Goal: Task Accomplishment & Management: Manage account settings

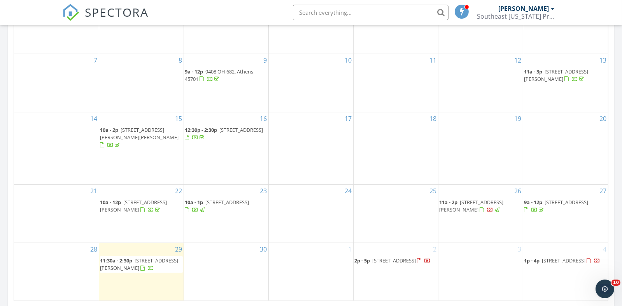
scroll to position [467, 0]
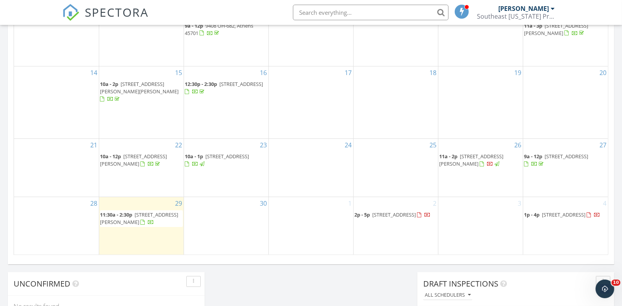
click at [468, 153] on span "8193 Lavelle Rd, Athens 45701" at bounding box center [472, 160] width 64 height 14
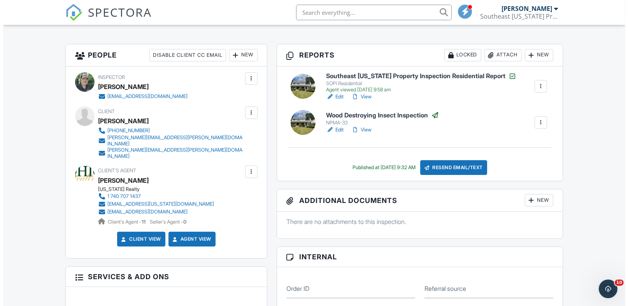
scroll to position [194, 0]
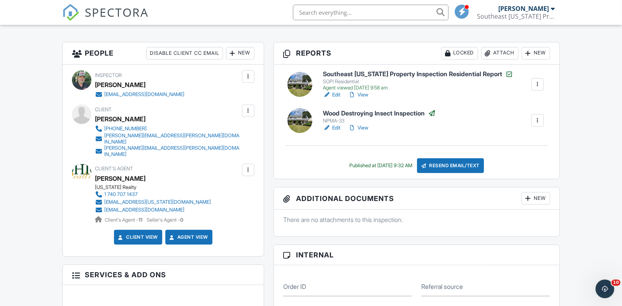
click at [496, 53] on div "Attach" at bounding box center [500, 53] width 37 height 12
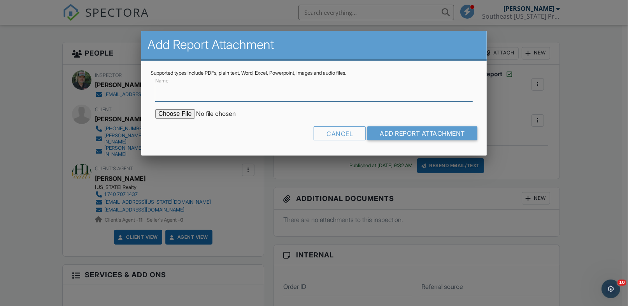
type input "r"
type input "Radon report"
click at [188, 113] on input "file" at bounding box center [221, 113] width 132 height 9
type input "C:\fakepath\Larscheid 8193 lavelle Rd.pdf"
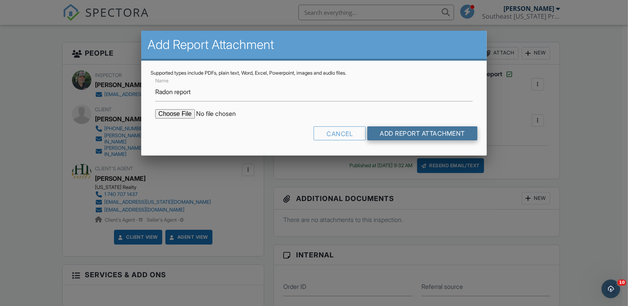
click at [399, 130] on input "Add Report Attachment" at bounding box center [423, 134] width 110 height 14
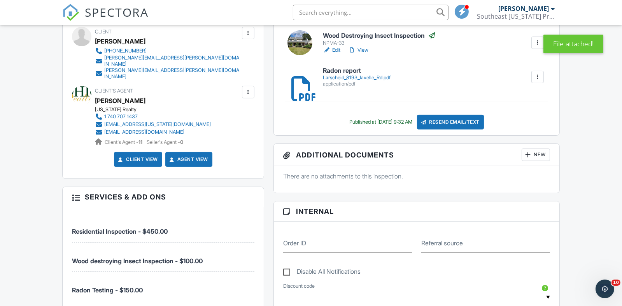
click at [447, 120] on div "Resend Email/Text" at bounding box center [450, 122] width 67 height 15
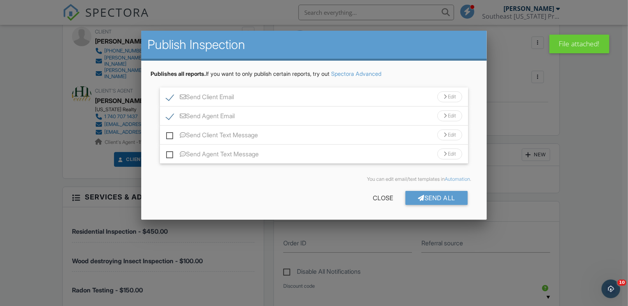
click at [444, 96] on div at bounding box center [445, 97] width 3 height 5
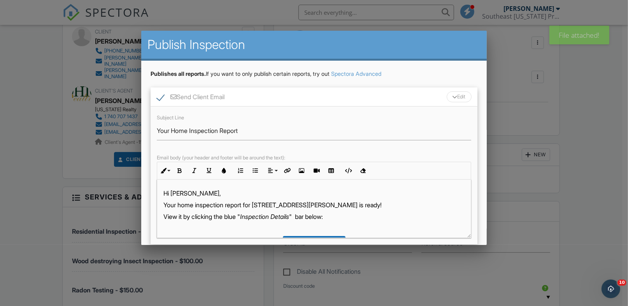
click at [229, 206] on p "Your home inspection report for 8193 Lavelle Rd, Athens, OH 45701 is ready!" at bounding box center [314, 205] width 301 height 9
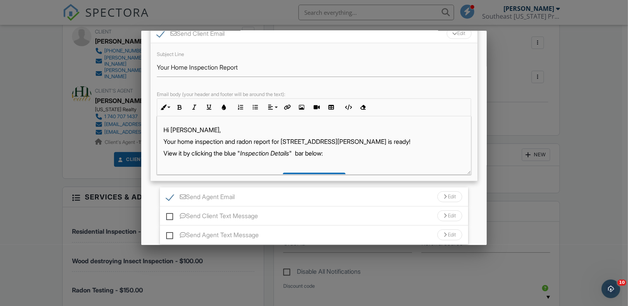
scroll to position [118, 0]
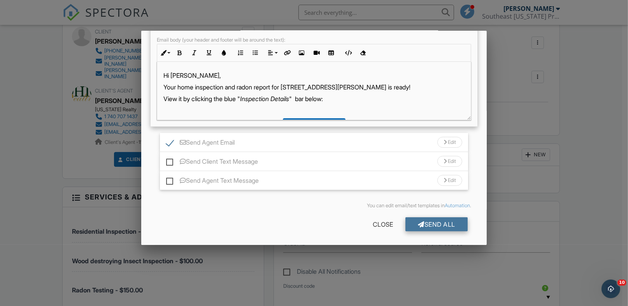
click at [418, 225] on div at bounding box center [421, 225] width 7 height 6
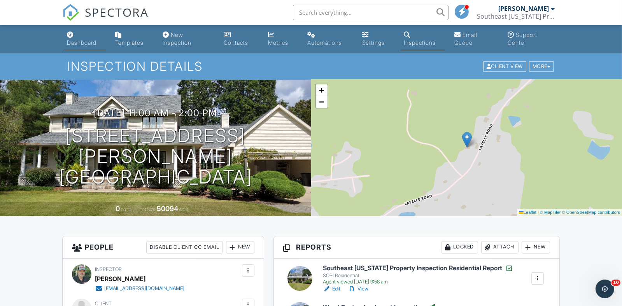
click at [82, 42] on div "Dashboard" at bounding box center [82, 42] width 30 height 7
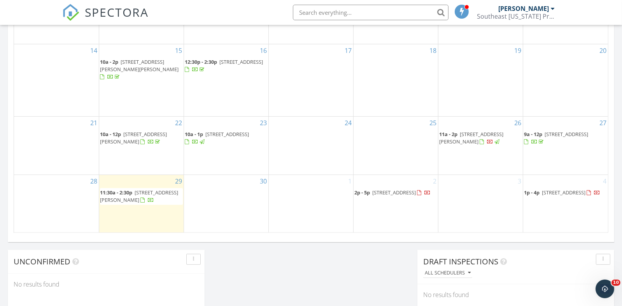
scroll to position [545, 0]
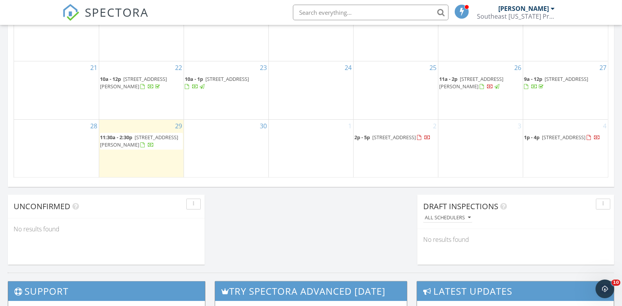
click at [137, 134] on span "[STREET_ADDRESS][PERSON_NAME]" at bounding box center [139, 141] width 78 height 14
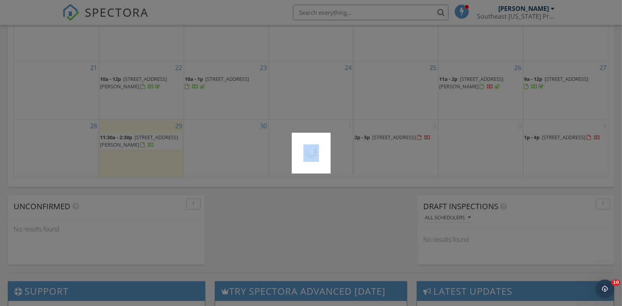
click at [137, 133] on div at bounding box center [311, 153] width 622 height 306
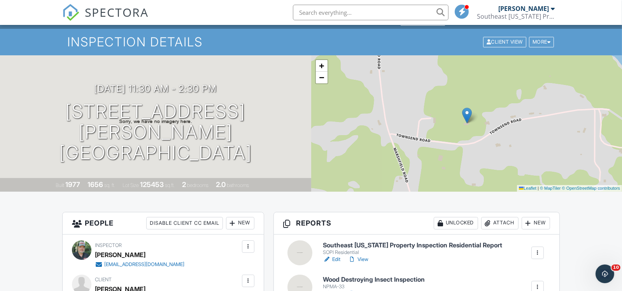
scroll to position [194, 0]
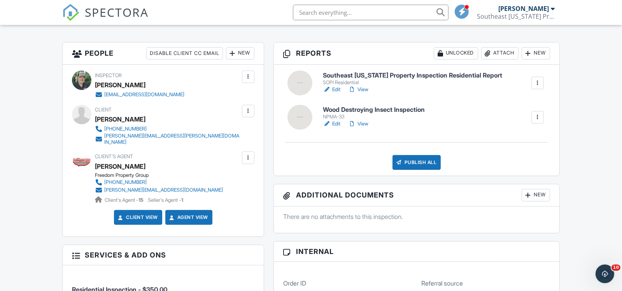
click at [337, 89] on link "Edit" at bounding box center [332, 90] width 18 height 8
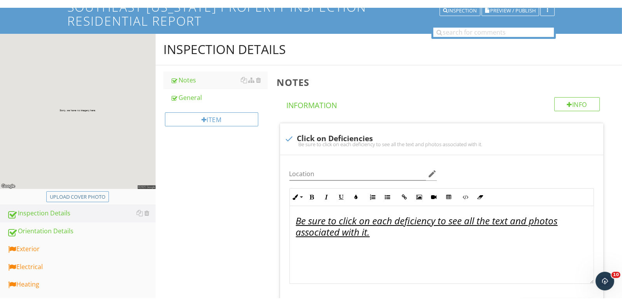
scroll to position [155, 0]
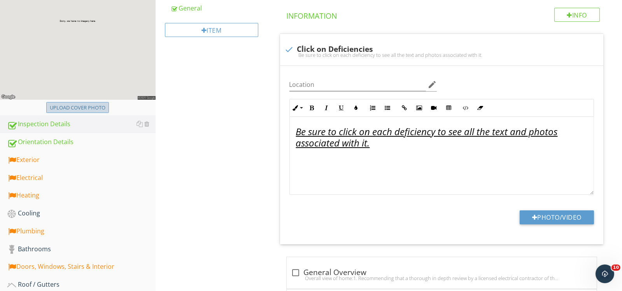
click at [85, 109] on div "Upload cover photo" at bounding box center [78, 108] width 56 height 8
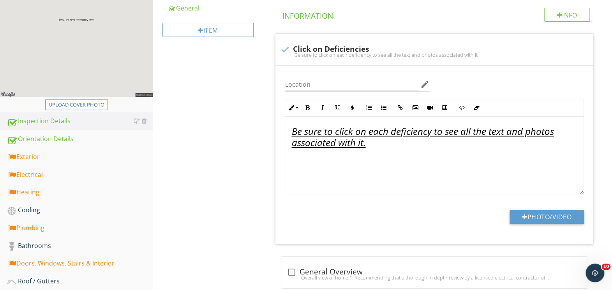
click at [87, 105] on div "Upload cover photo" at bounding box center [77, 105] width 56 height 8
type input "C:\fakepath\2025-8-29-1.jpg"
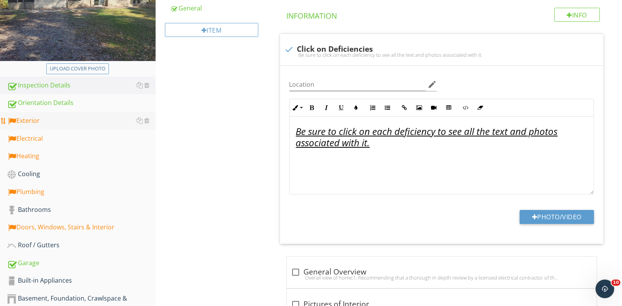
click at [35, 122] on div "Exterior" at bounding box center [81, 121] width 149 height 10
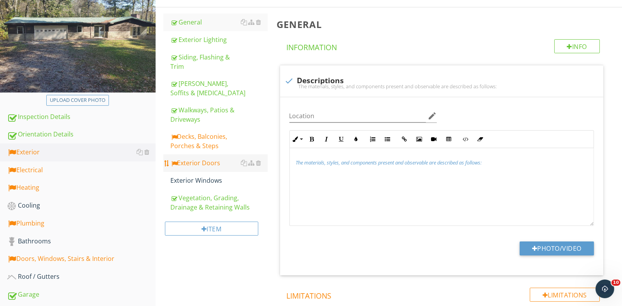
scroll to position [77, 0]
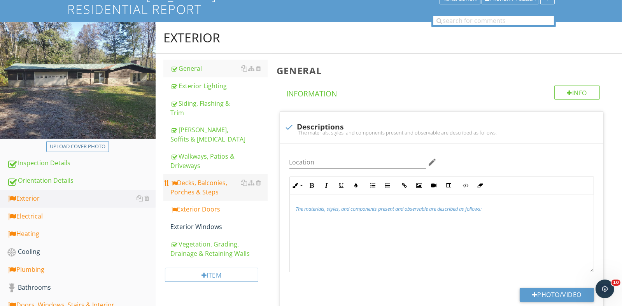
click at [211, 183] on div "Decks, Balconies, Porches & Steps" at bounding box center [219, 187] width 97 height 19
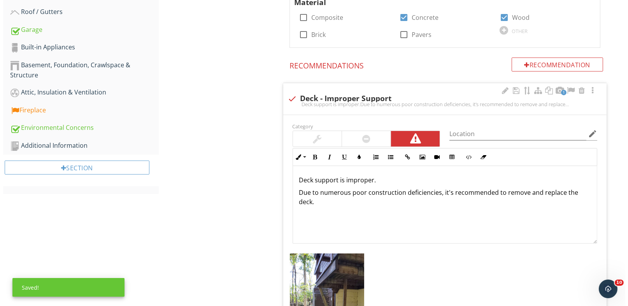
scroll to position [194, 0]
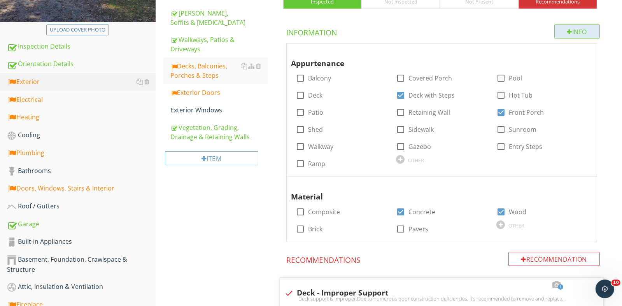
click at [585, 33] on div "Info" at bounding box center [578, 32] width 46 height 14
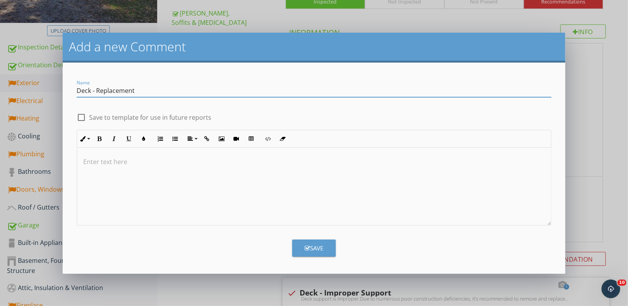
type input "Deck - Replacement"
click at [80, 118] on div at bounding box center [81, 117] width 13 height 13
checkbox input "true"
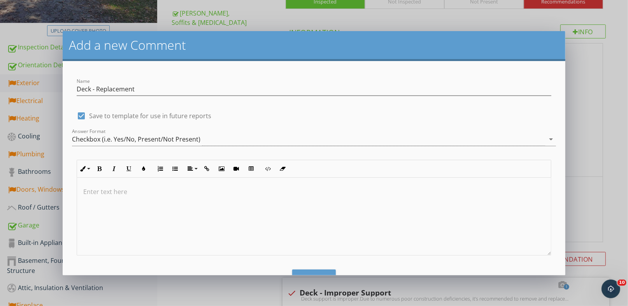
drag, startPoint x: 97, startPoint y: 186, endPoint x: 107, endPoint y: 185, distance: 10.2
click at [100, 187] on p at bounding box center [313, 191] width 461 height 9
click at [271, 192] on p "Due to poor construction techniques and undersized materials, It is recommended…" at bounding box center [313, 191] width 461 height 9
click at [363, 190] on p "Due to poor construction techniques and undersized materials, it is recommended…" at bounding box center [313, 191] width 461 height 9
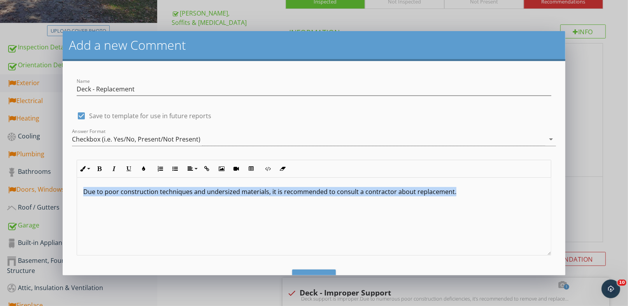
drag, startPoint x: 455, startPoint y: 192, endPoint x: 84, endPoint y: 188, distance: 370.6
click at [84, 188] on p "Due to poor construction techniques and undersized materials, it is recommended…" at bounding box center [313, 191] width 461 height 9
click at [116, 166] on icon "button" at bounding box center [113, 168] width 5 height 5
click at [102, 165] on button "Bold" at bounding box center [99, 169] width 15 height 15
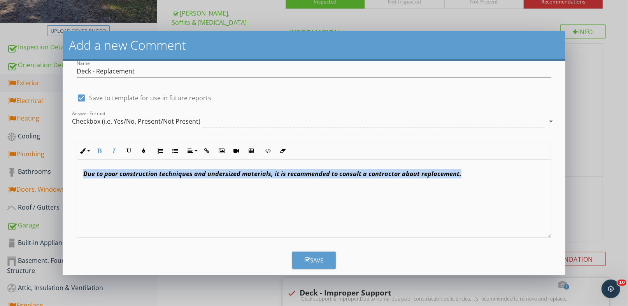
scroll to position [28, 0]
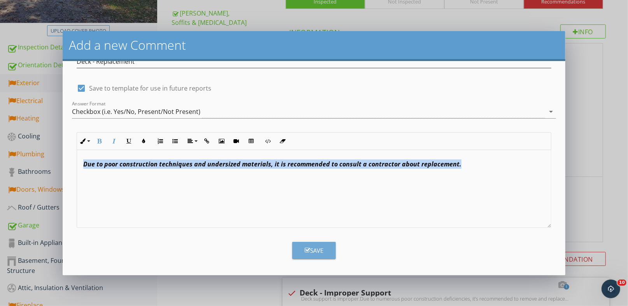
click at [310, 249] on div "Save" at bounding box center [314, 250] width 19 height 9
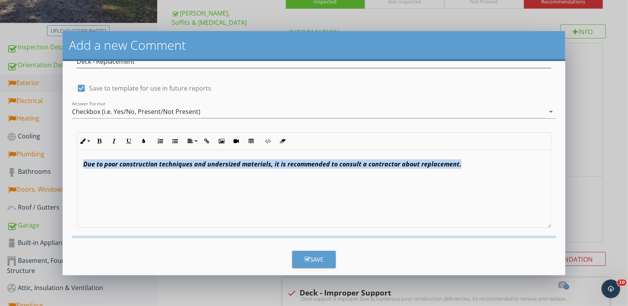
checkbox input "false"
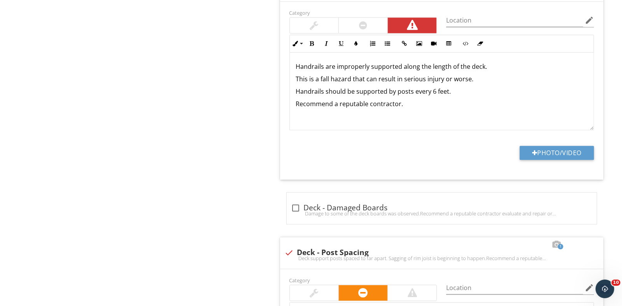
scroll to position [2335, 0]
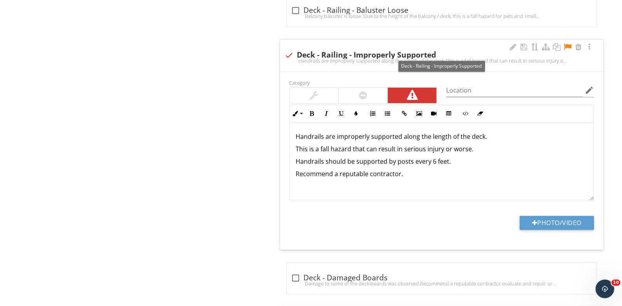
click at [287, 51] on div at bounding box center [289, 55] width 13 height 13
checkbox input "true"
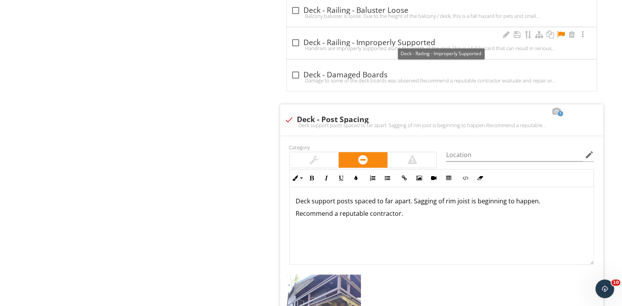
click at [399, 40] on div "check_box_outline_blank Deck - Railing - Improperly Supported" at bounding box center [442, 42] width 301 height 9
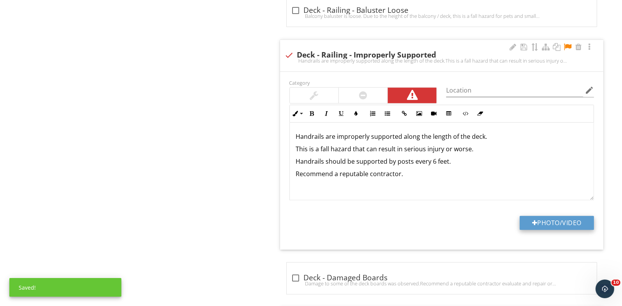
click at [558, 223] on button "Photo/Video" at bounding box center [557, 223] width 74 height 14
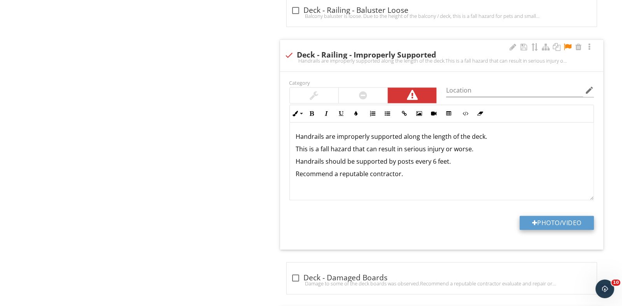
type input "C:\fakepath\2025-8-29-15.jpg"
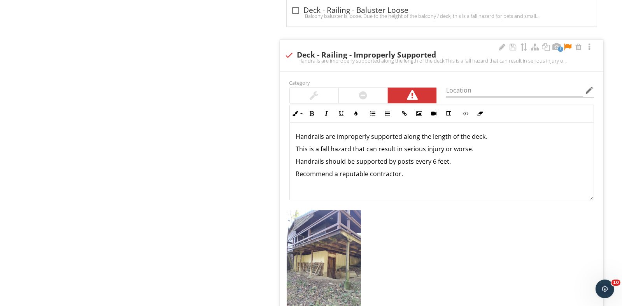
click at [571, 43] on div at bounding box center [567, 47] width 9 height 8
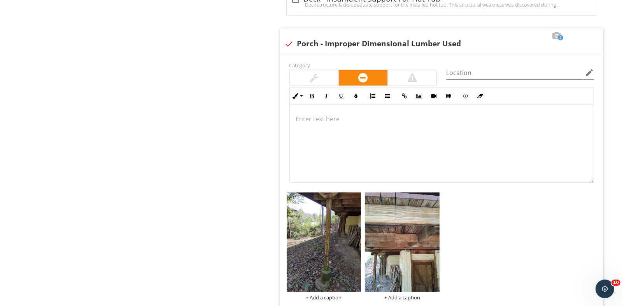
scroll to position [4243, 0]
click at [415, 74] on div at bounding box center [412, 77] width 9 height 9
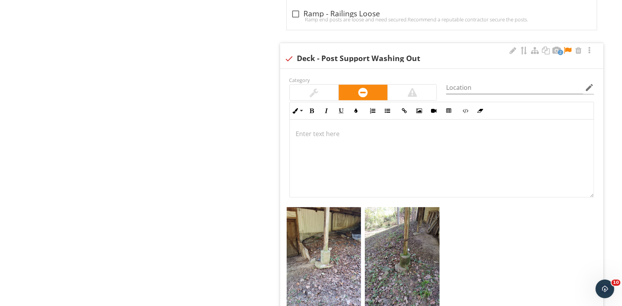
scroll to position [4632, 0]
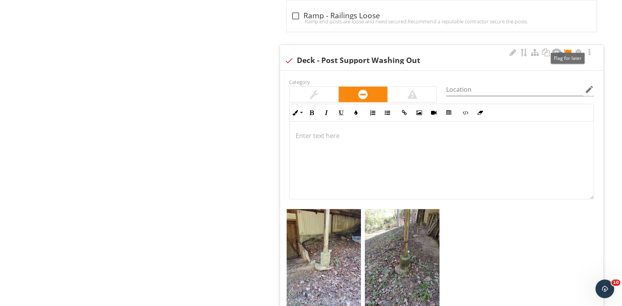
click at [570, 49] on div at bounding box center [567, 53] width 9 height 8
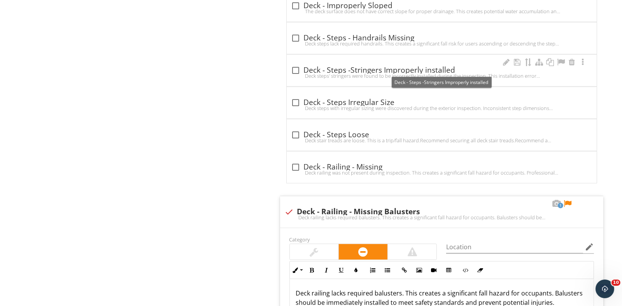
scroll to position [1597, 0]
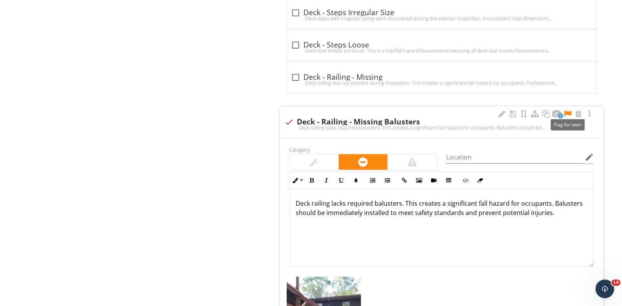
click at [570, 110] on div at bounding box center [567, 114] width 9 height 8
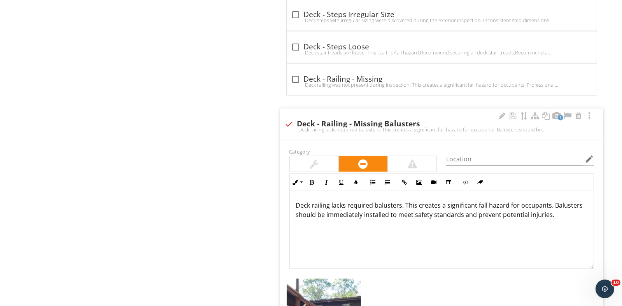
scroll to position [1558, 0]
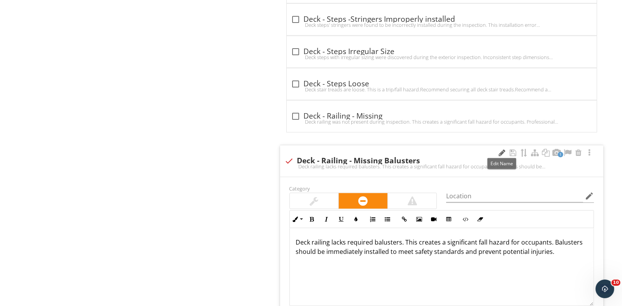
click at [501, 149] on div at bounding box center [502, 153] width 9 height 8
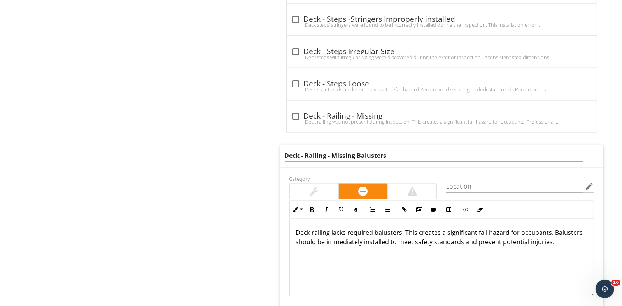
drag, startPoint x: 299, startPoint y: 156, endPoint x: 284, endPoint y: 155, distance: 15.2
click at [285, 155] on input "Deck - Railing - Missing Balusters" at bounding box center [434, 155] width 299 height 13
type input "Steps - Railing - Missing Balusters"
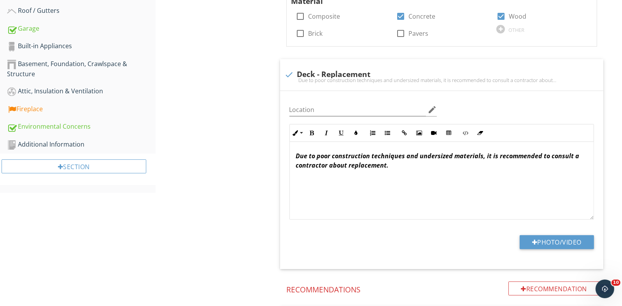
scroll to position [118, 0]
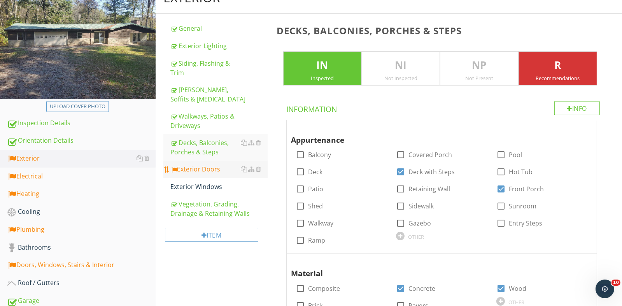
click at [222, 166] on div "Exterior Doors" at bounding box center [219, 169] width 97 height 9
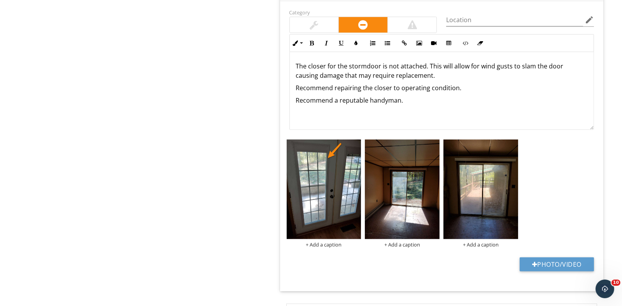
scroll to position [857, 0]
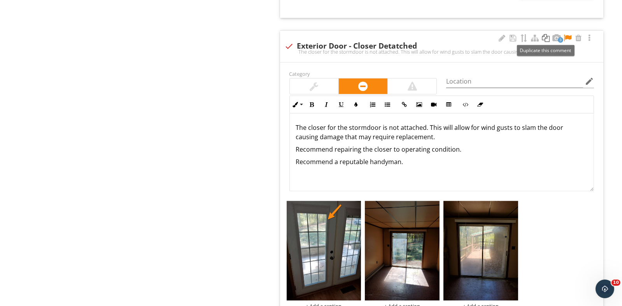
click at [550, 38] on div at bounding box center [546, 38] width 9 height 8
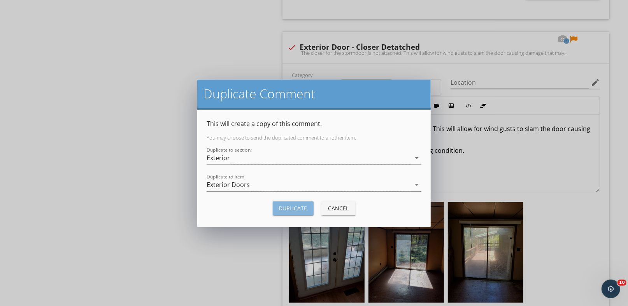
click at [288, 205] on div "Duplicate" at bounding box center [293, 208] width 28 height 8
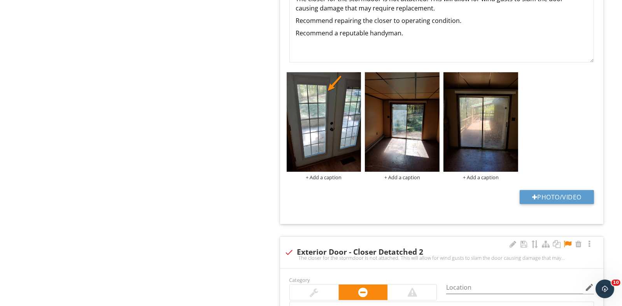
scroll to position [1091, 0]
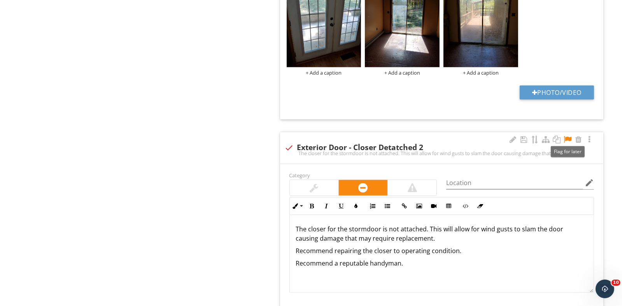
click at [569, 139] on div at bounding box center [567, 140] width 9 height 8
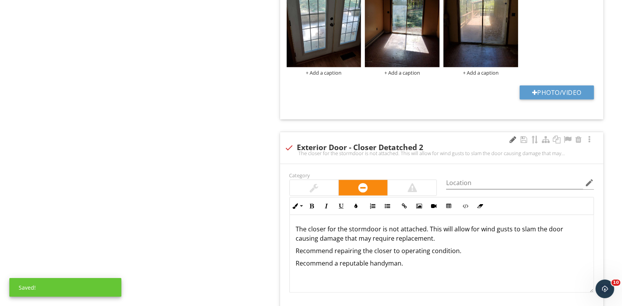
click at [510, 137] on div at bounding box center [513, 140] width 9 height 8
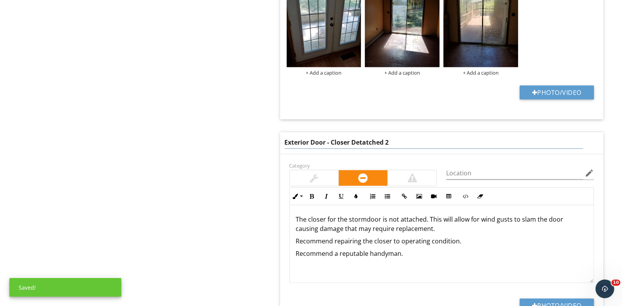
click at [399, 137] on input "Exterior Door - Closer Detatched 2" at bounding box center [434, 142] width 299 height 13
type input "Exterior Door - Closer Detatched"
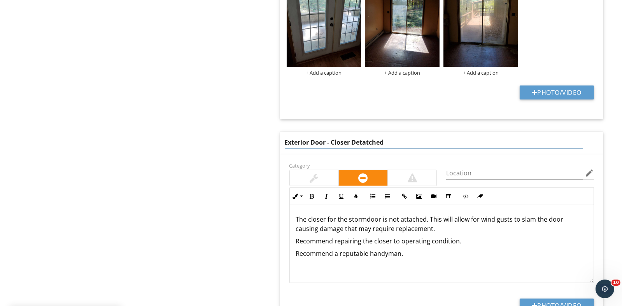
drag, startPoint x: 235, startPoint y: 135, endPoint x: 245, endPoint y: 135, distance: 10.1
click at [235, 135] on div "Exterior General Exterior Lighting Siding, Flashing & Trim Eaves, Soffits & Fas…" at bounding box center [389, 145] width 467 height 2272
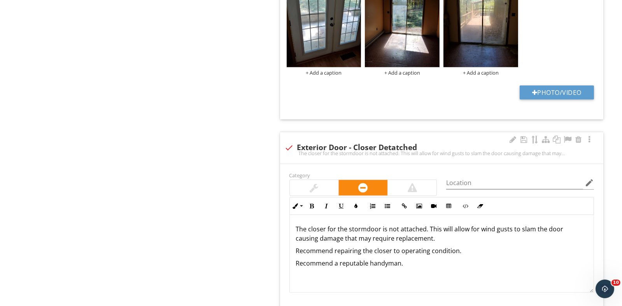
click at [294, 147] on div at bounding box center [289, 147] width 13 height 13
checkbox input "true"
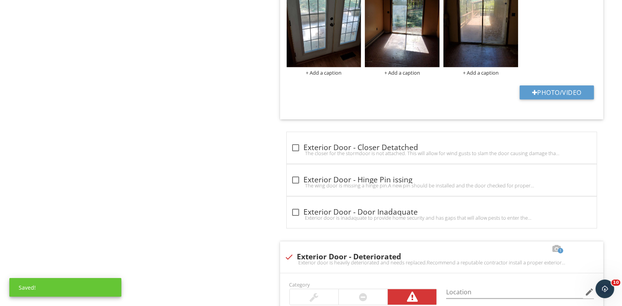
scroll to position [857, 0]
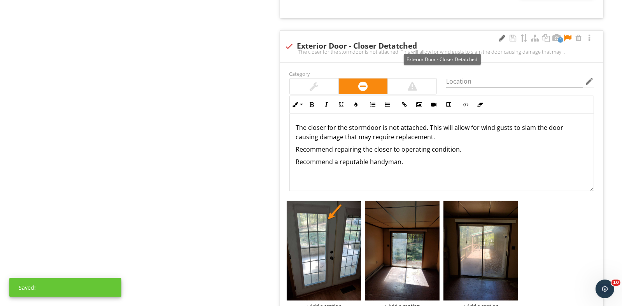
click at [502, 39] on div at bounding box center [502, 38] width 9 height 8
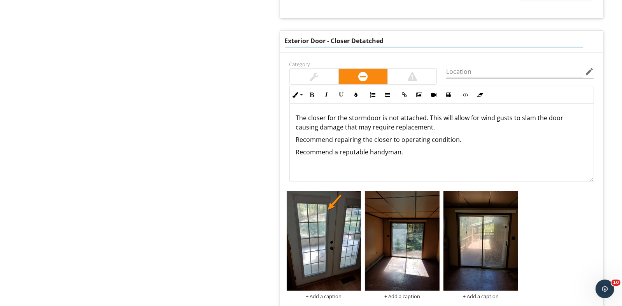
drag, startPoint x: 393, startPoint y: 37, endPoint x: 332, endPoint y: 38, distance: 61.1
click at [332, 38] on input "Exterior Door - Closer Detatched" at bounding box center [434, 41] width 299 height 13
type input "Exterior Door - Seal Broken"
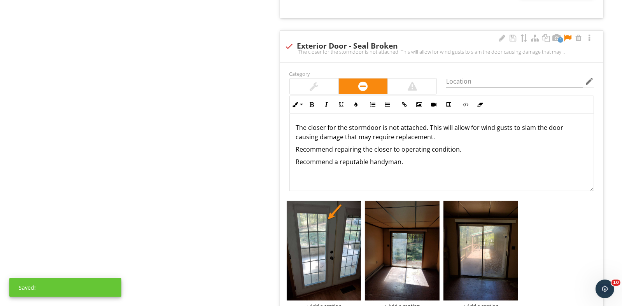
drag, startPoint x: 413, startPoint y: 154, endPoint x: 283, endPoint y: 121, distance: 133.4
click at [283, 121] on div "Category Location edit Inline Style XLarge Large Normal Small Light Small/Light…" at bounding box center [442, 208] width 324 height 290
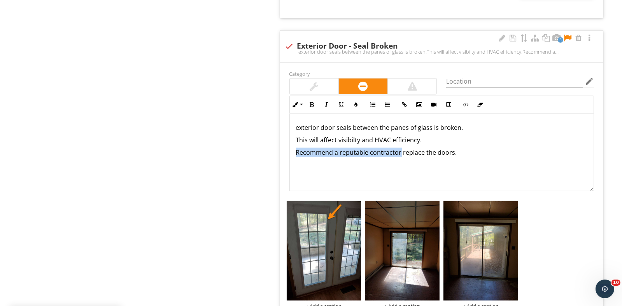
drag, startPoint x: 399, startPoint y: 151, endPoint x: 295, endPoint y: 154, distance: 104.4
click at [295, 154] on div "exterior door seals between the panes of glass is broken. This will affect visi…" at bounding box center [442, 153] width 304 height 78
copy p "Recommend a reputable contractor"
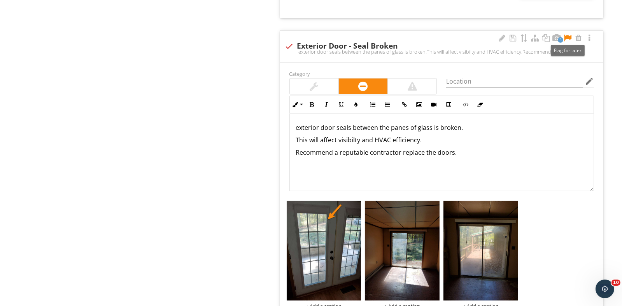
click at [570, 35] on div at bounding box center [567, 38] width 9 height 8
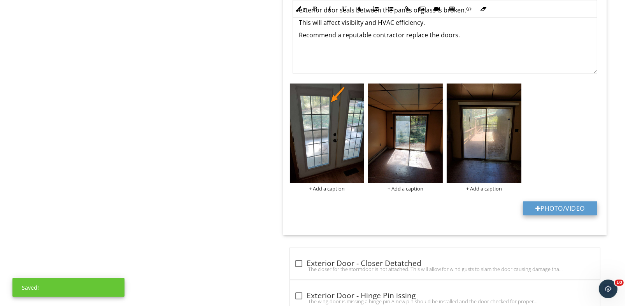
scroll to position [1013, 0]
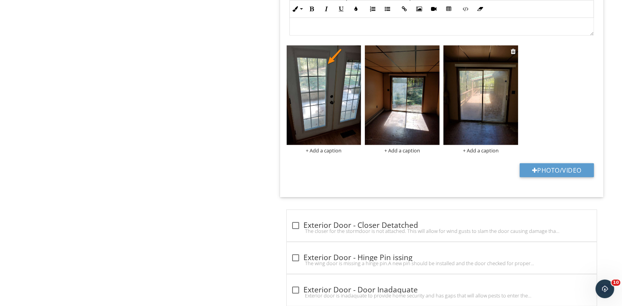
click at [479, 149] on div "+ Add a caption" at bounding box center [481, 151] width 75 height 6
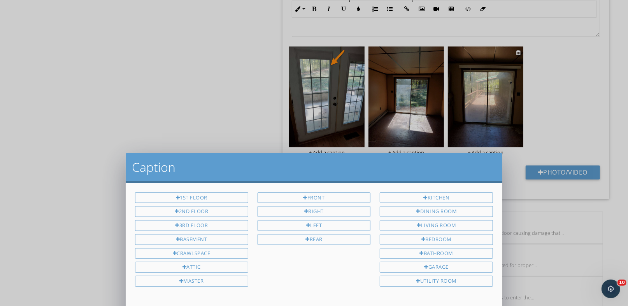
scroll to position [0, 0]
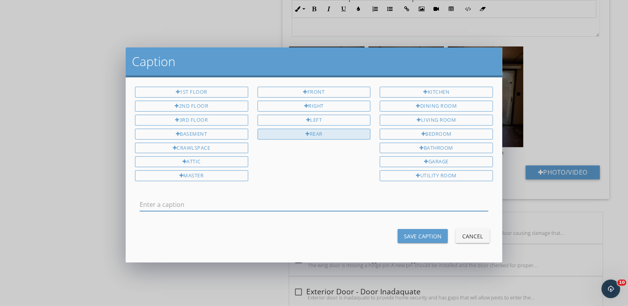
click at [332, 131] on div "Rear" at bounding box center [314, 134] width 113 height 11
type input "Rear"
click at [423, 234] on div "Save Caption" at bounding box center [423, 236] width 38 height 8
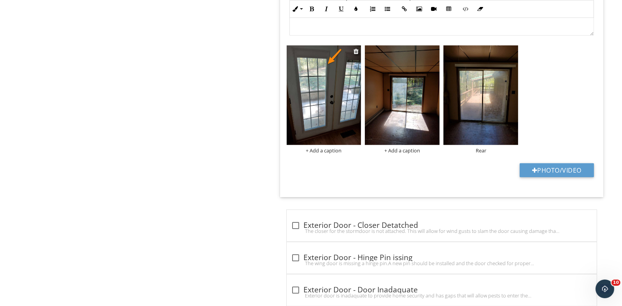
click at [314, 149] on div "+ Add a caption" at bounding box center [324, 151] width 75 height 6
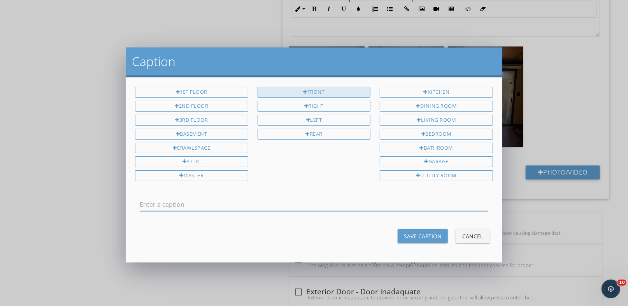
click at [304, 90] on div at bounding box center [305, 92] width 4 height 5
type input "Front"
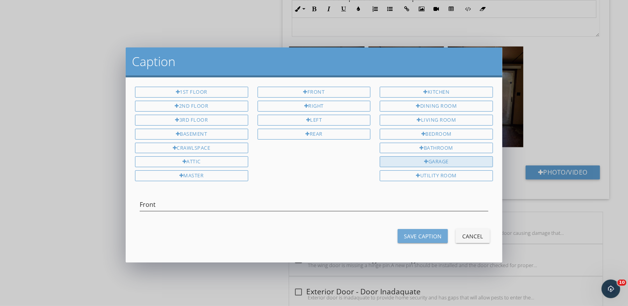
drag, startPoint x: 426, startPoint y: 233, endPoint x: 399, endPoint y: 158, distance: 79.9
click at [427, 232] on div "Save Caption" at bounding box center [423, 236] width 38 height 8
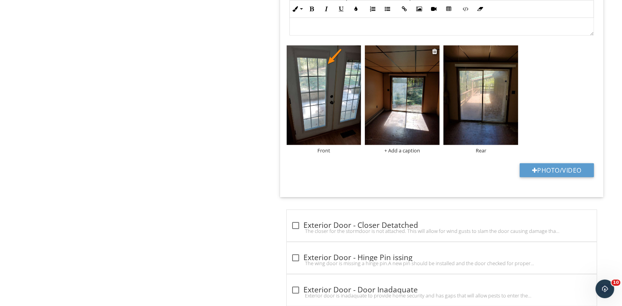
click at [397, 149] on div "+ Add a caption" at bounding box center [402, 151] width 75 height 6
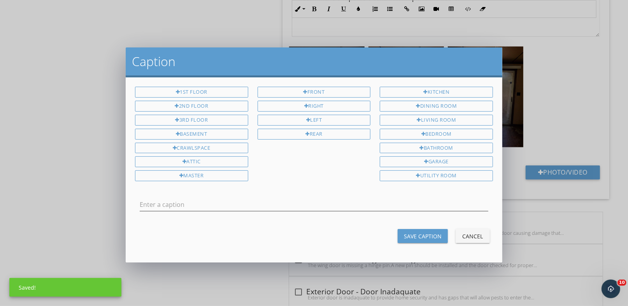
drag, startPoint x: 318, startPoint y: 91, endPoint x: 348, endPoint y: 141, distance: 58.7
click at [318, 91] on div "Front" at bounding box center [314, 92] width 113 height 11
type input "Front"
click at [415, 232] on div "Save Caption" at bounding box center [423, 236] width 38 height 8
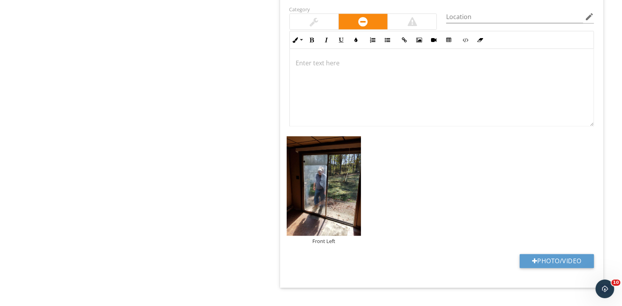
scroll to position [1753, 0]
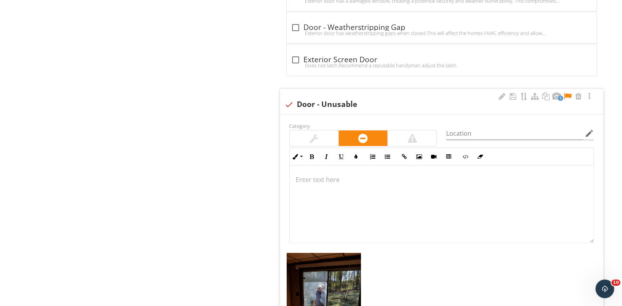
click at [320, 178] on p at bounding box center [442, 179] width 292 height 9
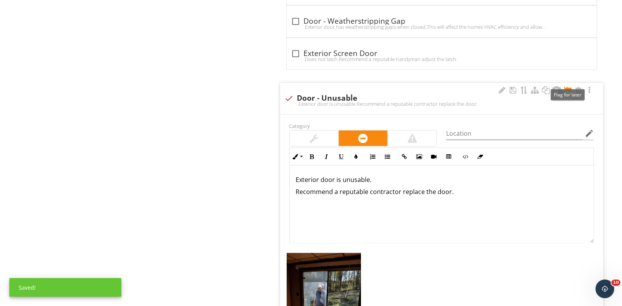
click at [568, 86] on div at bounding box center [567, 90] width 9 height 8
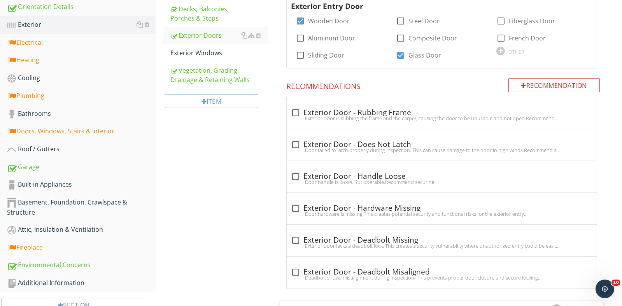
scroll to position [96, 0]
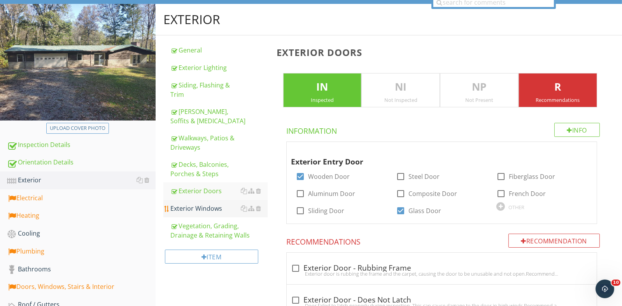
click at [213, 206] on div "Exterior Windows" at bounding box center [219, 208] width 97 height 9
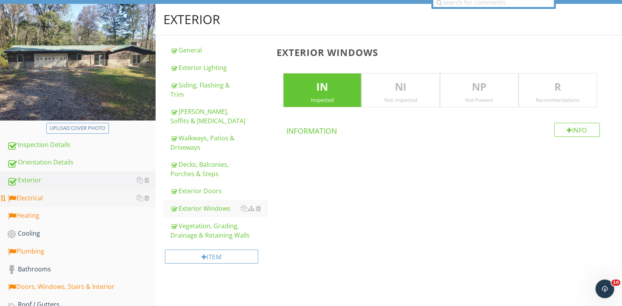
click at [47, 199] on div "Electrical" at bounding box center [81, 198] width 149 height 10
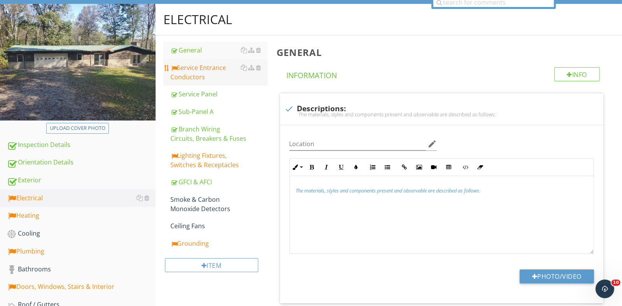
click at [192, 72] on div "Service Entrance Conductors" at bounding box center [219, 72] width 97 height 19
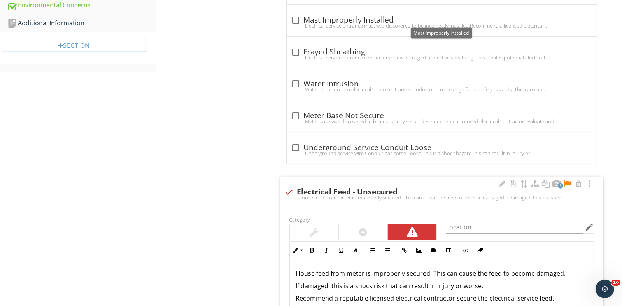
scroll to position [680, 0]
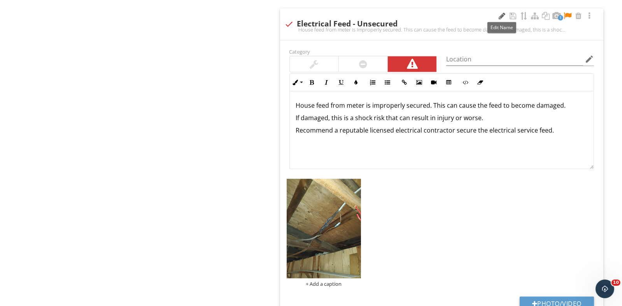
click at [502, 16] on div at bounding box center [502, 16] width 9 height 8
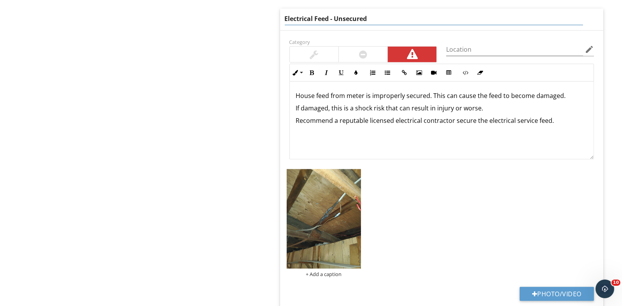
drag, startPoint x: 356, startPoint y: 16, endPoint x: 336, endPoint y: 16, distance: 20.6
click at [336, 16] on input "Electrical Feed - Unsecured" at bounding box center [434, 18] width 299 height 13
type input "Electrical Feed - Improper Connection"
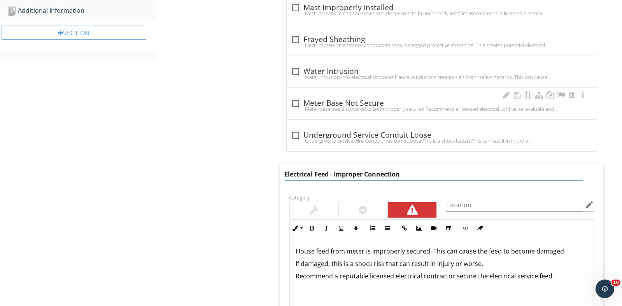
scroll to position [641, 0]
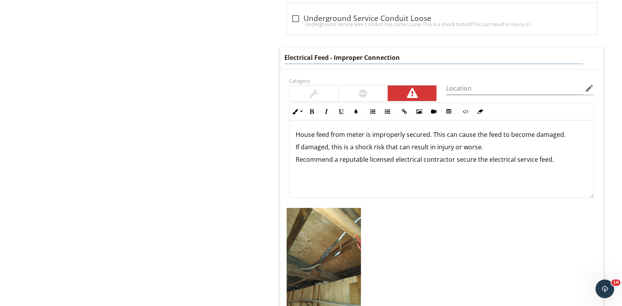
click at [564, 193] on div "House feed from meter is improperly secured. This can cause the feed to become …" at bounding box center [442, 160] width 304 height 78
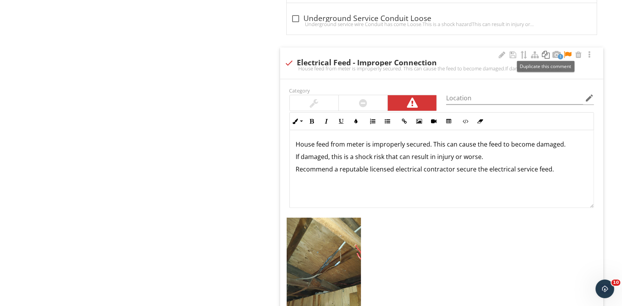
click at [546, 53] on div at bounding box center [546, 55] width 9 height 8
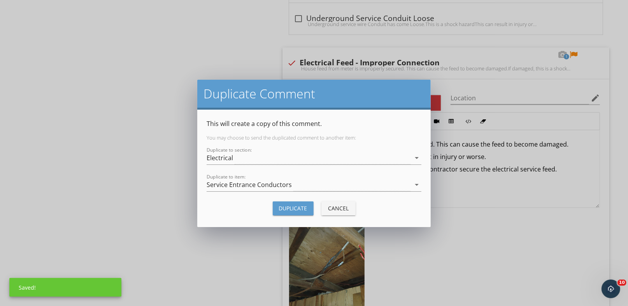
click at [282, 209] on div "Duplicate" at bounding box center [293, 208] width 28 height 8
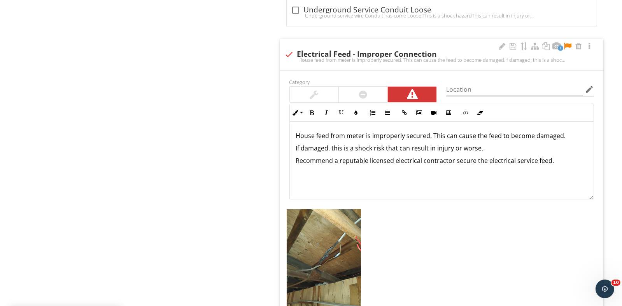
scroll to position [797, 0]
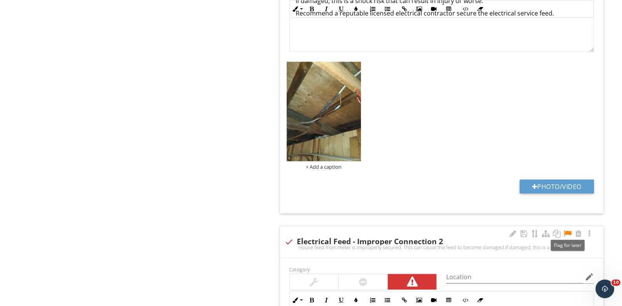
click at [567, 234] on div at bounding box center [567, 234] width 9 height 8
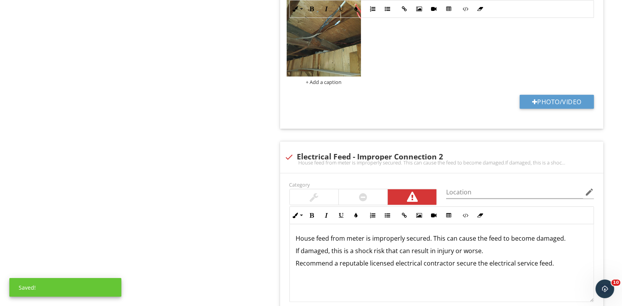
scroll to position [952, 0]
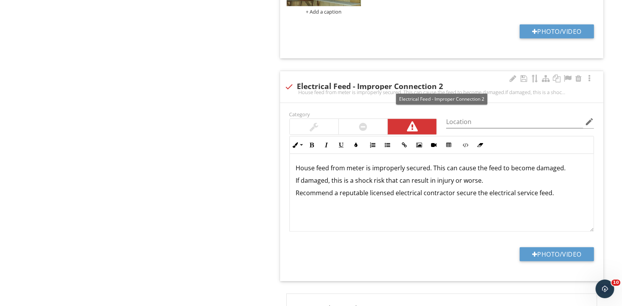
click at [288, 84] on div at bounding box center [289, 86] width 13 height 13
checkbox input "true"
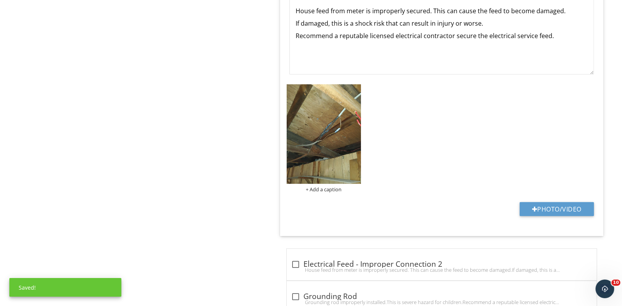
scroll to position [675, 0]
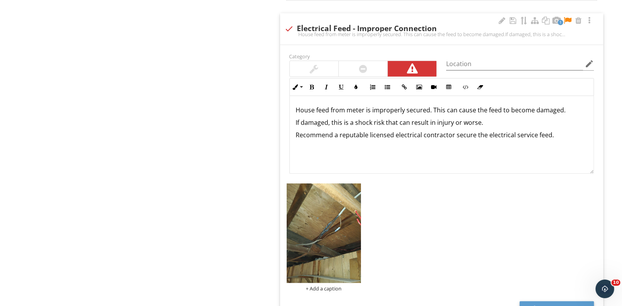
drag, startPoint x: 563, startPoint y: 135, endPoint x: 287, endPoint y: 104, distance: 278.2
click at [287, 104] on div "Inline Style XLarge Large Normal Small Light Small/Light Bold Italic Underline …" at bounding box center [442, 126] width 314 height 96
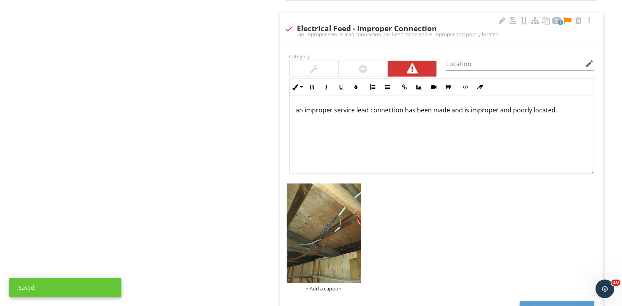
click at [300, 109] on p "an improper service lead connection has been made and is improper and poorly lo…" at bounding box center [442, 110] width 292 height 9
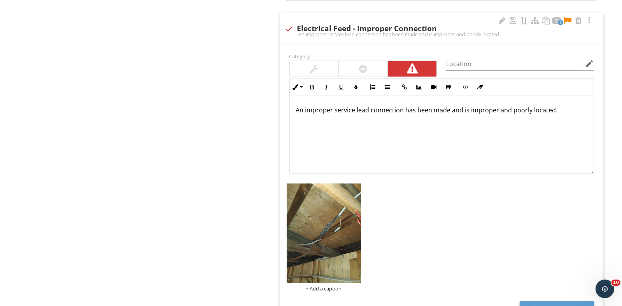
drag, startPoint x: 555, startPoint y: 111, endPoint x: 559, endPoint y: 109, distance: 4.2
click at [556, 109] on p "An improper service lead connection has been made and is improper and poorly lo…" at bounding box center [442, 110] width 292 height 9
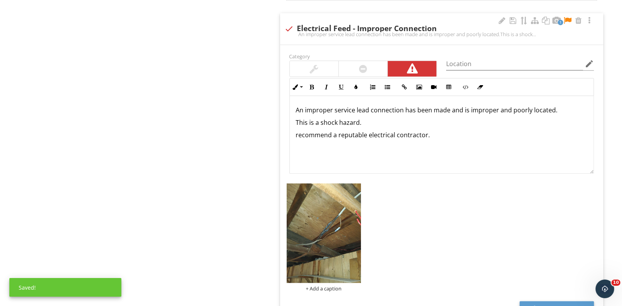
click at [298, 133] on p "recommend a reputable electrical contractor." at bounding box center [442, 134] width 292 height 9
drag, startPoint x: 432, startPoint y: 133, endPoint x: 283, endPoint y: 136, distance: 148.7
click at [283, 136] on div "Category Location edit Inline Style XLarge Large Normal Small Light Small/Light…" at bounding box center [442, 190] width 324 height 290
copy p "Recommend a reputable electrical contractor."
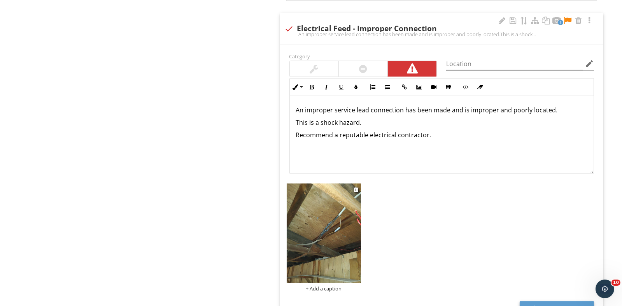
click at [322, 287] on div "+ Add a caption" at bounding box center [324, 289] width 75 height 6
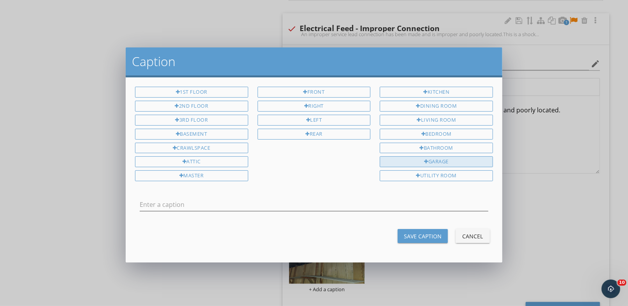
click at [422, 158] on div "Garage" at bounding box center [436, 161] width 113 height 11
type input "Garage"
click at [415, 232] on div "Save Caption" at bounding box center [423, 236] width 38 height 8
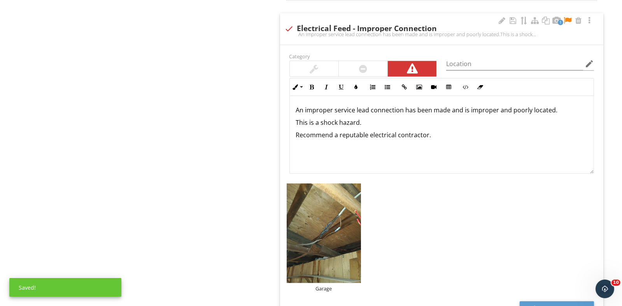
click at [569, 18] on div at bounding box center [567, 21] width 9 height 8
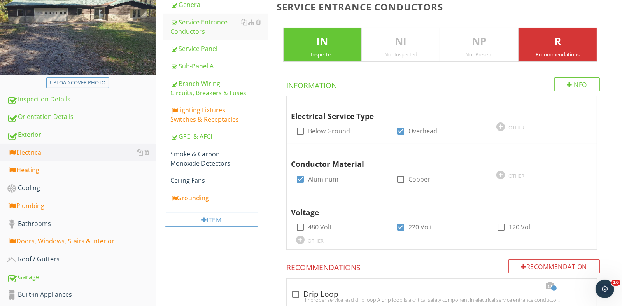
scroll to position [52, 0]
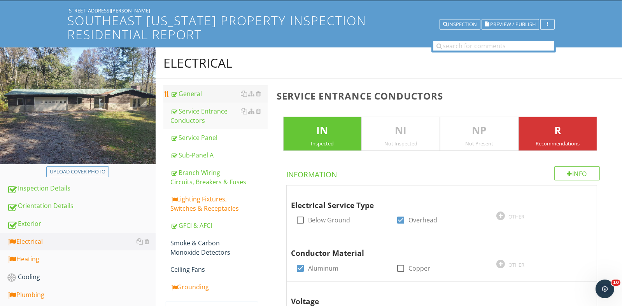
click at [195, 88] on link "General" at bounding box center [219, 93] width 97 height 17
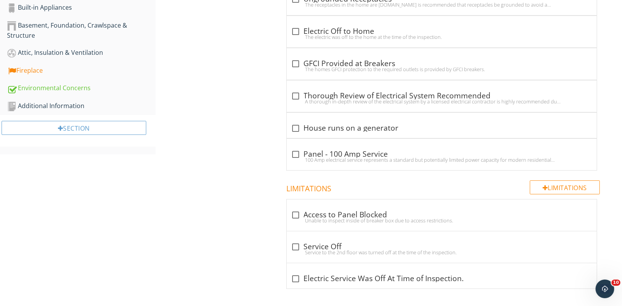
scroll to position [390, 0]
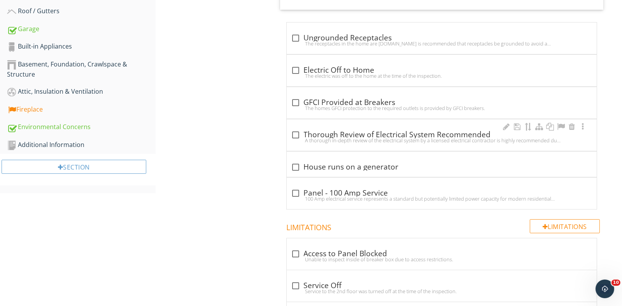
drag, startPoint x: 300, startPoint y: 138, endPoint x: 305, endPoint y: 139, distance: 4.7
click at [302, 138] on div "A thorough in-depth review of the electrical system by a licensed electrical co…" at bounding box center [442, 140] width 301 height 6
checkbox input "true"
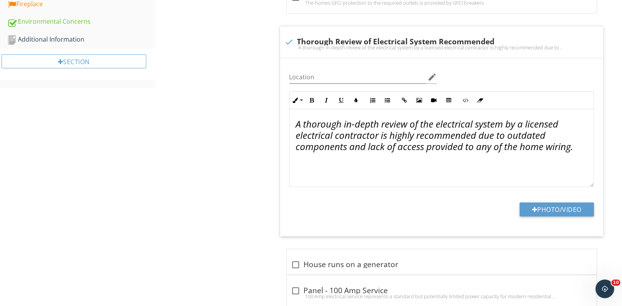
scroll to position [506, 0]
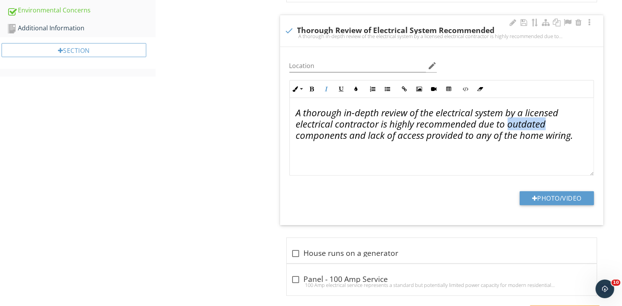
drag, startPoint x: 554, startPoint y: 123, endPoint x: 510, endPoint y: 125, distance: 44.0
click at [510, 125] on p "A thorough in-depth review of the electrical system by a licensed electrical co…" at bounding box center [442, 124] width 292 height 34
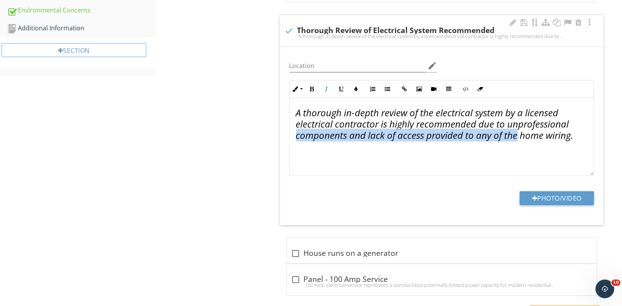
drag, startPoint x: 517, startPoint y: 135, endPoint x: 291, endPoint y: 133, distance: 225.8
click at [284, 137] on div "Location edit Inline Style XLarge Large Normal Small Light Small/Light Bold Ita…" at bounding box center [442, 136] width 324 height 178
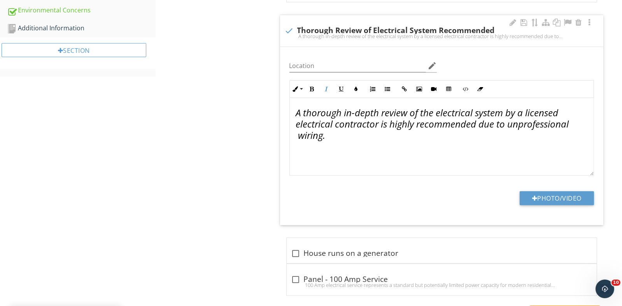
click at [323, 137] on em "A thorough in-depth review of the electrical system by a licensed electrical co…" at bounding box center [432, 123] width 273 height 35
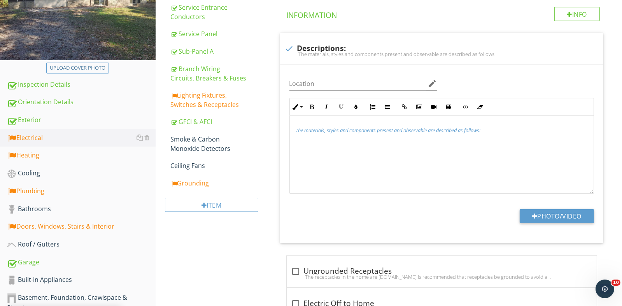
scroll to position [117, 0]
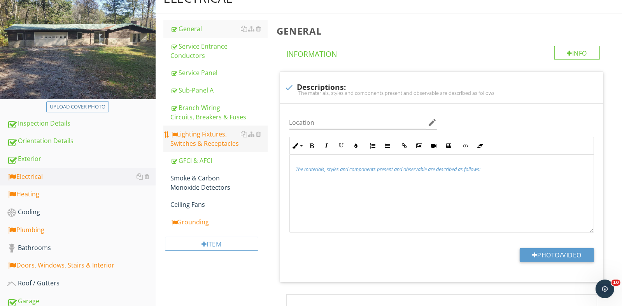
click at [201, 127] on link "Lighting Fixtures, Switches & Receptacles" at bounding box center [219, 139] width 97 height 26
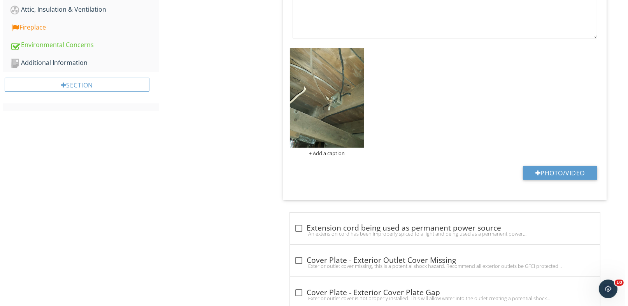
scroll to position [506, 0]
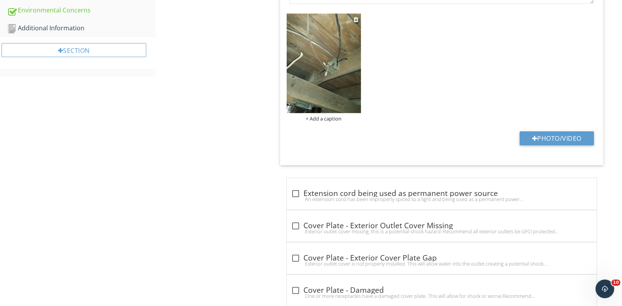
click at [334, 118] on div "+ Add a caption" at bounding box center [324, 119] width 75 height 6
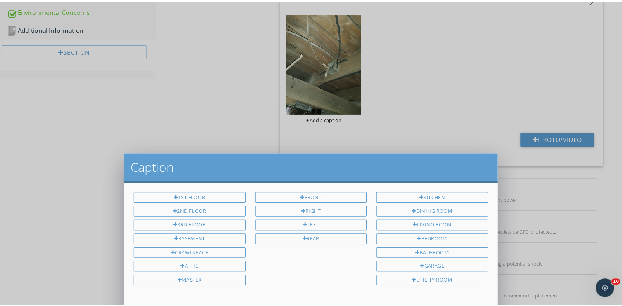
scroll to position [0, 0]
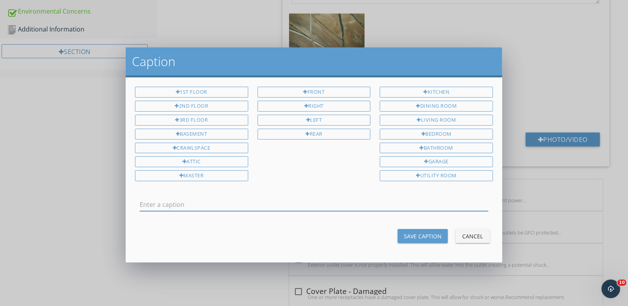
click at [161, 205] on input "text" at bounding box center [314, 205] width 349 height 13
type input "Deck"
click at [428, 233] on div "Save Caption" at bounding box center [423, 236] width 38 height 8
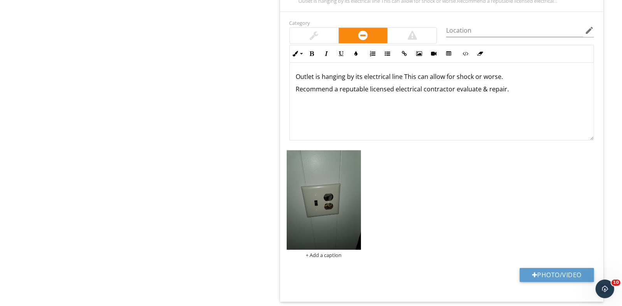
scroll to position [2297, 0]
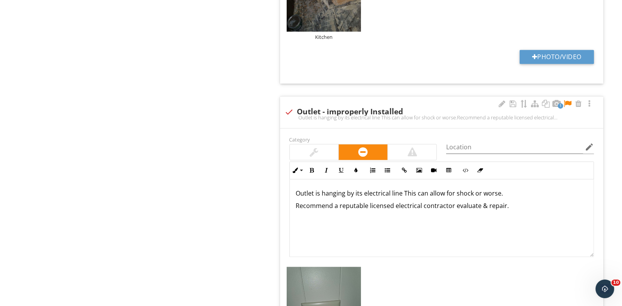
drag, startPoint x: 505, startPoint y: 192, endPoint x: 283, endPoint y: 190, distance: 221.1
click at [283, 190] on div "Category Location edit Inline Style XLarge Large Normal Small Light Small/Light…" at bounding box center [442, 273] width 324 height 290
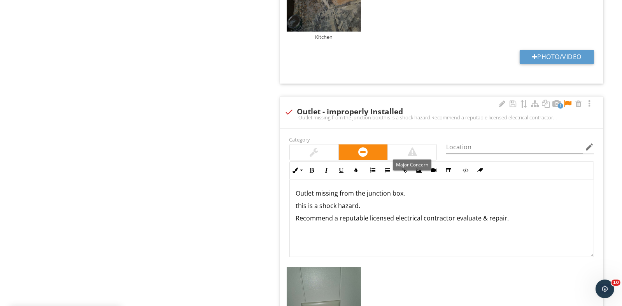
drag, startPoint x: 421, startPoint y: 149, endPoint x: 416, endPoint y: 146, distance: 5.9
click at [422, 149] on div at bounding box center [412, 152] width 49 height 16
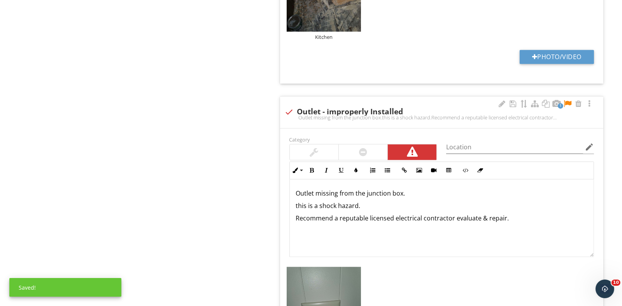
click at [297, 203] on p "this is a shock hazard." at bounding box center [442, 205] width 292 height 9
click at [566, 100] on div at bounding box center [567, 104] width 9 height 8
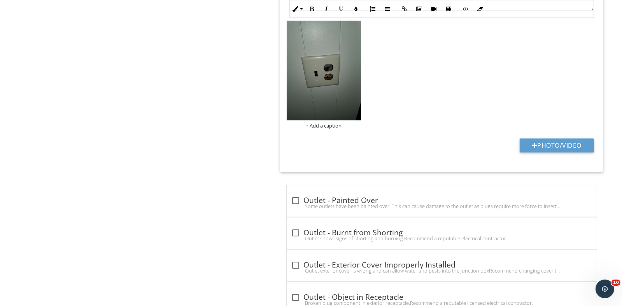
scroll to position [2531, 0]
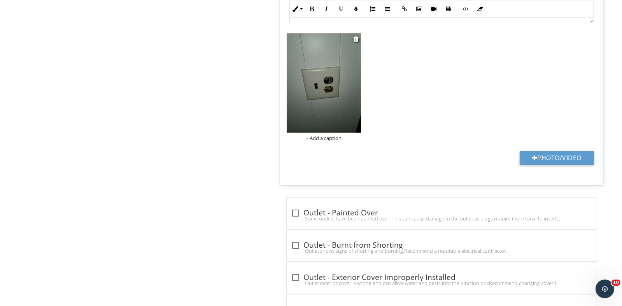
click at [322, 135] on div "+ Add a caption" at bounding box center [324, 138] width 75 height 6
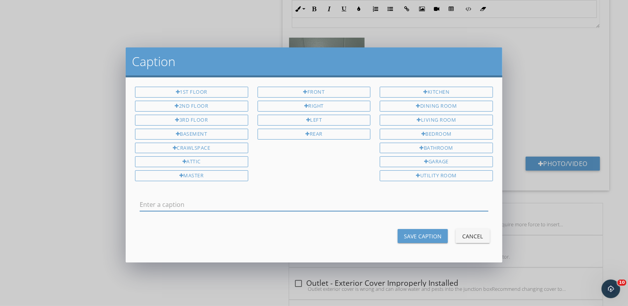
click at [170, 200] on input "text" at bounding box center [314, 205] width 349 height 13
type input "Hall"
click at [421, 236] on div "Save Caption" at bounding box center [423, 236] width 38 height 8
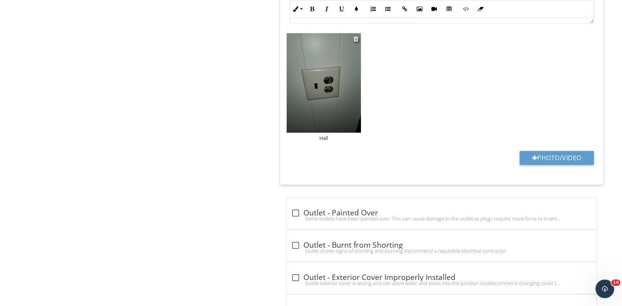
click at [341, 76] on img at bounding box center [324, 83] width 75 height 100
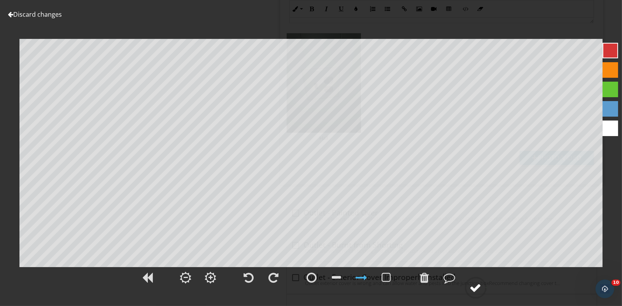
click at [477, 289] on div at bounding box center [476, 288] width 12 height 12
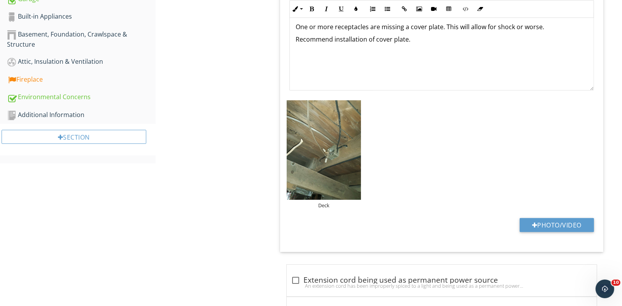
scroll to position [468, 0]
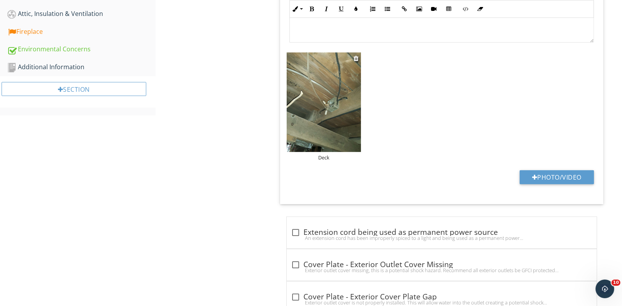
click at [325, 156] on div "Deck" at bounding box center [324, 158] width 75 height 6
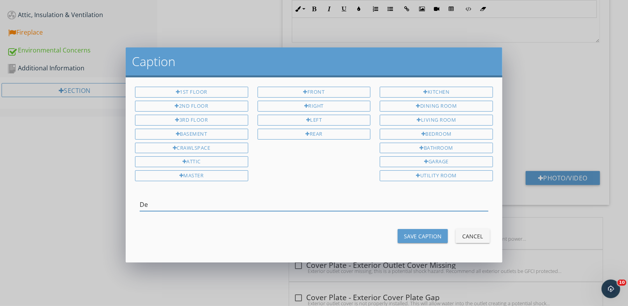
type input "D"
click at [212, 133] on div "Basement" at bounding box center [191, 134] width 113 height 11
type input "Basement"
drag, startPoint x: 426, startPoint y: 230, endPoint x: 428, endPoint y: 227, distance: 4.1
click at [427, 232] on div "Save Caption" at bounding box center [423, 236] width 38 height 8
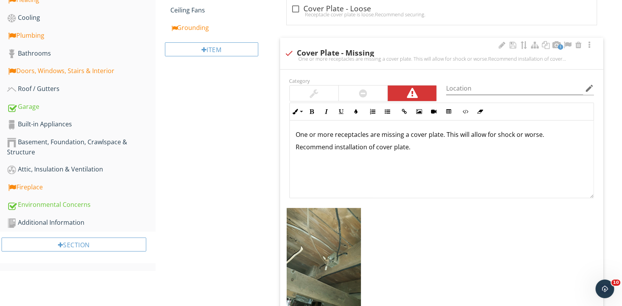
scroll to position [117, 0]
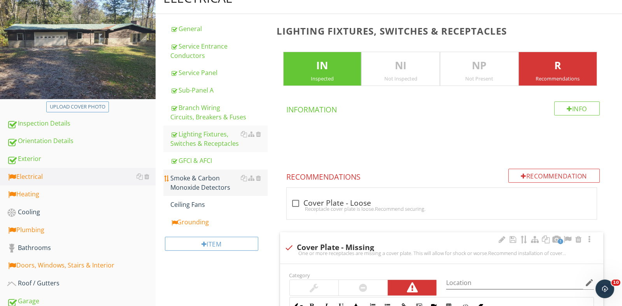
click at [201, 186] on div "Smoke & Carbon Monoxide Detectors" at bounding box center [219, 183] width 97 height 19
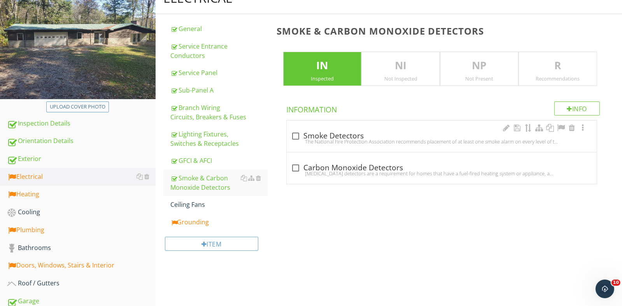
click at [294, 135] on div at bounding box center [296, 136] width 13 height 13
checkbox input "true"
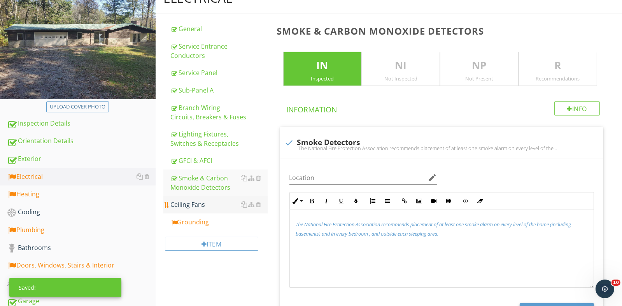
click at [200, 206] on div "Ceiling Fans" at bounding box center [219, 204] width 97 height 9
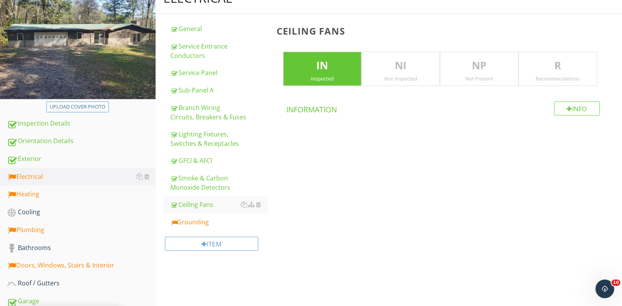
click at [477, 65] on p "NP" at bounding box center [480, 66] width 78 height 16
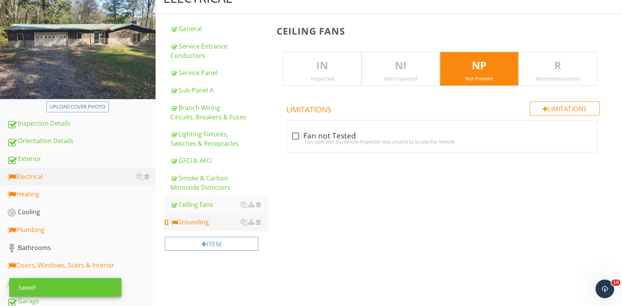
click at [189, 223] on div "Grounding" at bounding box center [219, 222] width 97 height 9
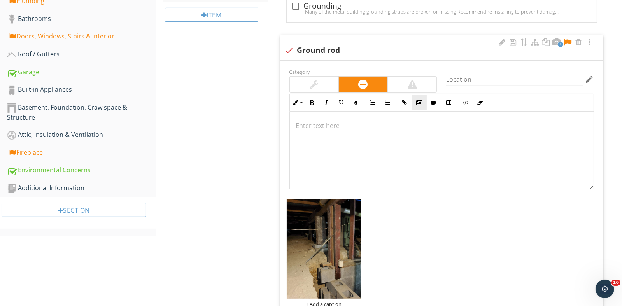
scroll to position [312, 0]
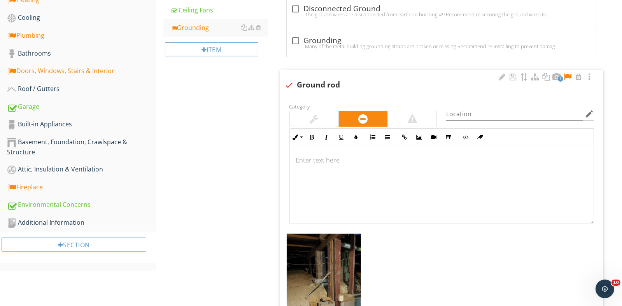
click at [569, 75] on div at bounding box center [567, 77] width 9 height 8
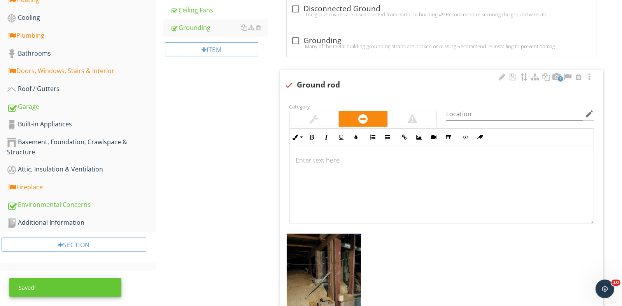
click at [324, 160] on p at bounding box center [442, 160] width 292 height 9
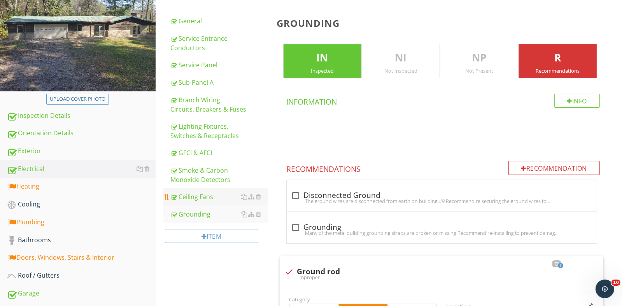
scroll to position [123, 0]
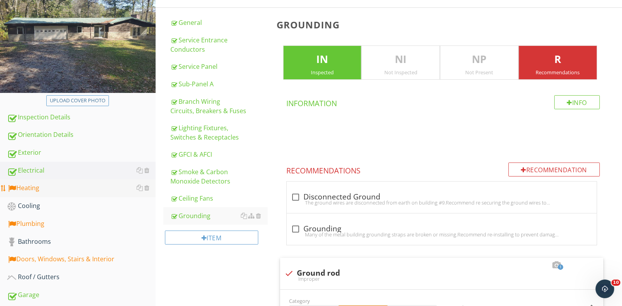
click at [27, 190] on div "Heating" at bounding box center [81, 188] width 149 height 10
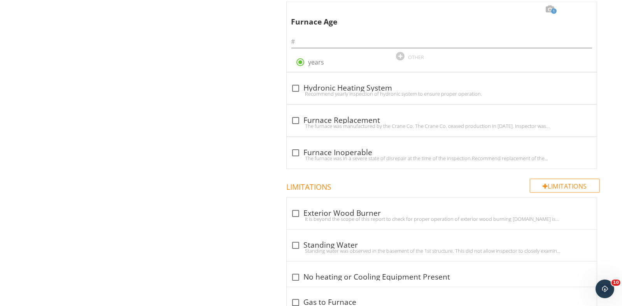
scroll to position [1719, 0]
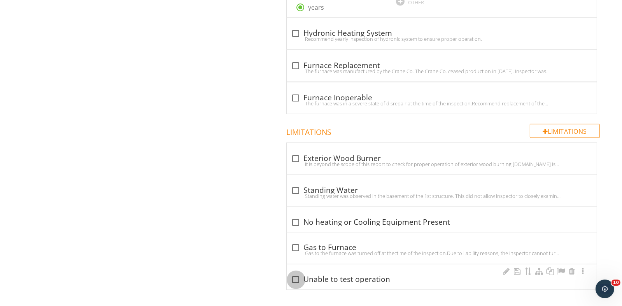
click at [295, 278] on div at bounding box center [296, 280] width 13 height 13
checkbox input "true"
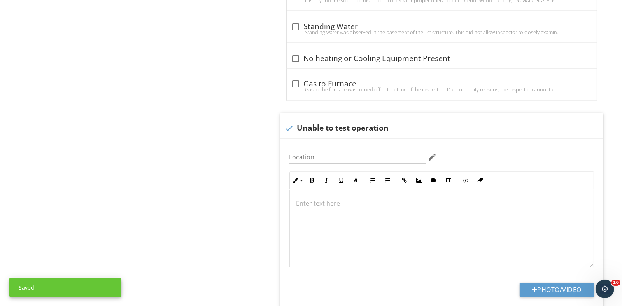
scroll to position [1922, 0]
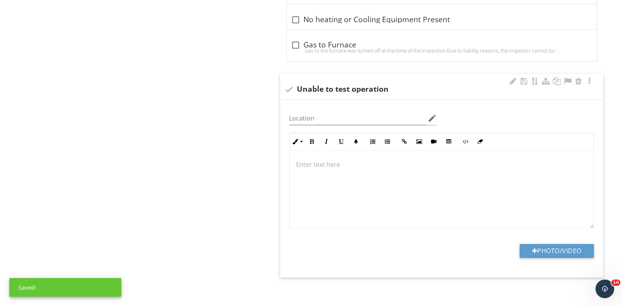
click at [315, 172] on div at bounding box center [442, 190] width 304 height 78
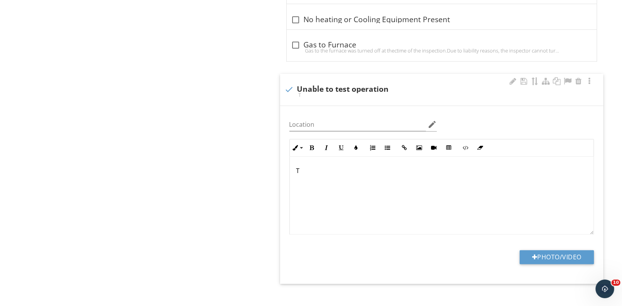
scroll to position [1928, 0]
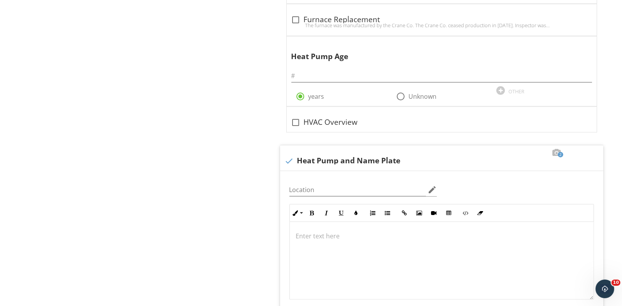
scroll to position [1150, 0]
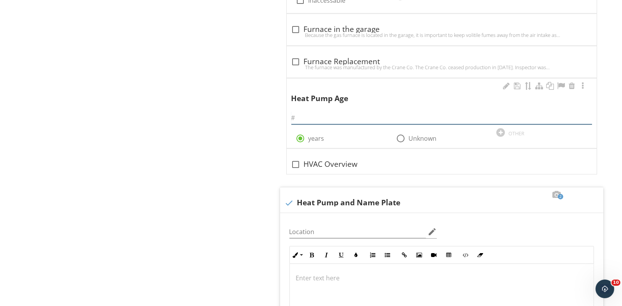
click at [303, 115] on input "text" at bounding box center [442, 118] width 301 height 13
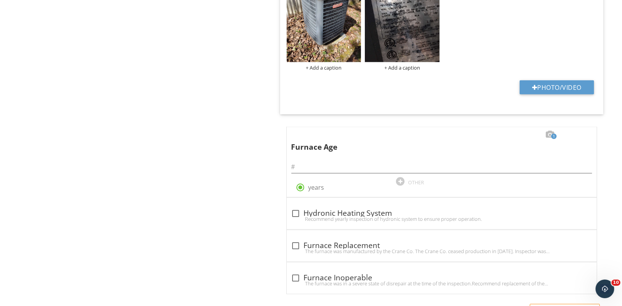
scroll to position [1578, 0]
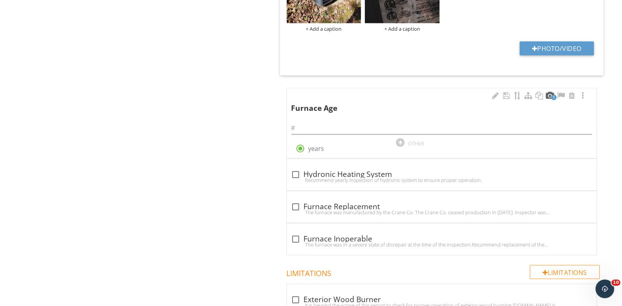
type input "18"
click at [547, 95] on div at bounding box center [550, 96] width 9 height 8
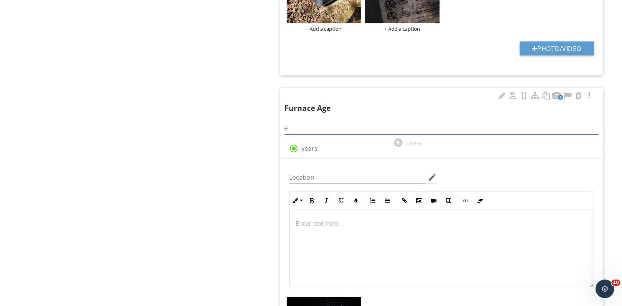
click at [288, 122] on input "text" at bounding box center [442, 128] width 314 height 13
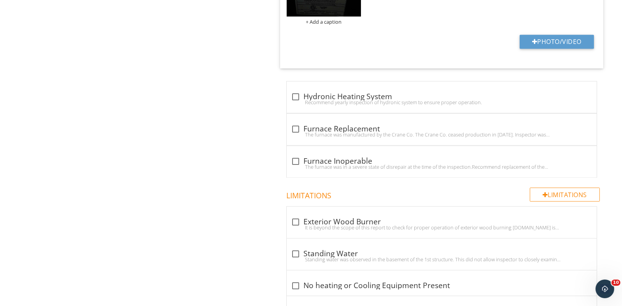
scroll to position [2231, 0]
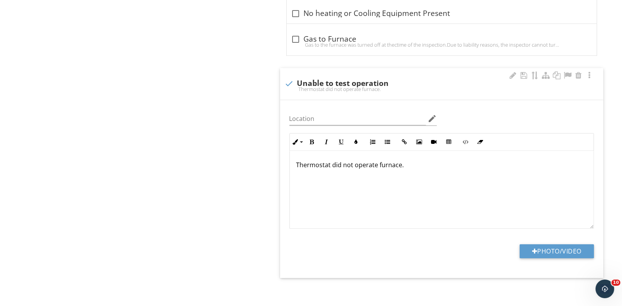
type input "18"
click at [403, 166] on div "Thermostat did not operate furnace." at bounding box center [442, 190] width 304 height 78
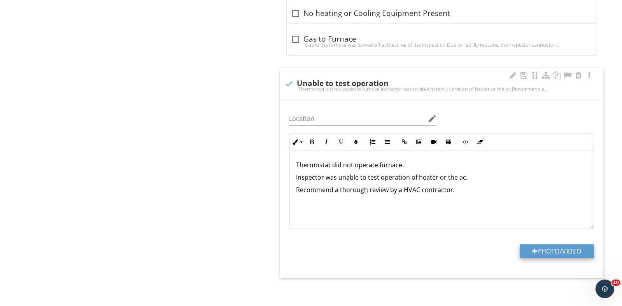
click at [540, 244] on button "Photo/Video" at bounding box center [557, 251] width 74 height 14
type input "C:\fakepath\2025-8-29-49.jpg"
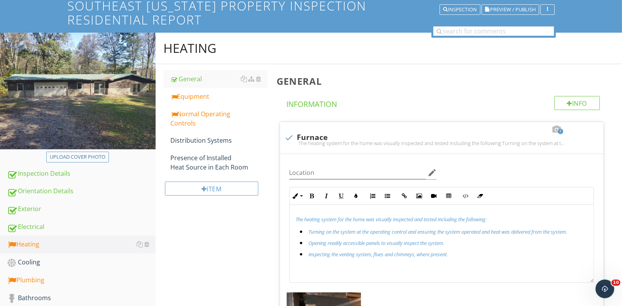
scroll to position [51, 0]
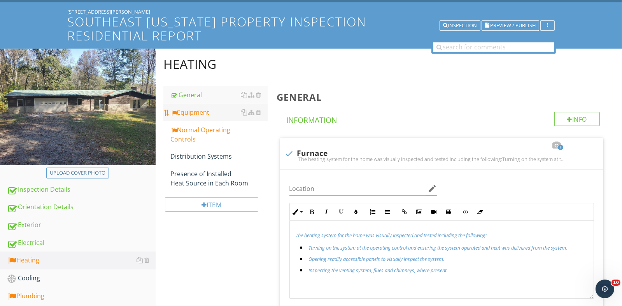
click at [198, 118] on link "Equipment" at bounding box center [219, 112] width 97 height 17
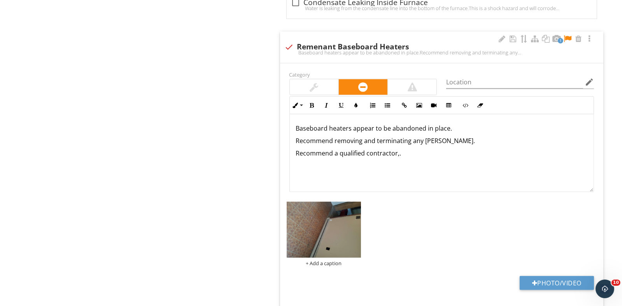
scroll to position [1180, 0]
click at [350, 240] on img at bounding box center [324, 230] width 75 height 56
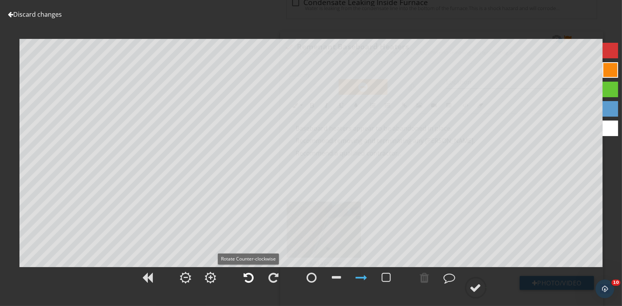
click at [249, 273] on div at bounding box center [249, 278] width 10 height 12
click at [471, 287] on div at bounding box center [476, 288] width 12 height 12
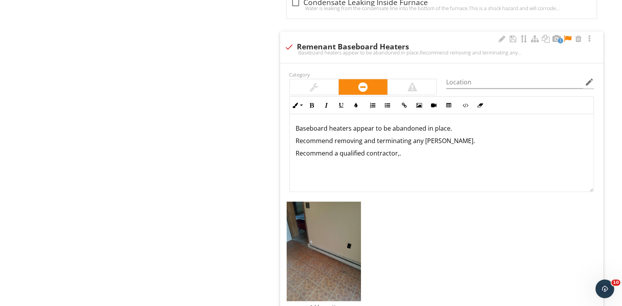
click at [399, 152] on p "Recommend a qualified contractor,." at bounding box center [442, 153] width 292 height 9
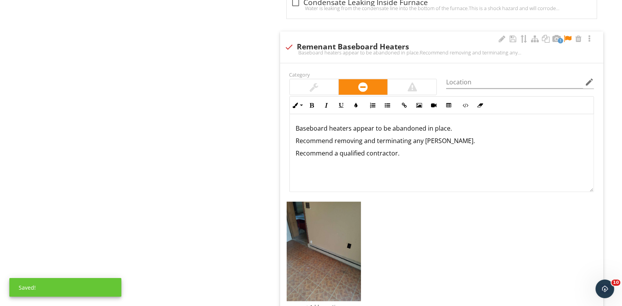
click at [570, 36] on div at bounding box center [567, 39] width 9 height 8
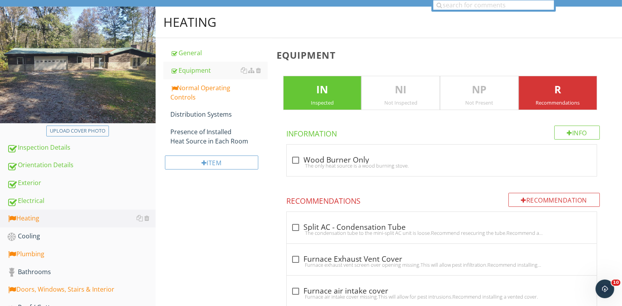
scroll to position [53, 0]
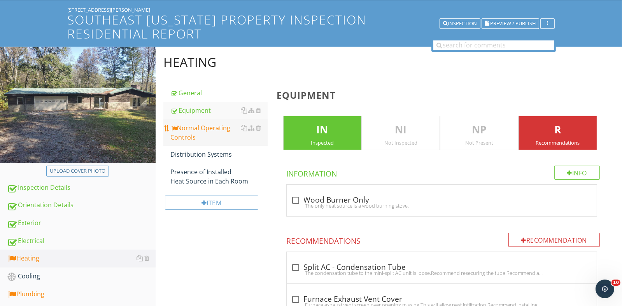
click at [202, 128] on div "Normal Operating Controls" at bounding box center [219, 132] width 97 height 19
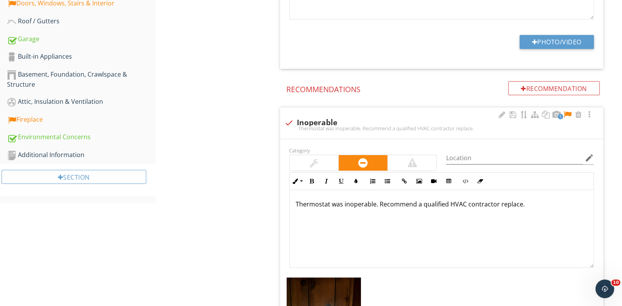
scroll to position [481, 0]
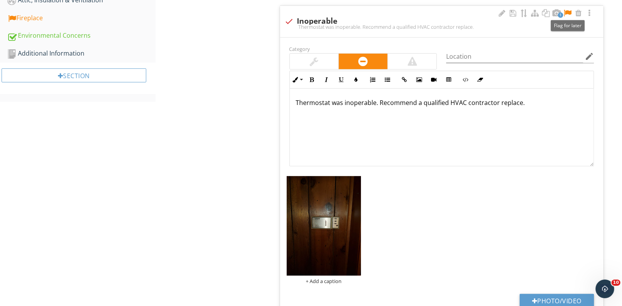
click at [571, 10] on div at bounding box center [567, 13] width 9 height 8
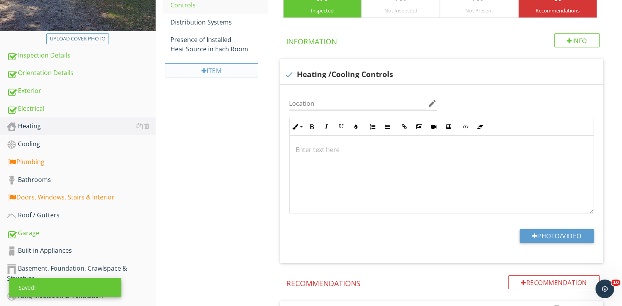
scroll to position [131, 0]
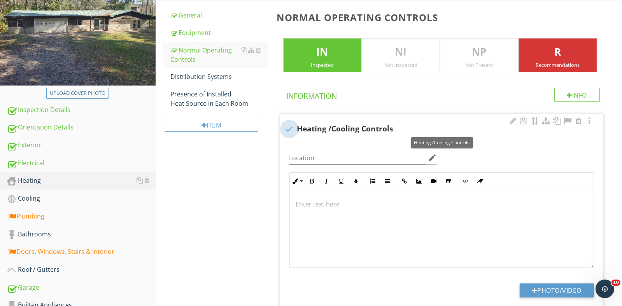
click at [290, 129] on div at bounding box center [289, 129] width 13 height 13
checkbox input "true"
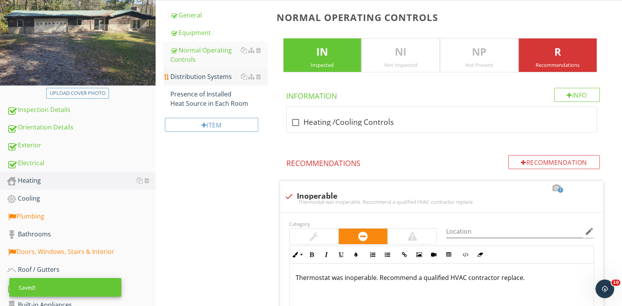
click at [211, 68] on link "Distribution Systems" at bounding box center [219, 76] width 97 height 17
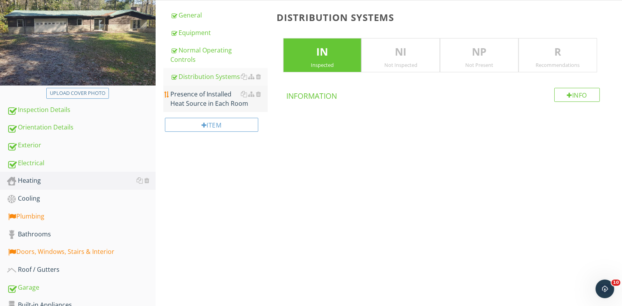
click at [209, 95] on div "Presence of Installed Heat Source in Each Room" at bounding box center [219, 99] width 97 height 19
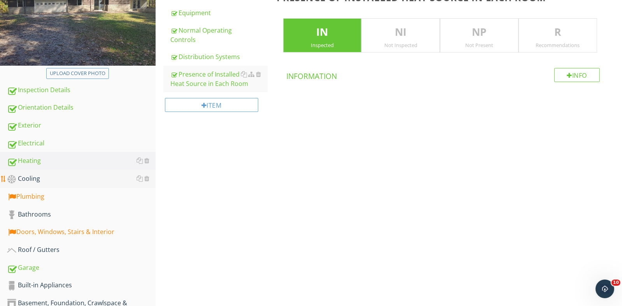
scroll to position [170, 0]
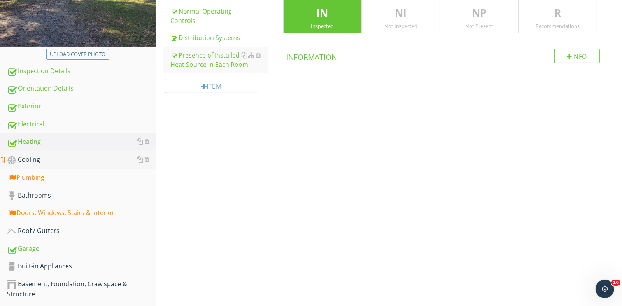
drag, startPoint x: 37, startPoint y: 164, endPoint x: 43, endPoint y: 164, distance: 6.6
click at [37, 163] on div "Cooling" at bounding box center [81, 160] width 149 height 10
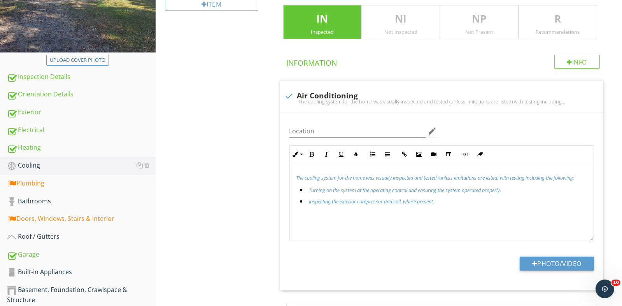
scroll to position [53, 0]
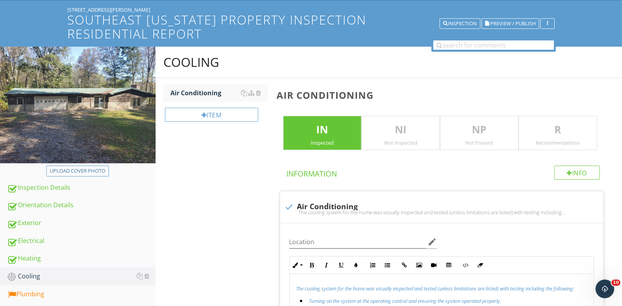
click at [391, 140] on div "Not Inspected" at bounding box center [401, 143] width 78 height 6
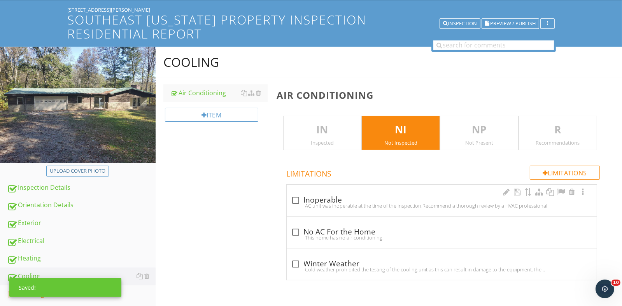
click at [292, 203] on div "AC unit was inoperable at the time of the inspection.Recommend a thorough revie…" at bounding box center [442, 206] width 301 height 6
checkbox input "true"
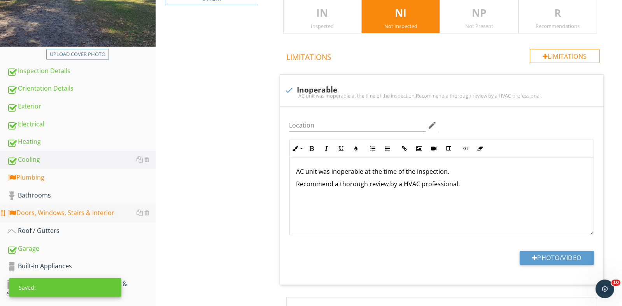
scroll to position [209, 0]
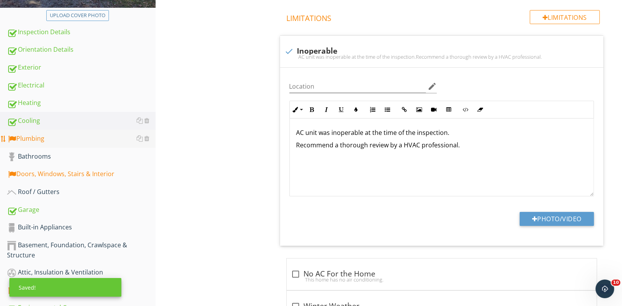
click at [56, 142] on div "Plumbing" at bounding box center [81, 139] width 149 height 10
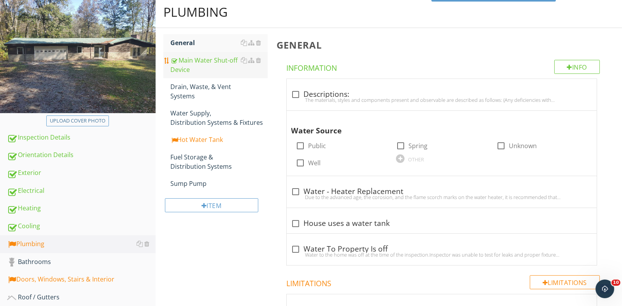
scroll to position [14, 0]
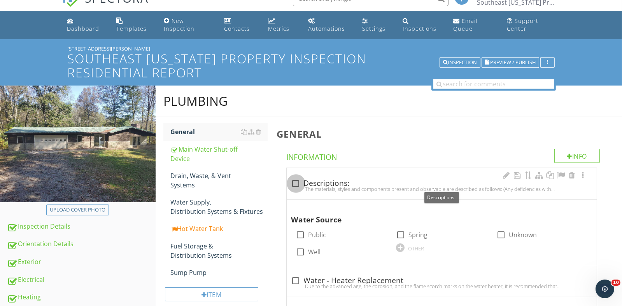
click at [297, 180] on div at bounding box center [296, 183] width 13 height 13
checkbox input "true"
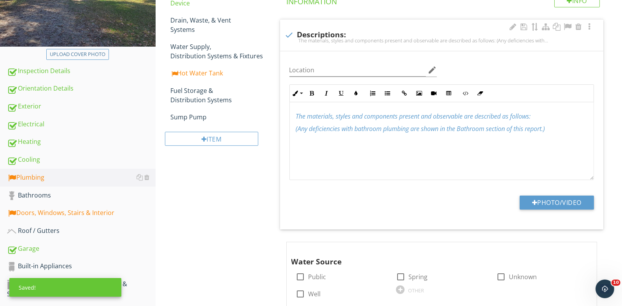
scroll to position [0, 0]
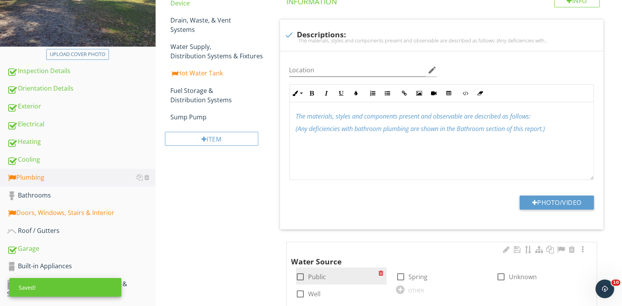
click at [305, 273] on div at bounding box center [300, 277] width 13 height 13
checkbox input "true"
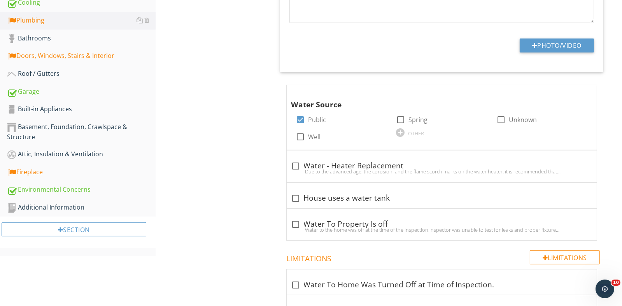
scroll to position [442, 0]
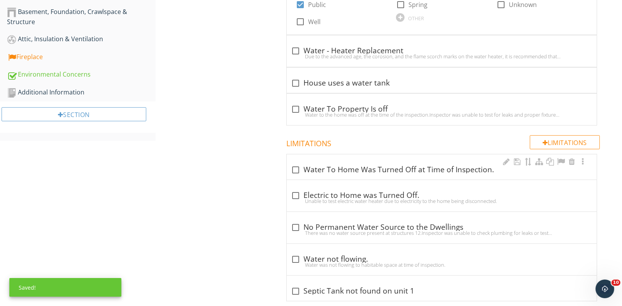
click at [292, 172] on div at bounding box center [296, 170] width 13 height 13
checkbox input "true"
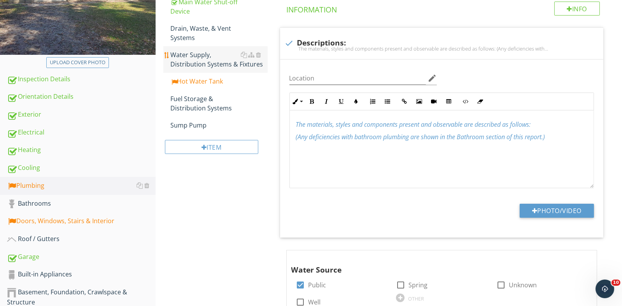
scroll to position [70, 0]
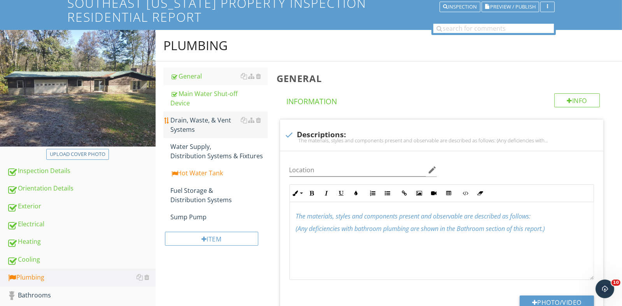
click at [196, 121] on div "Drain, Waste, & Vent Systems" at bounding box center [219, 125] width 97 height 19
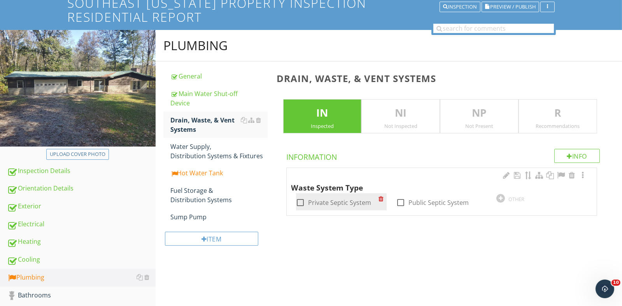
click at [301, 202] on div at bounding box center [300, 202] width 13 height 13
checkbox input "true"
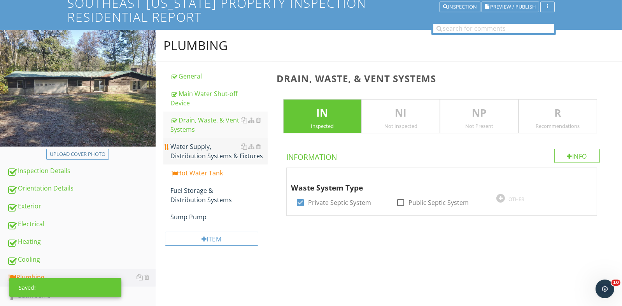
click at [220, 153] on div "Water Supply, Distribution Systems & Fixtures" at bounding box center [219, 151] width 97 height 19
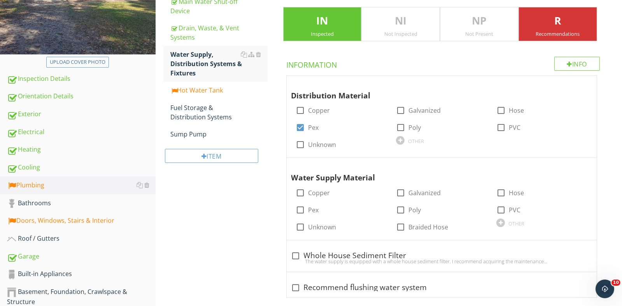
scroll to position [31, 0]
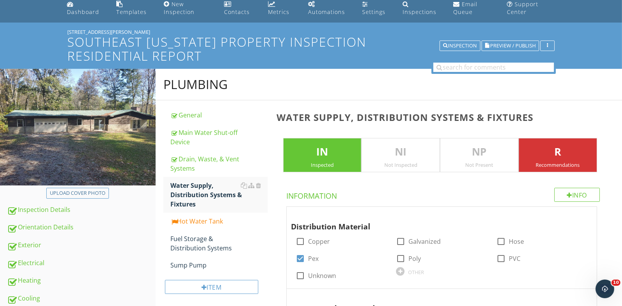
click at [422, 157] on p "NI" at bounding box center [401, 152] width 78 height 16
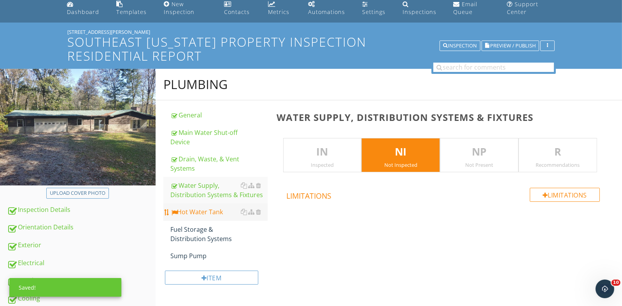
click at [206, 214] on div "Hot Water Tank" at bounding box center [219, 211] width 97 height 9
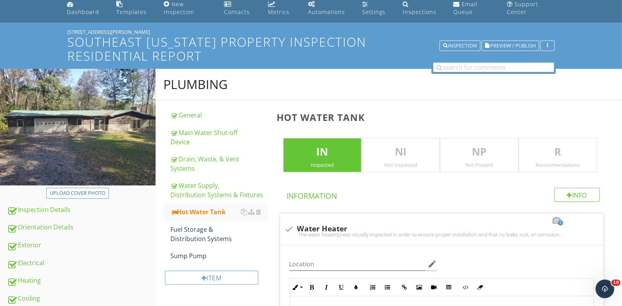
click at [408, 158] on p "NI" at bounding box center [401, 152] width 78 height 16
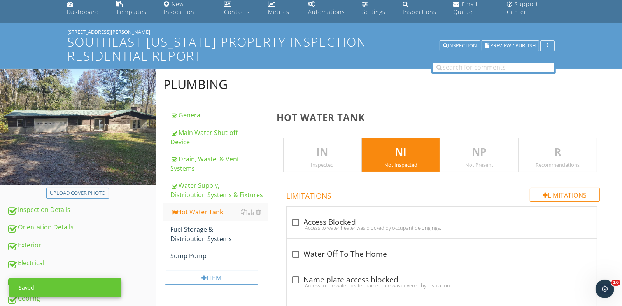
drag, startPoint x: 336, startPoint y: 155, endPoint x: 350, endPoint y: 174, distance: 23.4
click at [337, 155] on p "IN" at bounding box center [323, 152] width 78 height 16
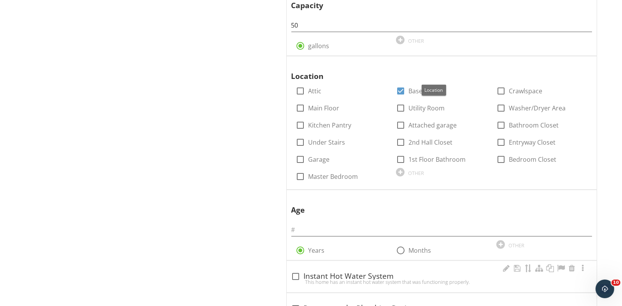
scroll to position [926, 0]
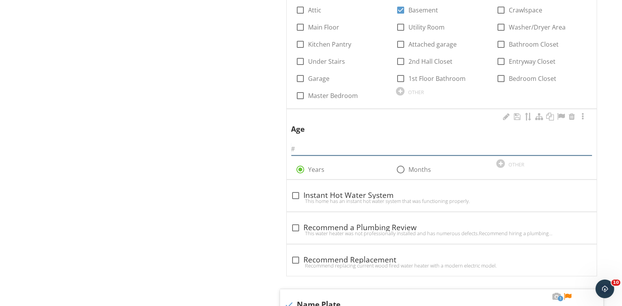
click at [297, 146] on input "text" at bounding box center [442, 149] width 301 height 13
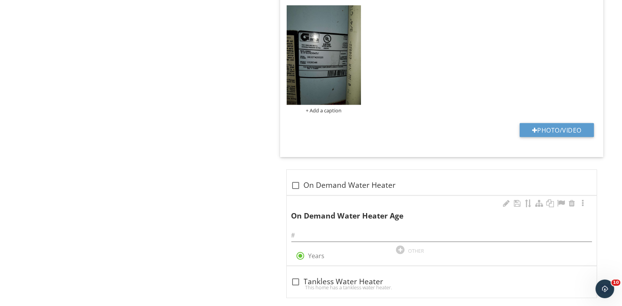
scroll to position [1384, 0]
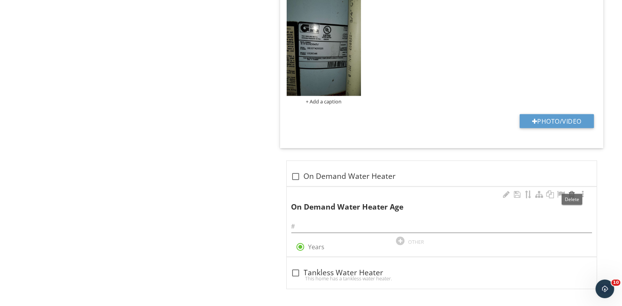
type input "17"
click at [571, 193] on div at bounding box center [572, 195] width 9 height 8
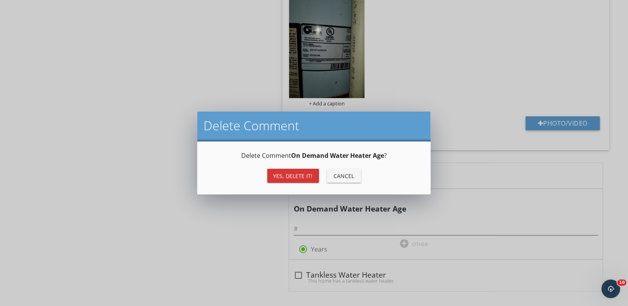
drag, startPoint x: 281, startPoint y: 170, endPoint x: 286, endPoint y: 170, distance: 4.7
click at [283, 170] on button "Yes, Delete it!" at bounding box center [293, 176] width 52 height 14
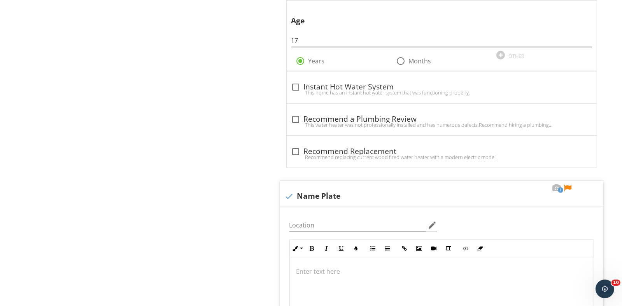
scroll to position [1157, 0]
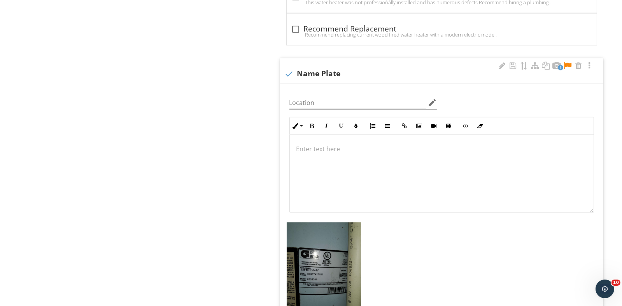
click at [568, 62] on div at bounding box center [567, 66] width 9 height 8
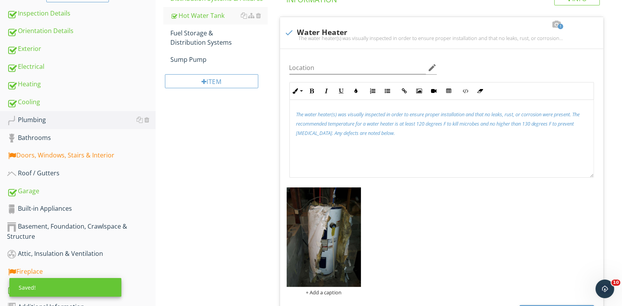
scroll to position [145, 0]
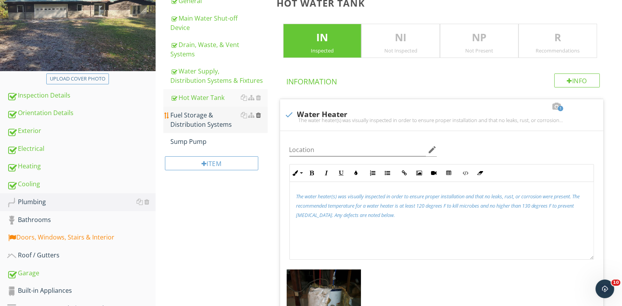
click at [259, 115] on div at bounding box center [259, 115] width 5 height 6
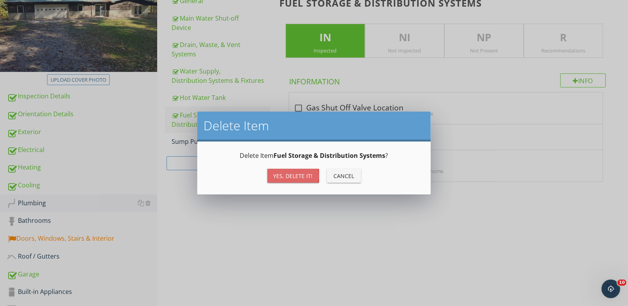
click at [291, 176] on div "Yes, Delete it!" at bounding box center [293, 176] width 39 height 8
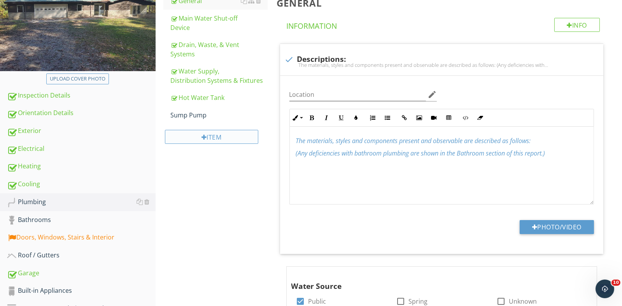
click at [216, 141] on div "Item" at bounding box center [211, 137] width 93 height 14
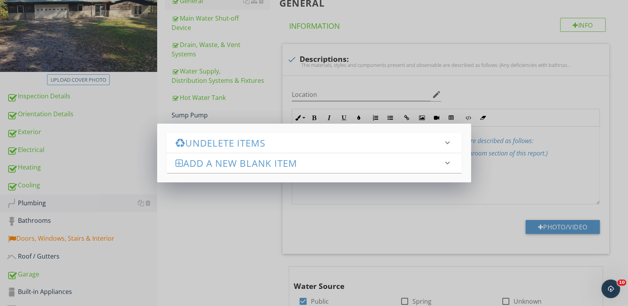
drag, startPoint x: 231, startPoint y: 224, endPoint x: 232, endPoint y: 218, distance: 5.5
click at [231, 224] on div "Undelete Items keyboard_arrow_down Fetching deleted items... Add a new Blank It…" at bounding box center [314, 153] width 628 height 306
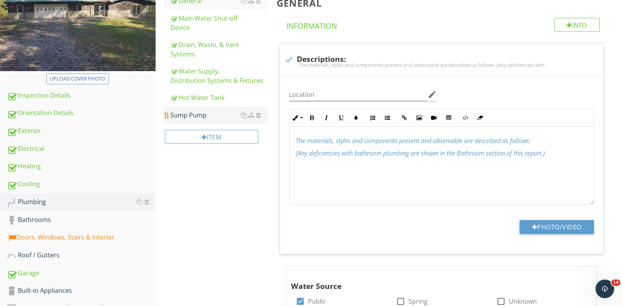
click at [207, 117] on div "Sump Pump" at bounding box center [219, 115] width 97 height 9
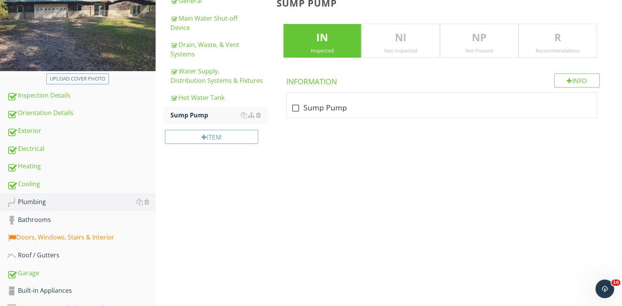
click at [469, 44] on p "NP" at bounding box center [480, 38] width 78 height 16
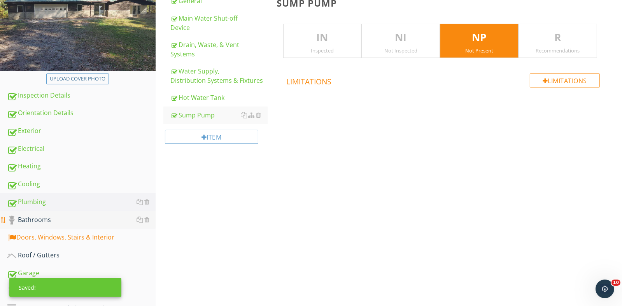
click at [43, 218] on div "Bathrooms" at bounding box center [81, 220] width 149 height 10
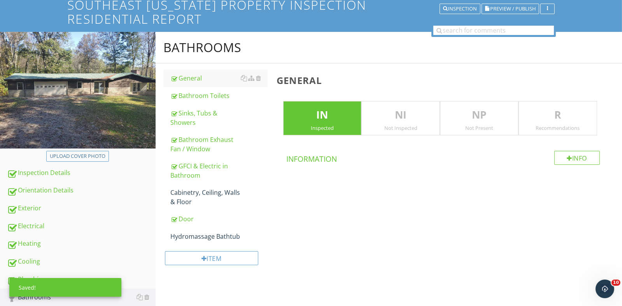
scroll to position [67, 0]
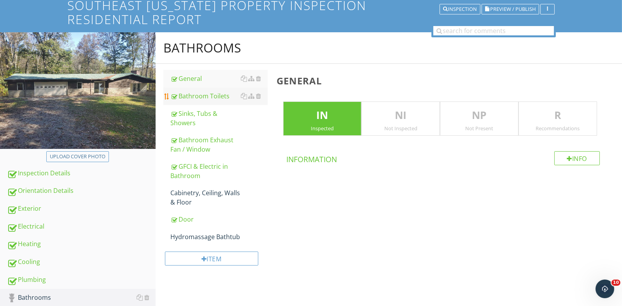
click at [207, 98] on div "Bathroom Toilets" at bounding box center [219, 95] width 97 height 9
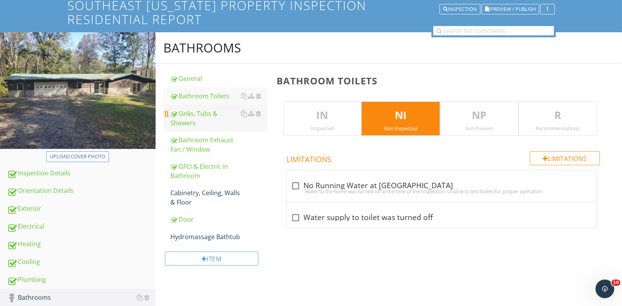
click at [185, 116] on div "Sinks, Tubs & Showers" at bounding box center [219, 118] width 97 height 19
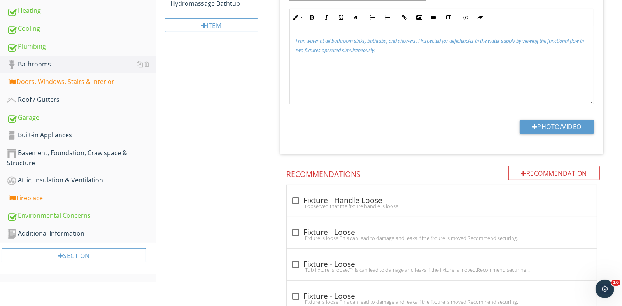
scroll to position [106, 0]
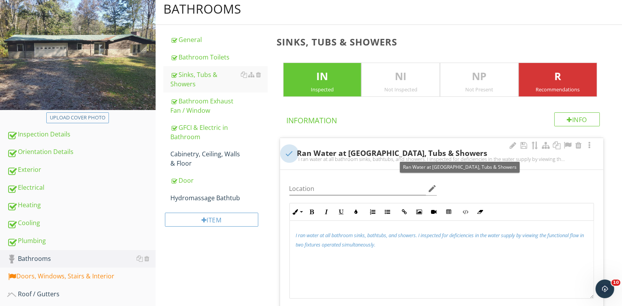
click at [290, 153] on div at bounding box center [289, 153] width 13 height 13
checkbox input "true"
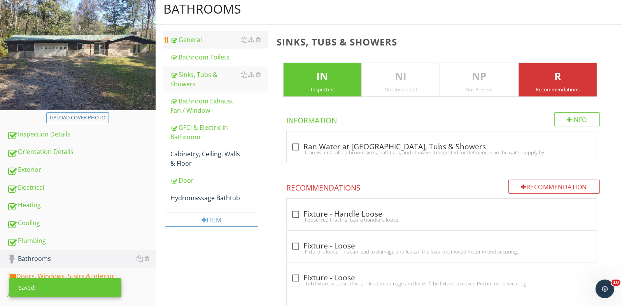
click at [201, 39] on div "General" at bounding box center [219, 39] width 97 height 9
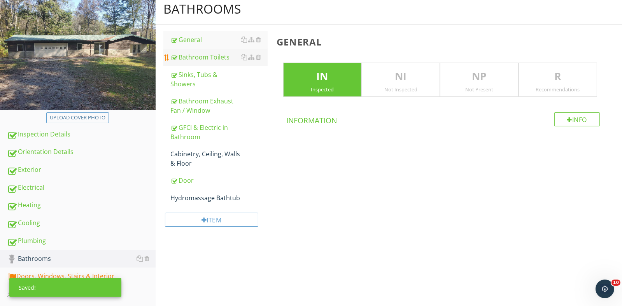
click at [200, 56] on div "Bathroom Toilets" at bounding box center [219, 57] width 97 height 9
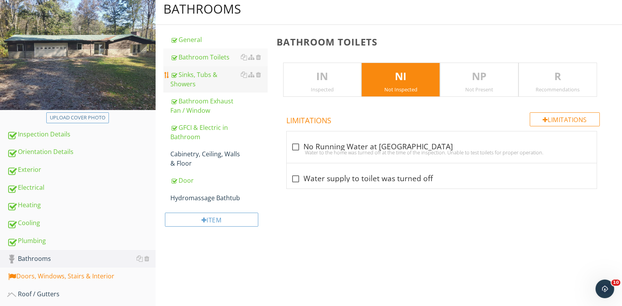
click at [194, 80] on div "Sinks, Tubs & Showers" at bounding box center [219, 79] width 97 height 19
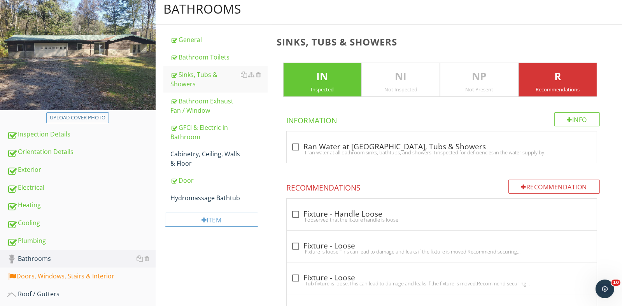
drag, startPoint x: 391, startPoint y: 72, endPoint x: 396, endPoint y: 76, distance: 5.8
click at [394, 74] on p "NI" at bounding box center [401, 77] width 78 height 16
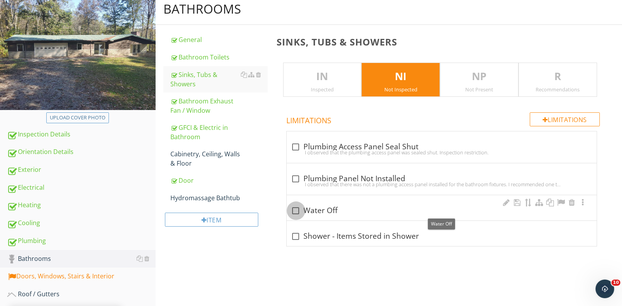
click at [298, 210] on div at bounding box center [296, 210] width 13 height 13
checkbox input "true"
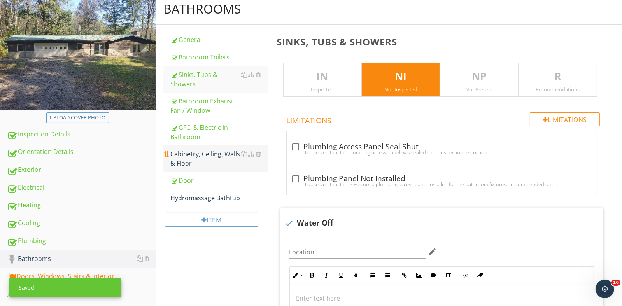
click at [198, 156] on div "Cabinetry, Ceiling, Walls & Floor" at bounding box center [219, 158] width 97 height 19
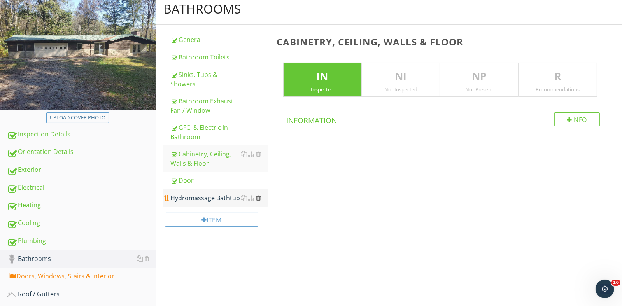
click at [260, 198] on div at bounding box center [259, 198] width 5 height 6
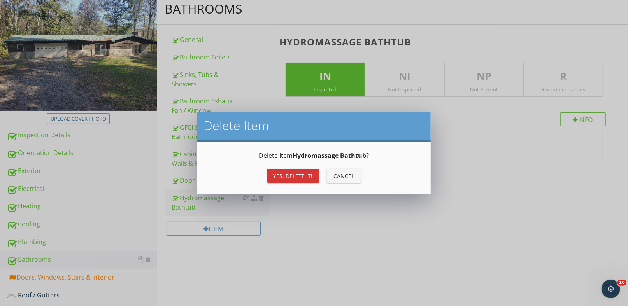
click at [311, 167] on div "Yes, Delete it! Cancel" at bounding box center [314, 176] width 215 height 19
click at [295, 177] on div "Yes, Delete it!" at bounding box center [293, 176] width 39 height 8
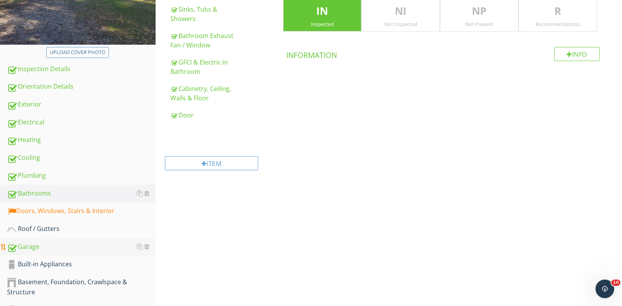
scroll to position [223, 0]
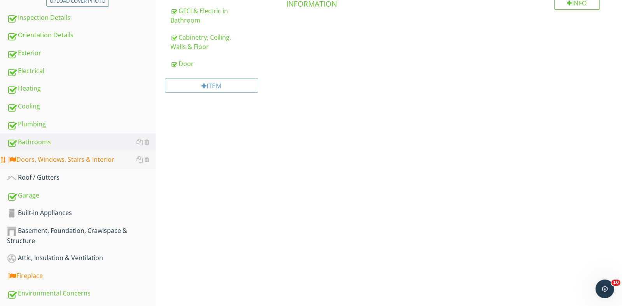
click at [96, 159] on div "Doors, Windows, Stairs & Interior" at bounding box center [81, 160] width 149 height 10
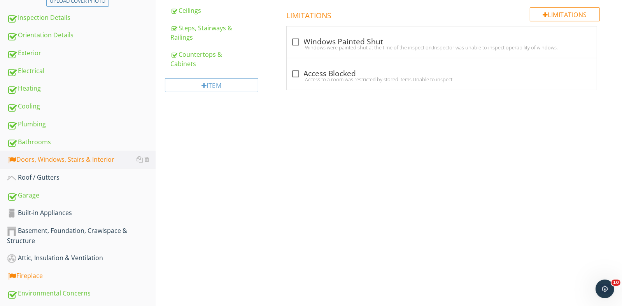
scroll to position [28, 0]
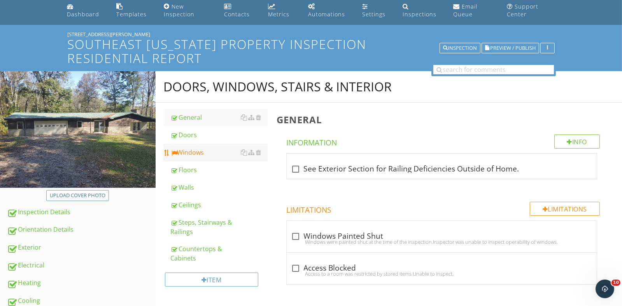
click at [190, 153] on div "Windows" at bounding box center [219, 152] width 97 height 9
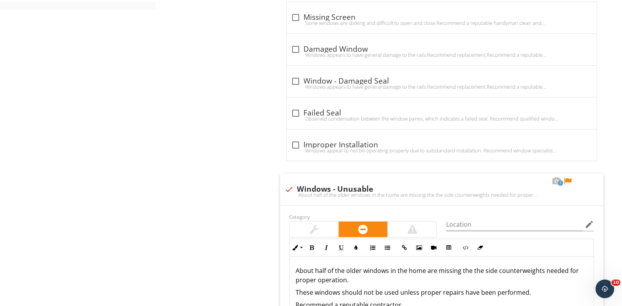
scroll to position [729, 0]
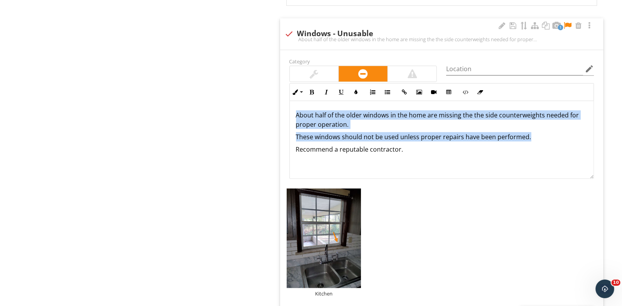
drag, startPoint x: 545, startPoint y: 139, endPoint x: 281, endPoint y: 104, distance: 266.2
click at [284, 103] on div "Category Location edit Inline Style XLarge Large Normal Small Light Small/Light…" at bounding box center [442, 195] width 324 height 290
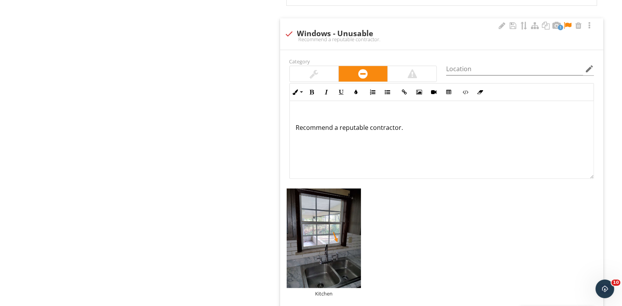
click at [410, 72] on div at bounding box center [412, 73] width 9 height 9
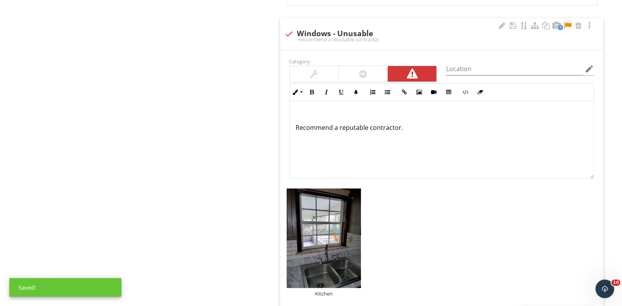
click at [302, 111] on p at bounding box center [442, 115] width 292 height 9
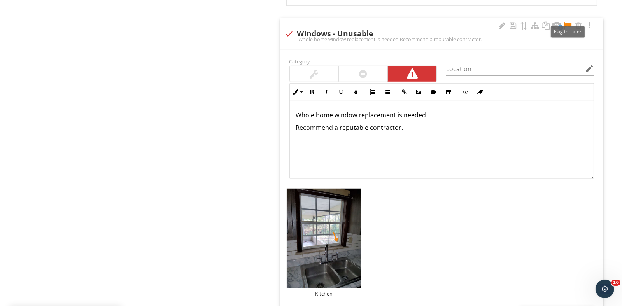
click at [570, 25] on div at bounding box center [567, 26] width 9 height 8
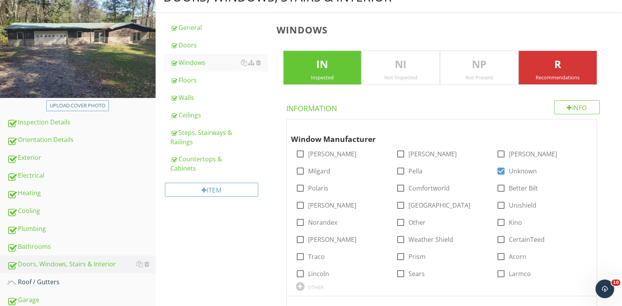
scroll to position [340, 0]
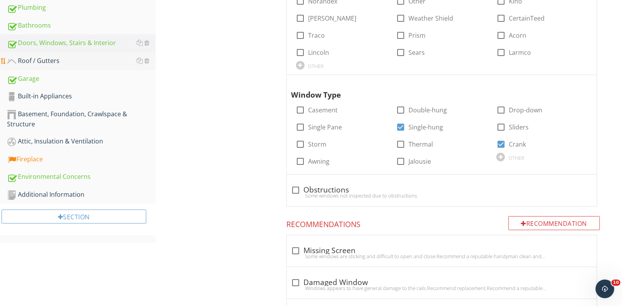
click at [22, 57] on div "Roof / Gutters" at bounding box center [81, 61] width 149 height 10
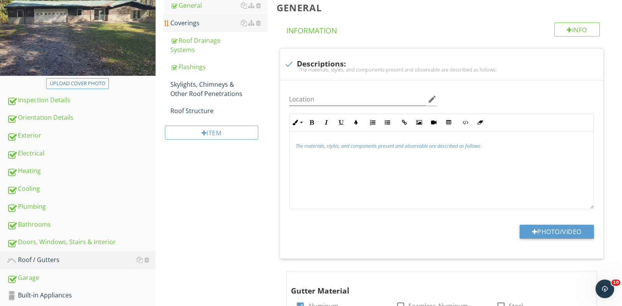
scroll to position [106, 0]
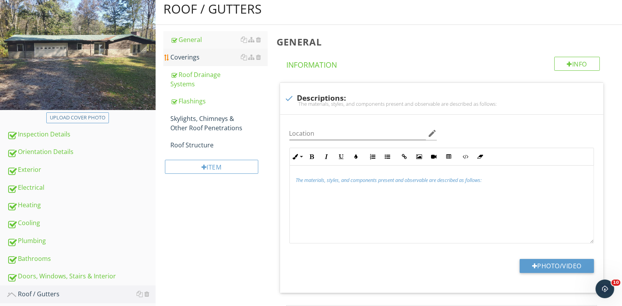
click at [196, 49] on link "Coverings" at bounding box center [219, 57] width 97 height 17
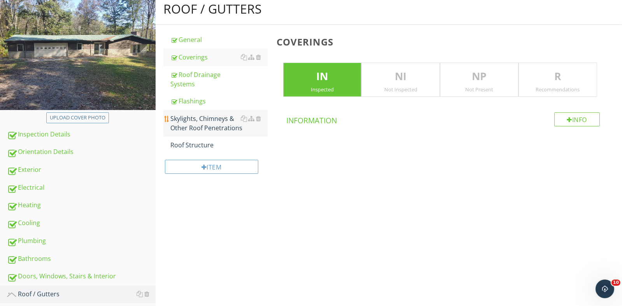
click at [205, 121] on div "Skylights, Chimneys & Other Roof Penetrations" at bounding box center [219, 123] width 97 height 19
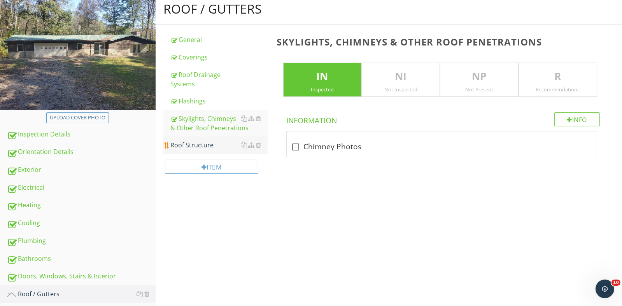
click at [194, 149] on div "Roof Structure" at bounding box center [219, 145] width 97 height 9
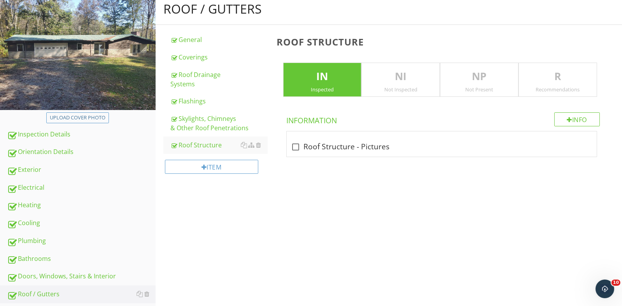
drag, startPoint x: 395, startPoint y: 82, endPoint x: 390, endPoint y: 92, distance: 10.8
click at [396, 82] on p "NI" at bounding box center [401, 77] width 78 height 16
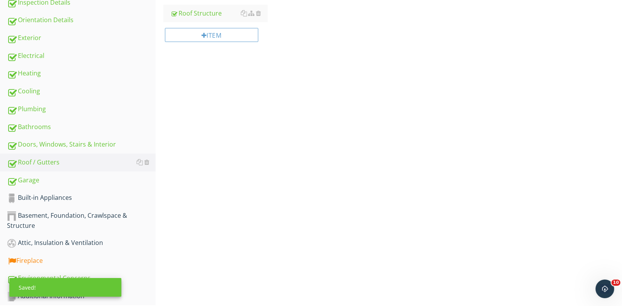
scroll to position [274, 0]
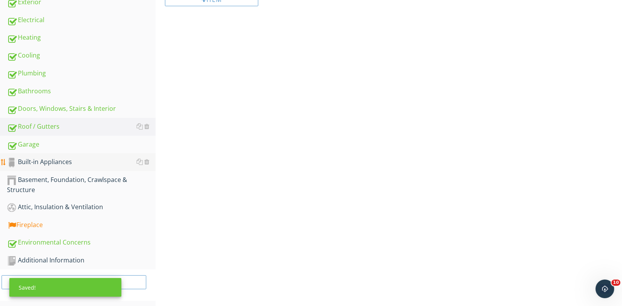
click at [65, 158] on div "Built-in Appliances" at bounding box center [81, 162] width 149 height 10
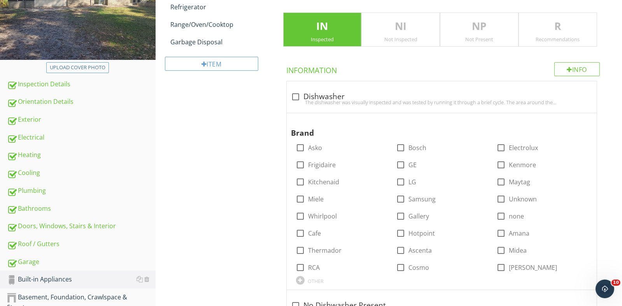
scroll to position [118, 0]
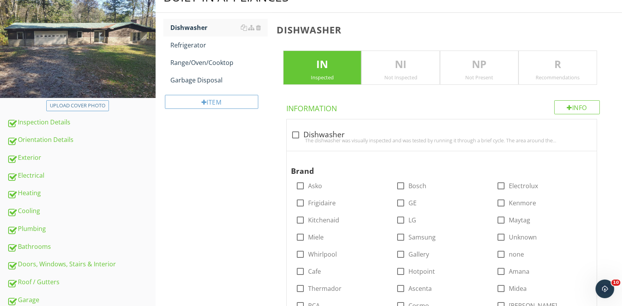
click at [482, 72] on div "NP Not Present" at bounding box center [479, 68] width 79 height 34
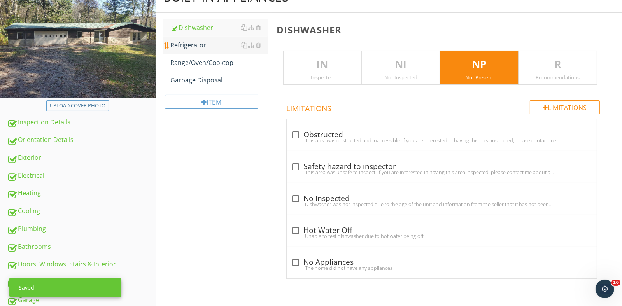
click at [192, 47] on div "Refrigerator" at bounding box center [219, 44] width 97 height 9
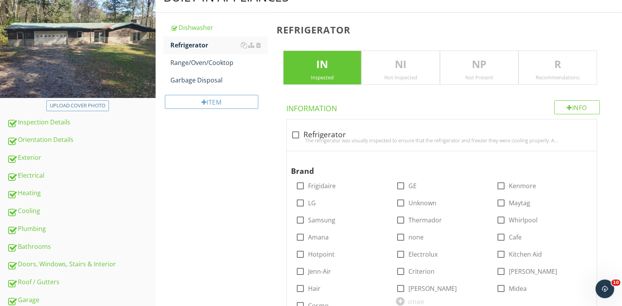
click at [469, 75] on div "Not Present" at bounding box center [480, 77] width 78 height 6
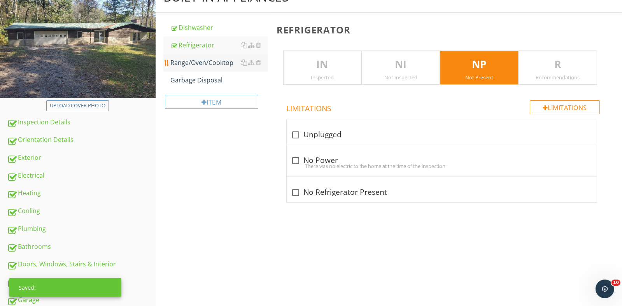
click at [196, 61] on div "Range/Oven/Cooktop" at bounding box center [219, 62] width 97 height 9
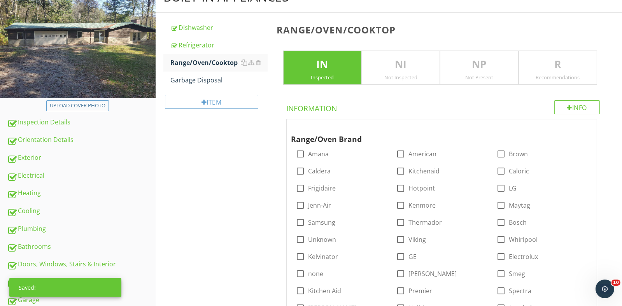
click at [473, 72] on div "NP Not Present" at bounding box center [479, 68] width 79 height 34
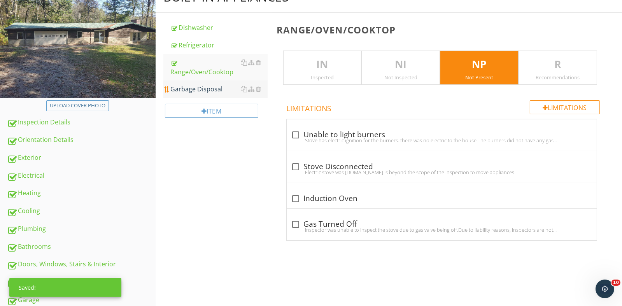
click at [209, 84] on div "Garbage Disposal" at bounding box center [219, 88] width 97 height 9
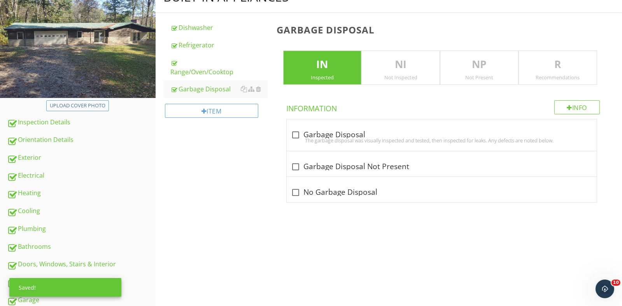
drag, startPoint x: 471, startPoint y: 71, endPoint x: 452, endPoint y: 73, distance: 19.5
click at [471, 71] on p "NP" at bounding box center [480, 65] width 78 height 16
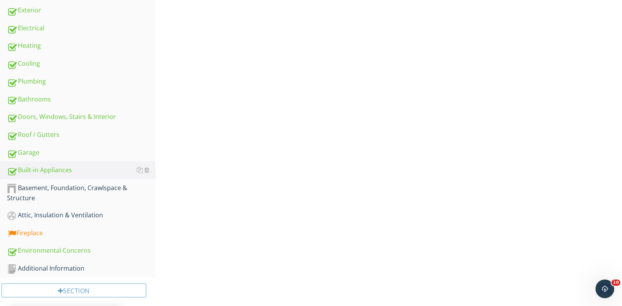
scroll to position [274, 0]
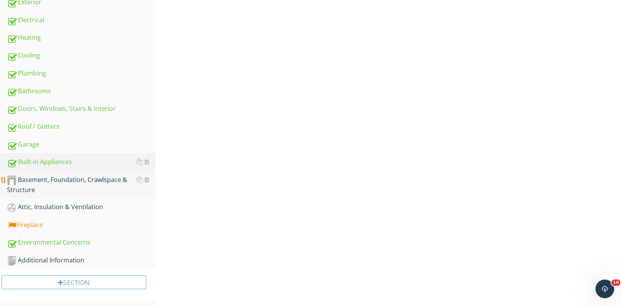
click at [51, 184] on div "Basement, Foundation, Crawlspace & Structure" at bounding box center [81, 184] width 149 height 19
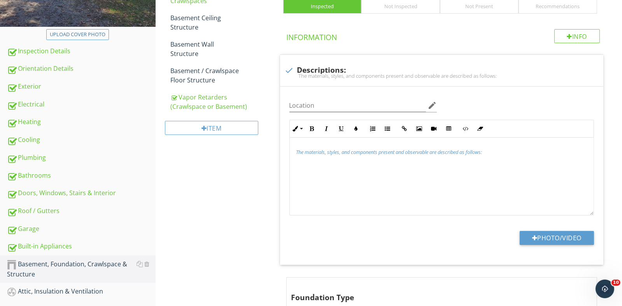
scroll to position [118, 0]
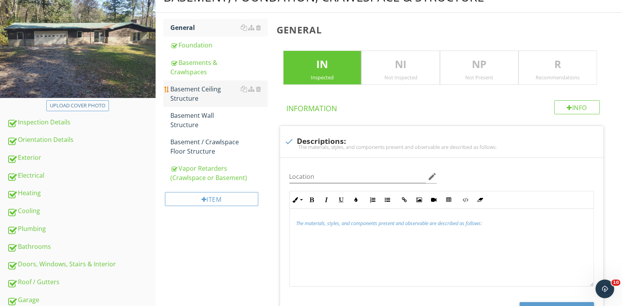
click at [192, 90] on div "Basement Ceiling Structure" at bounding box center [219, 93] width 97 height 19
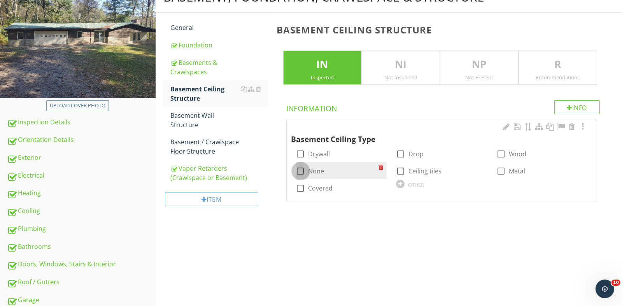
click at [304, 169] on div at bounding box center [300, 171] width 13 height 13
checkbox input "true"
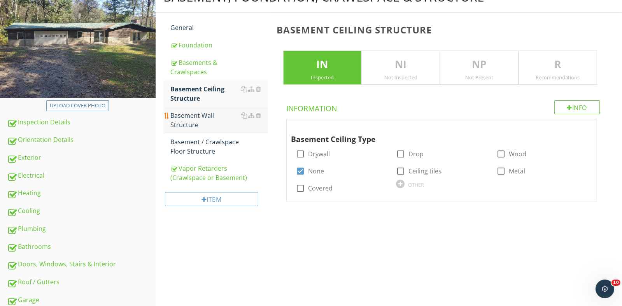
click at [200, 118] on div "Basement Wall Structure" at bounding box center [219, 120] width 97 height 19
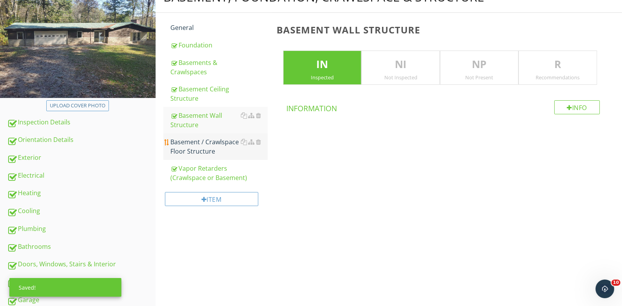
click at [183, 145] on div "Basement / Crawlspace Floor Structure" at bounding box center [219, 146] width 97 height 19
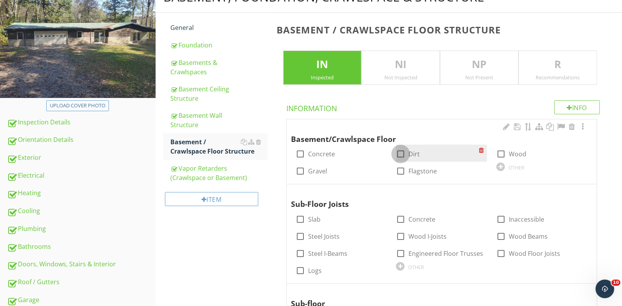
click at [404, 154] on div at bounding box center [400, 154] width 13 height 13
checkbox input "true"
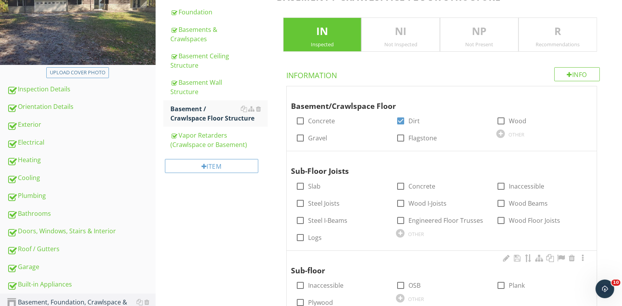
scroll to position [235, 0]
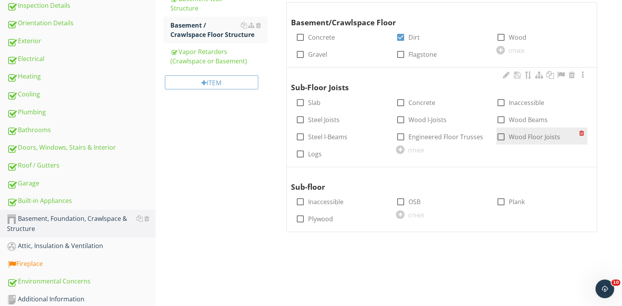
click at [510, 136] on label "Wood Floor Joists" at bounding box center [534, 137] width 51 height 8
checkbox input "true"
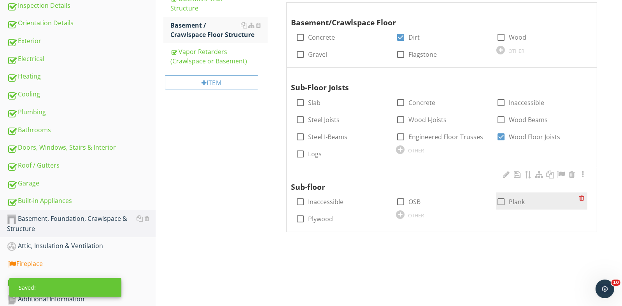
click at [503, 204] on div at bounding box center [501, 201] width 13 height 13
checkbox input "true"
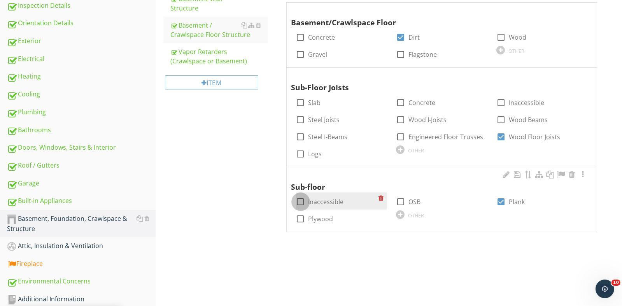
drag, startPoint x: 300, startPoint y: 204, endPoint x: 307, endPoint y: 208, distance: 8.1
click at [301, 204] on div at bounding box center [300, 201] width 13 height 13
checkbox input "true"
click at [401, 204] on div at bounding box center [400, 201] width 13 height 13
checkbox input "true"
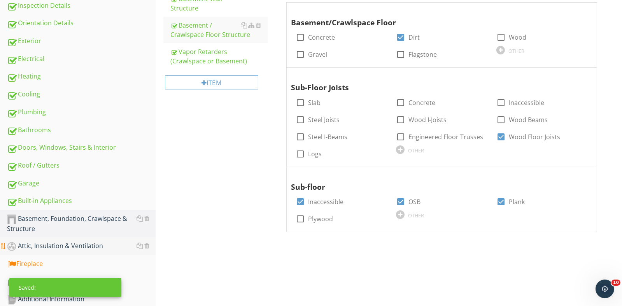
click at [55, 246] on div "Attic, Insulation & Ventilation" at bounding box center [81, 246] width 149 height 10
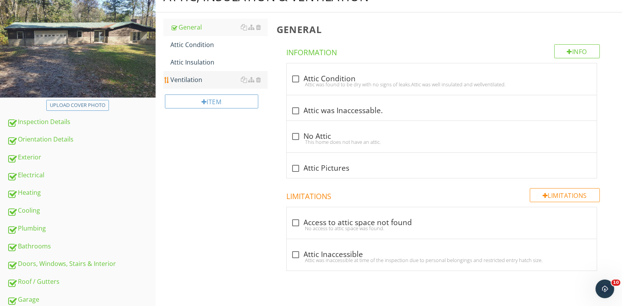
scroll to position [40, 0]
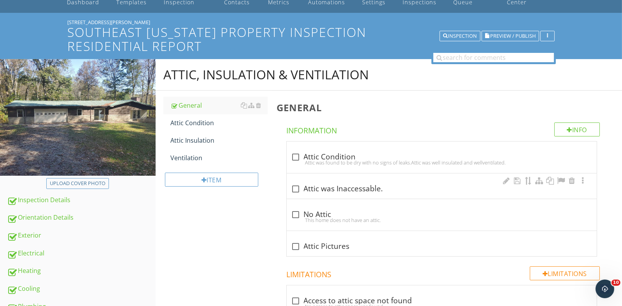
click at [297, 190] on div at bounding box center [296, 189] width 13 height 13
checkbox input "true"
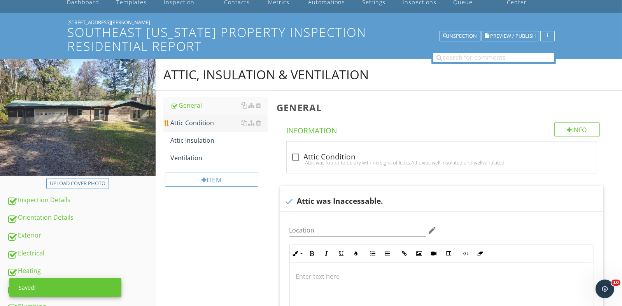
click at [201, 121] on div "Attic Condition" at bounding box center [219, 122] width 97 height 9
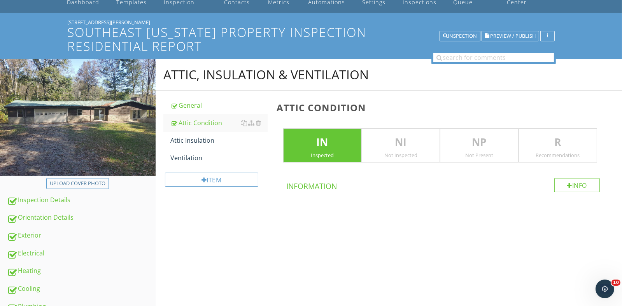
click at [472, 147] on p "NP" at bounding box center [480, 143] width 78 height 16
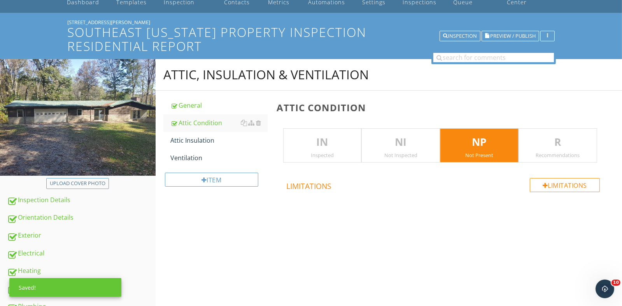
click at [392, 143] on p "NI" at bounding box center [401, 143] width 78 height 16
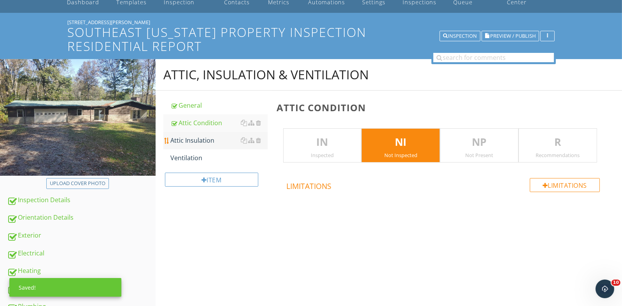
drag, startPoint x: 194, startPoint y: 142, endPoint x: 203, endPoint y: 139, distance: 9.6
click at [195, 142] on div "Attic Insulation" at bounding box center [219, 140] width 97 height 9
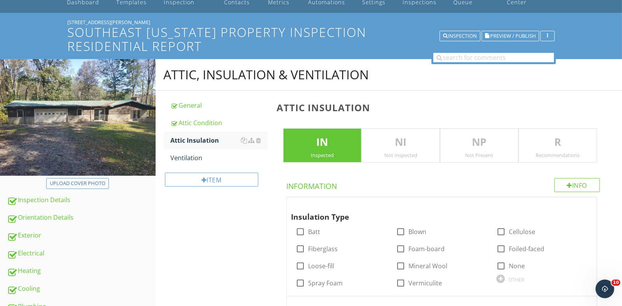
drag, startPoint x: 397, startPoint y: 151, endPoint x: 293, endPoint y: 149, distance: 104.7
click at [397, 151] on div "NI Not Inspected" at bounding box center [401, 145] width 79 height 34
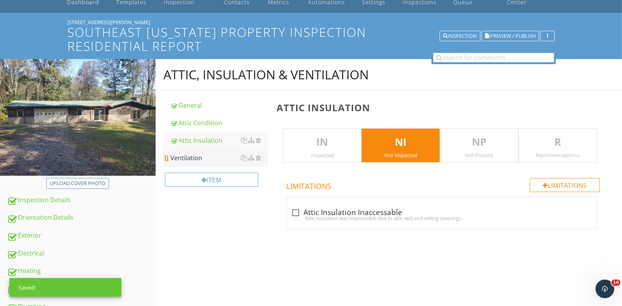
click at [218, 153] on div "Ventilation" at bounding box center [219, 157] width 97 height 9
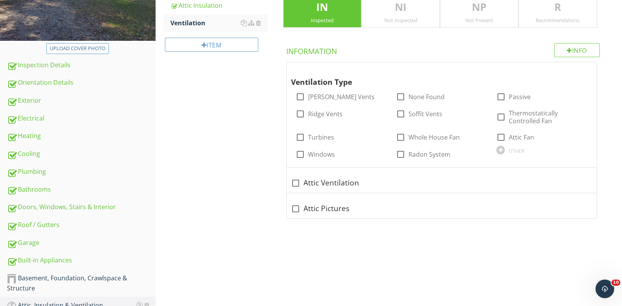
scroll to position [196, 0]
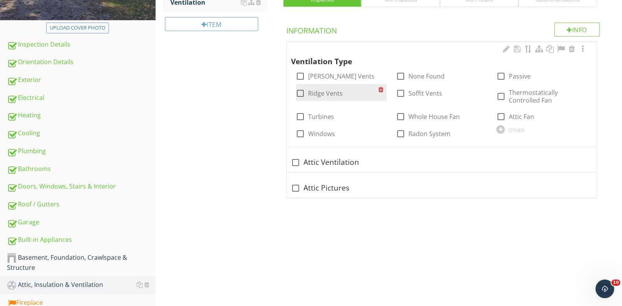
click at [312, 93] on label "Ridge Vents" at bounding box center [326, 94] width 35 height 8
checkbox input "true"
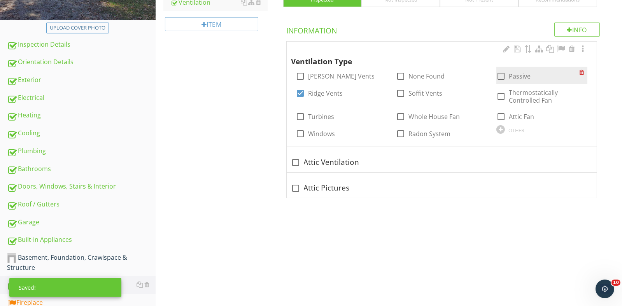
click at [510, 79] on label "Passive" at bounding box center [520, 76] width 22 height 8
checkbox input "true"
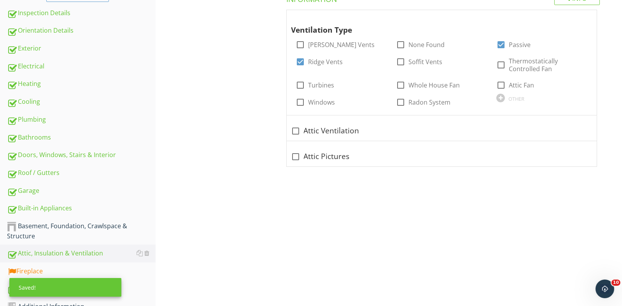
scroll to position [274, 0]
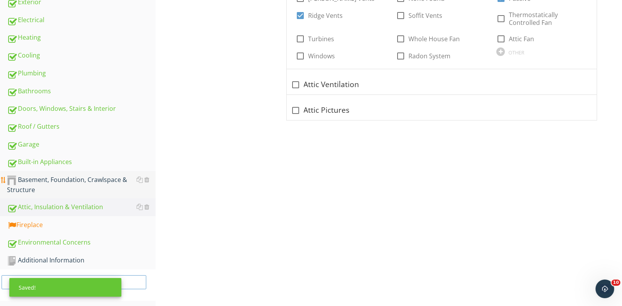
click at [98, 184] on div "Basement, Foundation, Crawlspace & Structure" at bounding box center [81, 184] width 149 height 19
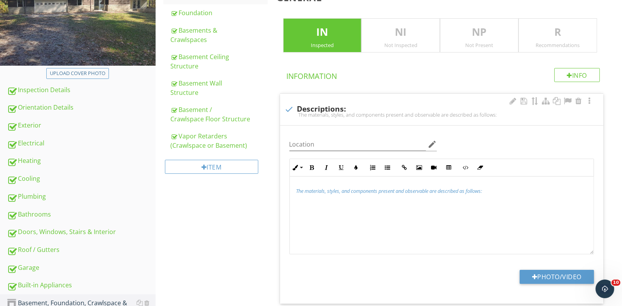
scroll to position [313, 0]
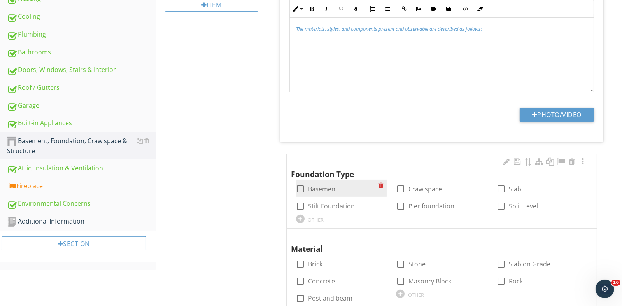
click at [304, 188] on div at bounding box center [300, 189] width 13 height 13
checkbox input "true"
click at [405, 190] on div at bounding box center [400, 189] width 13 height 13
checkbox input "true"
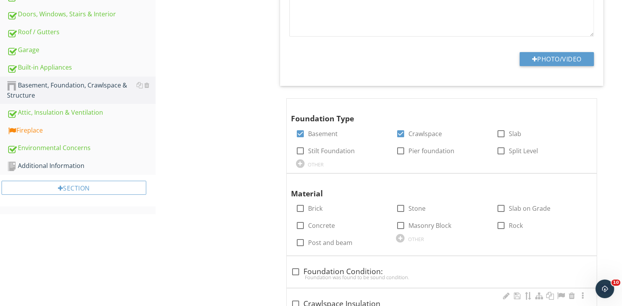
scroll to position [465, 0]
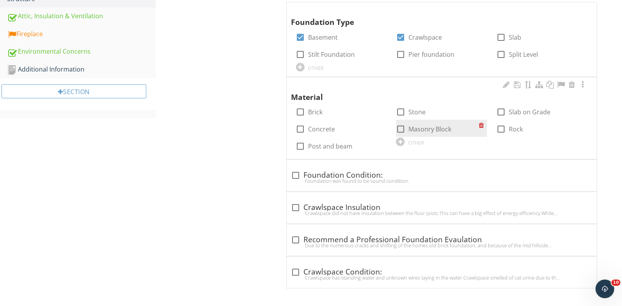
click at [401, 130] on div at bounding box center [400, 129] width 13 height 13
checkbox input "true"
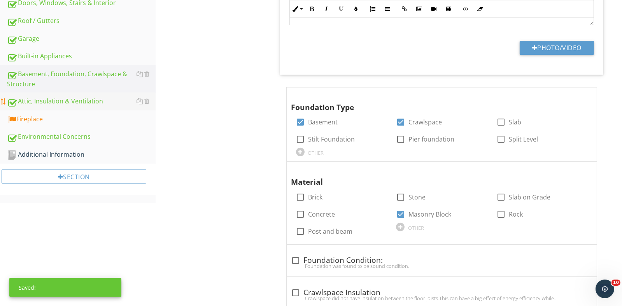
scroll to position [348, 0]
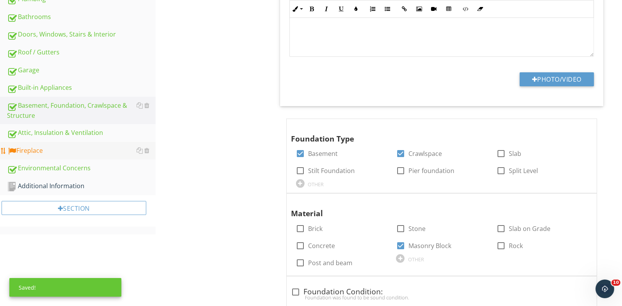
drag, startPoint x: 41, startPoint y: 147, endPoint x: 67, endPoint y: 151, distance: 26.0
click at [41, 147] on div "Fireplace" at bounding box center [81, 151] width 149 height 10
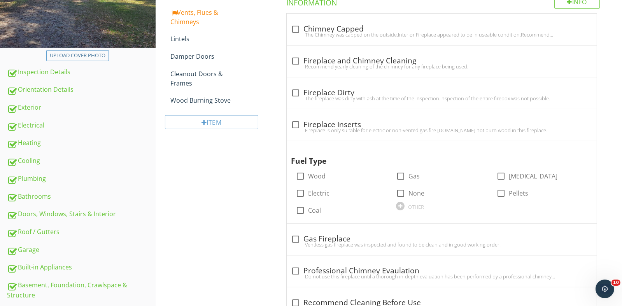
scroll to position [115, 0]
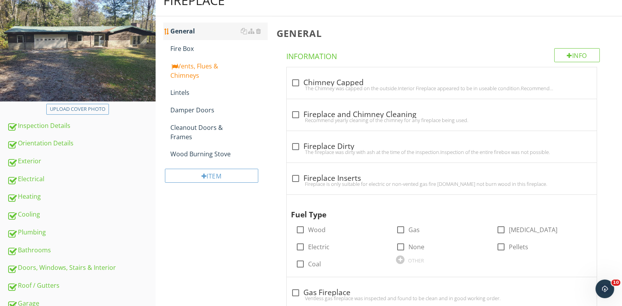
click at [206, 37] on link "General" at bounding box center [219, 31] width 97 height 17
click at [200, 32] on div "General" at bounding box center [219, 30] width 97 height 9
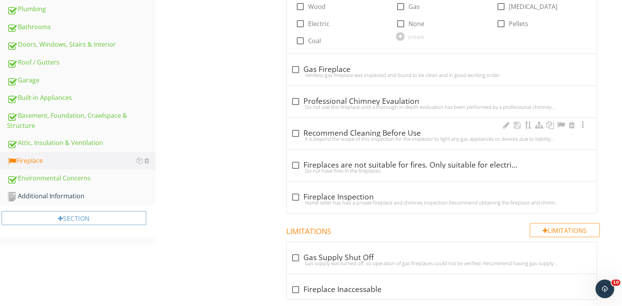
scroll to position [348, 0]
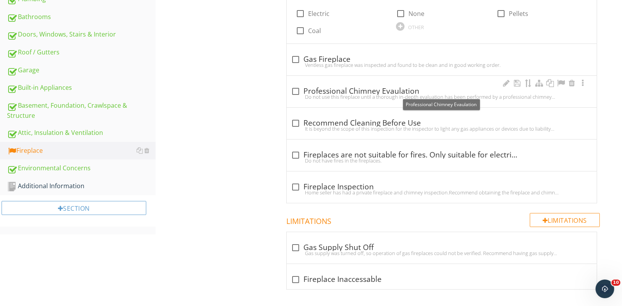
click at [301, 91] on div at bounding box center [296, 91] width 13 height 13
checkbox input "true"
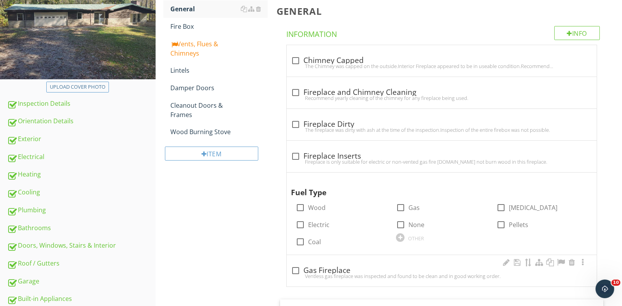
scroll to position [232, 0]
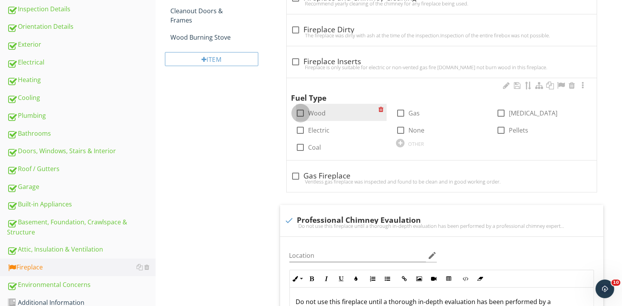
click at [301, 114] on div at bounding box center [300, 113] width 13 height 13
checkbox input "true"
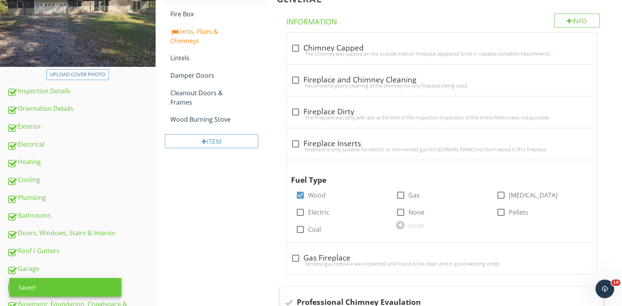
scroll to position [115, 0]
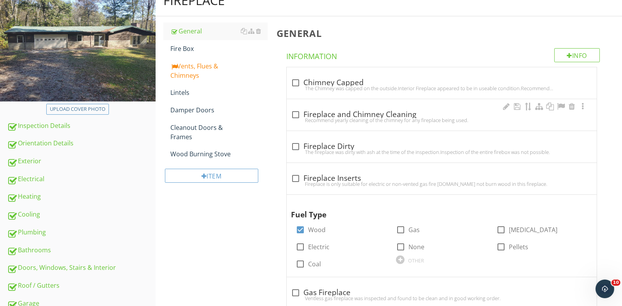
click at [298, 115] on div at bounding box center [296, 114] width 13 height 13
checkbox input "true"
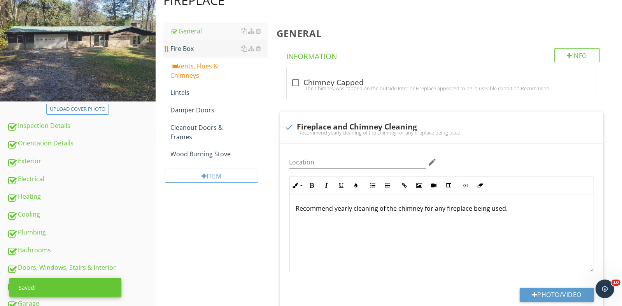
click at [201, 51] on div "Fire Box" at bounding box center [219, 48] width 97 height 9
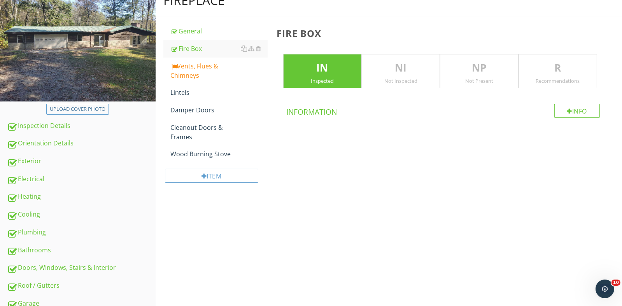
click at [547, 76] on div "R Recommendations" at bounding box center [558, 71] width 79 height 34
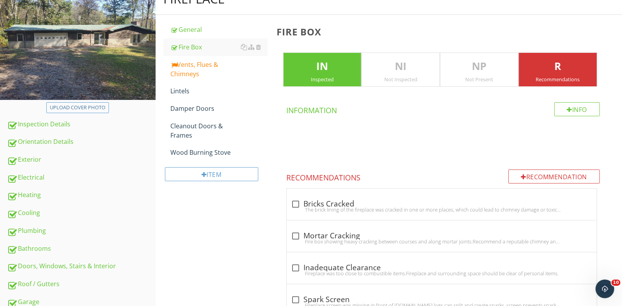
scroll to position [37, 0]
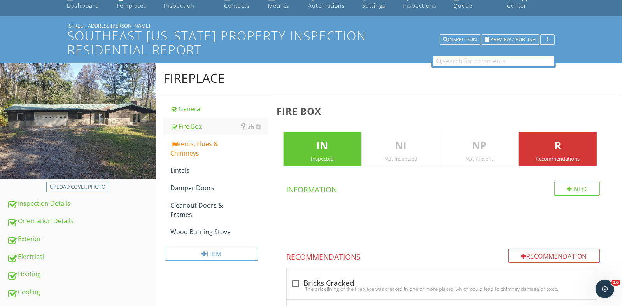
click at [407, 149] on p "NI" at bounding box center [401, 146] width 78 height 16
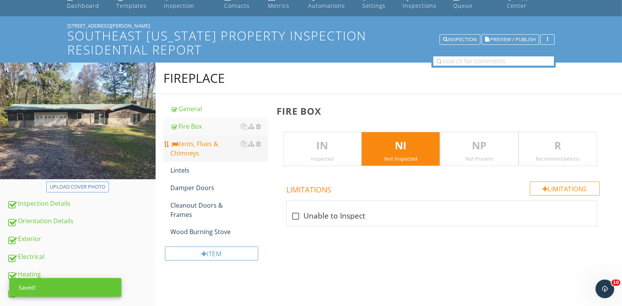
click at [191, 139] on div "Vents, Flues & Chimneys" at bounding box center [219, 148] width 97 height 19
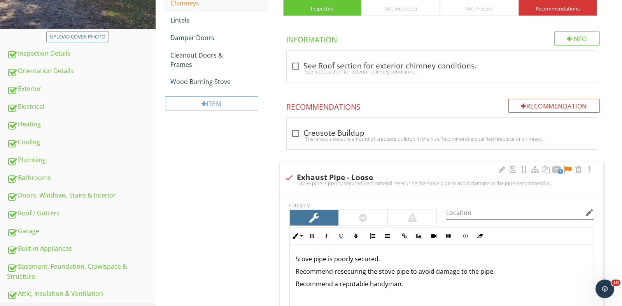
scroll to position [309, 0]
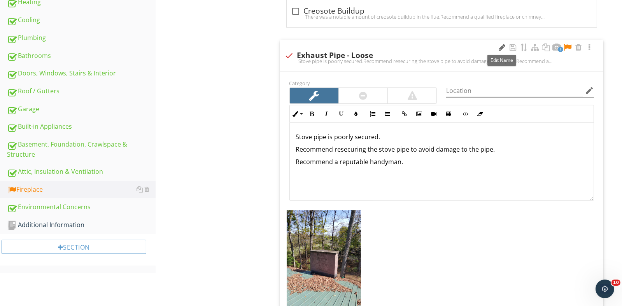
click at [501, 49] on div at bounding box center [502, 48] width 9 height 8
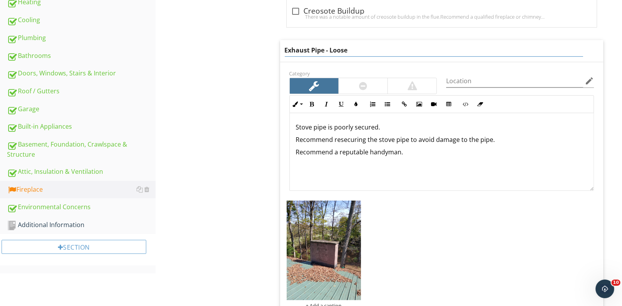
drag, startPoint x: 354, startPoint y: 51, endPoint x: 210, endPoint y: 47, distance: 144.1
click at [210, 47] on div "Fireplace General Fire Box Vents, Flues & Chimneys Lintels Damper Doors Cleanou…" at bounding box center [389, 168] width 467 height 756
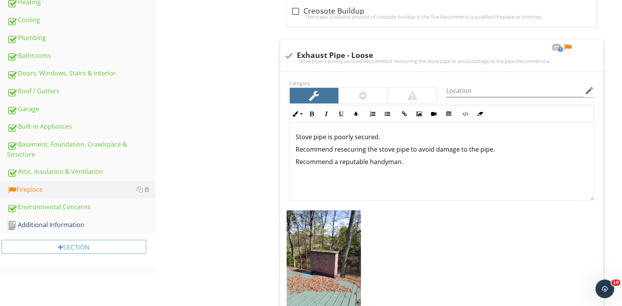
click at [220, 168] on div "Fireplace General Fire Box Vents, Flues & Chimneys Lintels Damper Doors Cleanou…" at bounding box center [389, 173] width 467 height 766
click at [544, 45] on div at bounding box center [546, 48] width 9 height 8
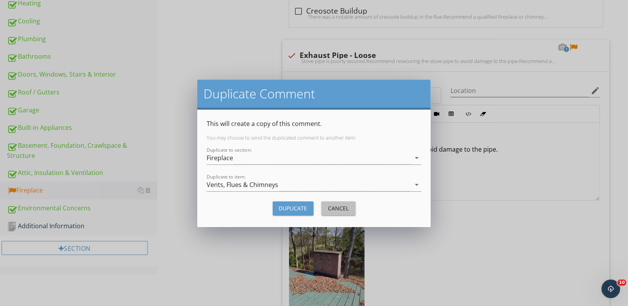
drag, startPoint x: 342, startPoint y: 209, endPoint x: 353, endPoint y: 207, distance: 11.7
click at [342, 209] on div "Cancel" at bounding box center [339, 208] width 22 height 8
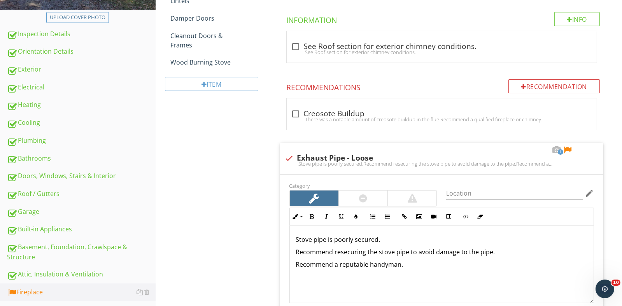
scroll to position [76, 0]
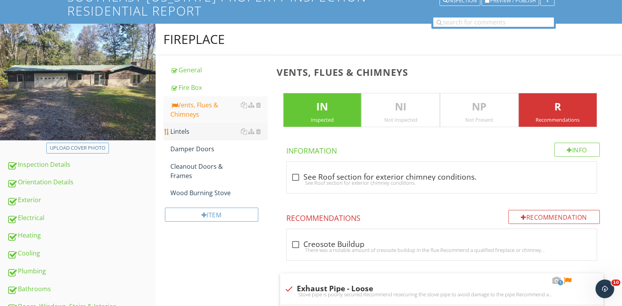
click at [222, 132] on div "Lintels" at bounding box center [219, 131] width 97 height 9
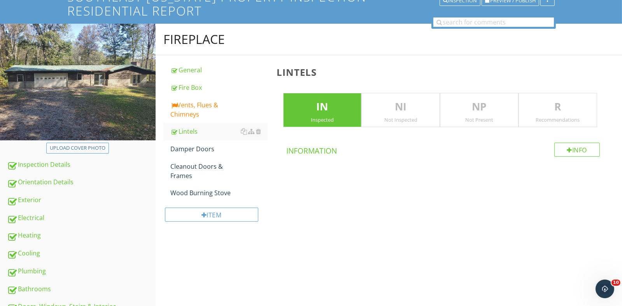
click at [389, 117] on div "Not Inspected" at bounding box center [401, 120] width 78 height 6
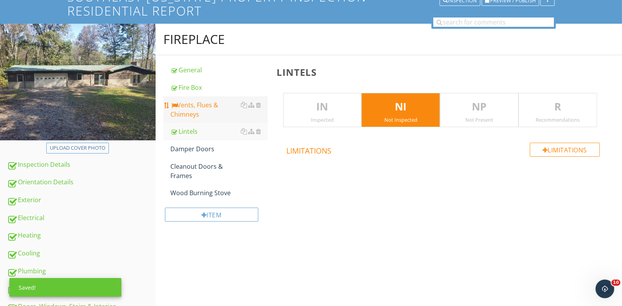
click at [190, 108] on div "Vents, Flues & Chimneys" at bounding box center [219, 109] width 97 height 19
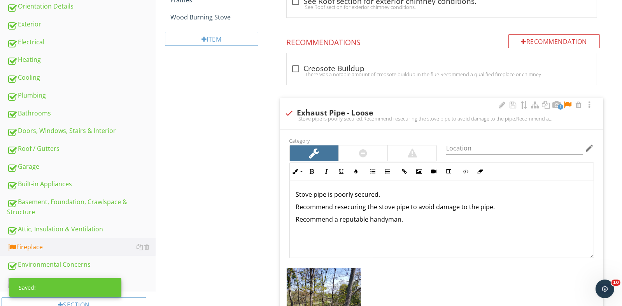
scroll to position [348, 0]
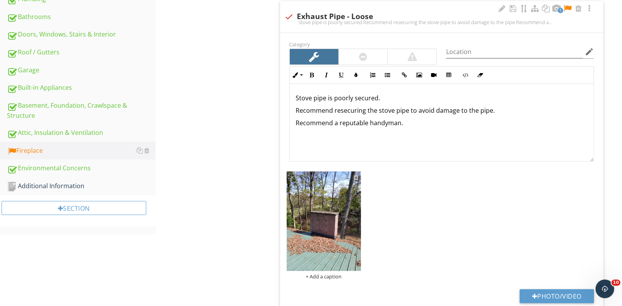
click at [357, 178] on div at bounding box center [356, 177] width 5 height 6
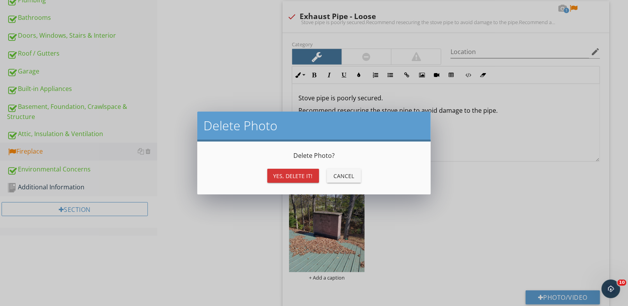
click at [267, 183] on div "Yes, Delete it! Cancel" at bounding box center [314, 176] width 215 height 19
click at [273, 173] on button "Yes, Delete it!" at bounding box center [293, 176] width 52 height 14
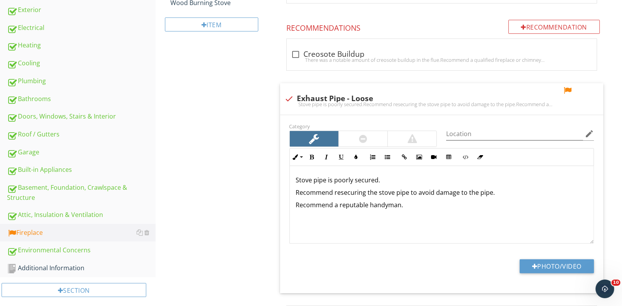
scroll to position [154, 0]
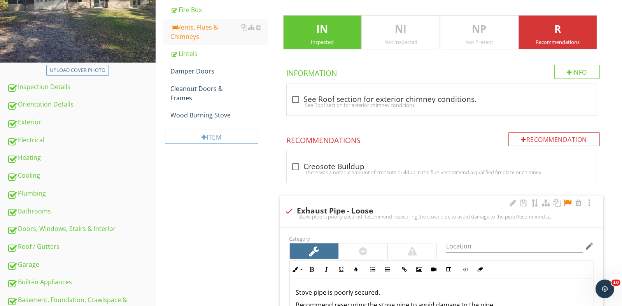
click at [286, 211] on div at bounding box center [289, 211] width 13 height 13
checkbox input "true"
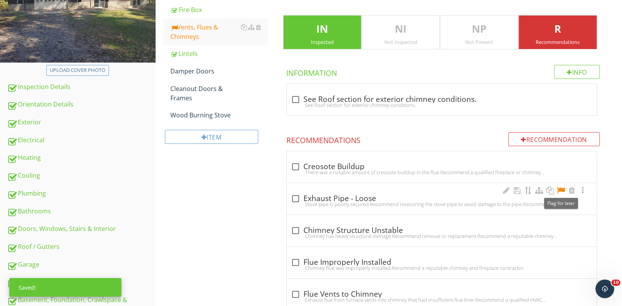
drag, startPoint x: 560, startPoint y: 189, endPoint x: 389, endPoint y: 182, distance: 171.0
click at [559, 189] on div at bounding box center [561, 191] width 9 height 8
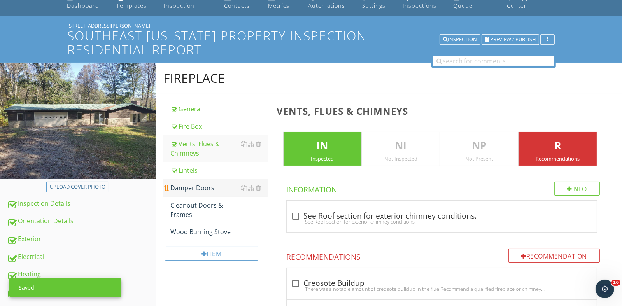
click at [201, 186] on div "Damper Doors" at bounding box center [219, 187] width 97 height 9
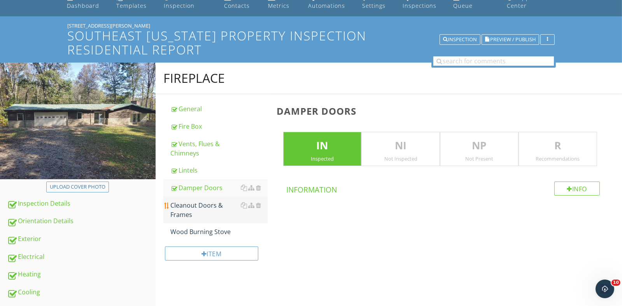
click at [204, 214] on div "Cleanout Doors & Frames" at bounding box center [219, 210] width 97 height 19
click at [188, 186] on div "Damper Doors" at bounding box center [219, 187] width 97 height 9
click at [398, 153] on div "NI Not Inspected" at bounding box center [401, 149] width 79 height 34
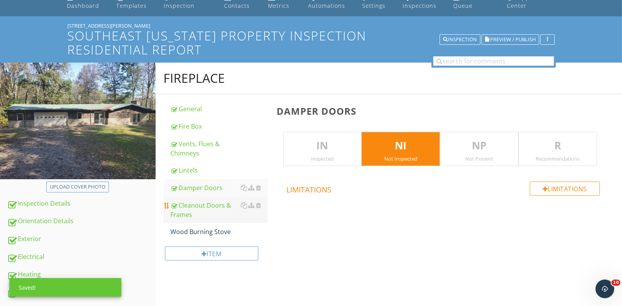
click at [181, 209] on div "Cleanout Doors & Frames" at bounding box center [219, 210] width 97 height 19
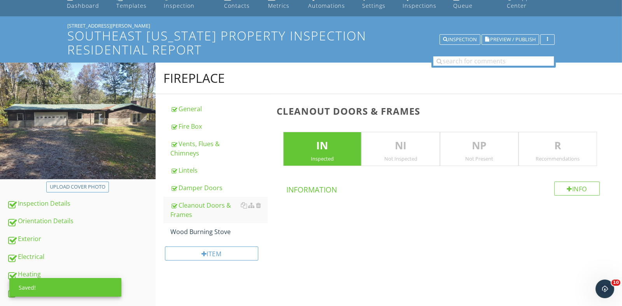
click at [407, 153] on p "NI" at bounding box center [401, 146] width 78 height 16
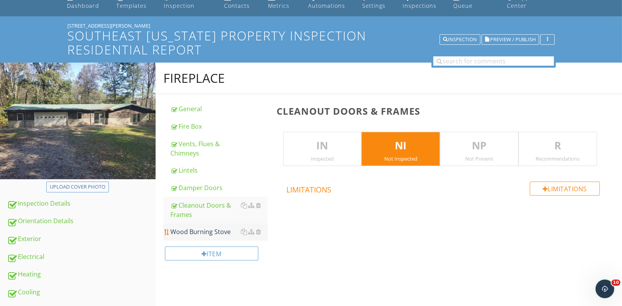
click at [215, 229] on div "Wood Burning Stove" at bounding box center [219, 231] width 97 height 9
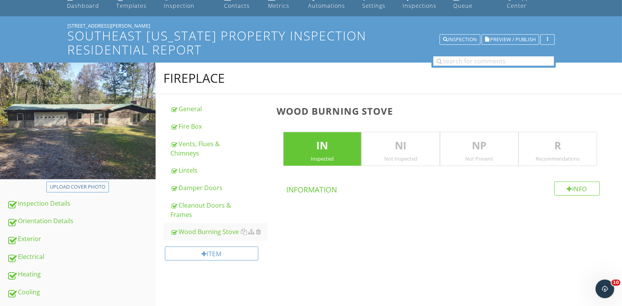
click at [387, 147] on p "NI" at bounding box center [401, 146] width 78 height 16
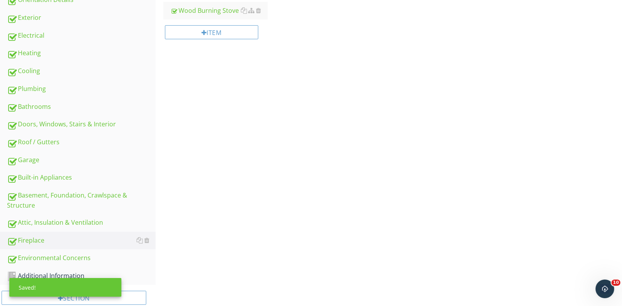
scroll to position [274, 0]
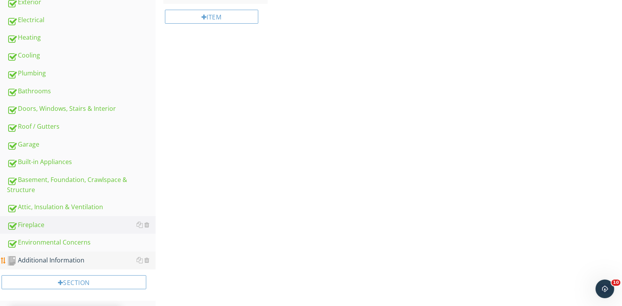
click at [69, 260] on div "Additional Information" at bounding box center [81, 261] width 149 height 10
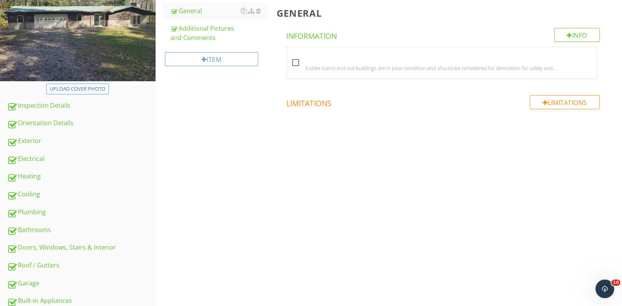
scroll to position [79, 0]
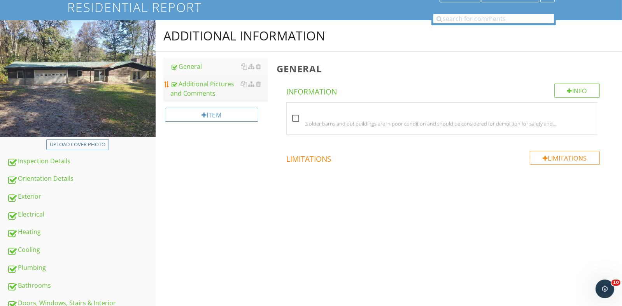
click at [219, 86] on div "Additional Pictures and Comments" at bounding box center [219, 88] width 97 height 19
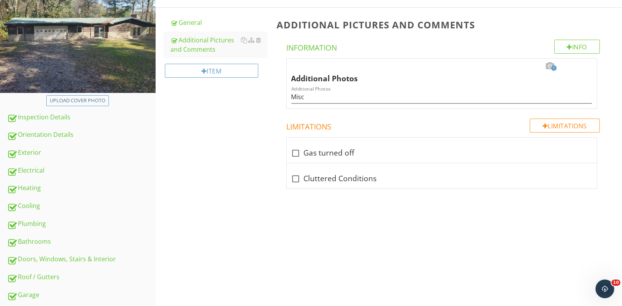
scroll to position [40, 0]
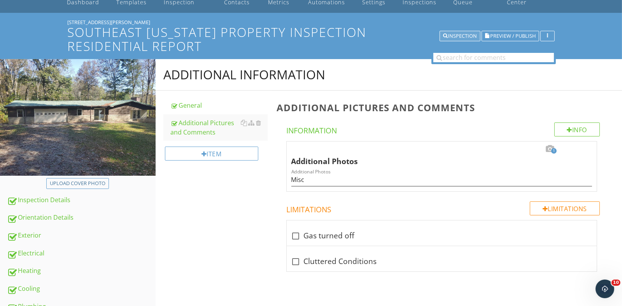
click at [453, 35] on div "Inspection" at bounding box center [460, 35] width 34 height 5
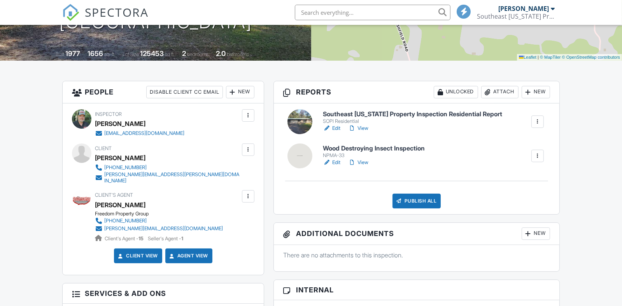
click at [336, 161] on link "Edit" at bounding box center [332, 163] width 18 height 8
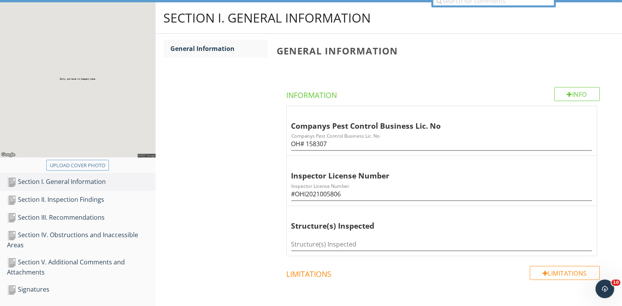
scroll to position [155, 0]
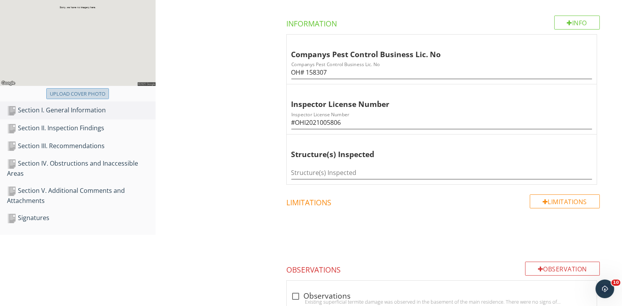
click at [64, 96] on div "Upload cover photo" at bounding box center [78, 94] width 56 height 8
type input "C:\fakepath\2025-8-29-1.jpg"
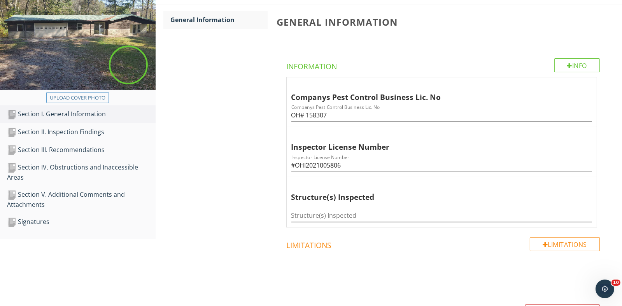
scroll to position [77, 0]
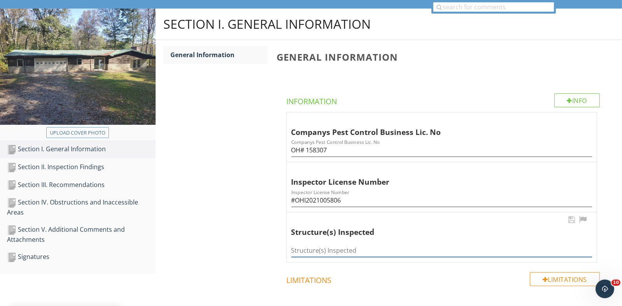
click at [313, 251] on input "Structure(s) Inspected" at bounding box center [442, 250] width 301 height 13
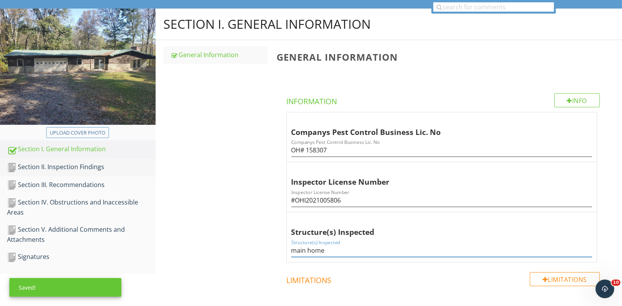
type input "main home"
click at [84, 167] on div "Section II. Inspection Findings" at bounding box center [81, 167] width 149 height 10
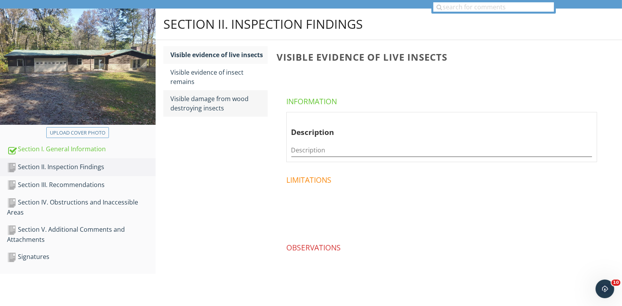
click at [195, 100] on div "Visible damage from wood destroying insects" at bounding box center [219, 103] width 97 height 19
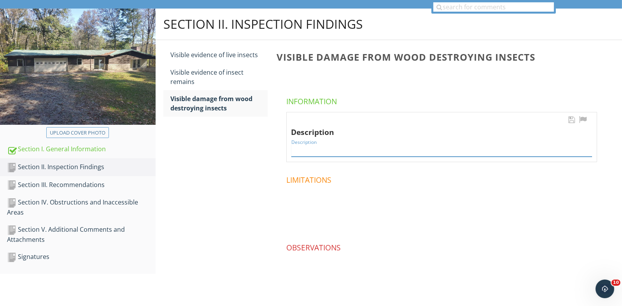
click at [309, 151] on input "Description" at bounding box center [442, 150] width 301 height 13
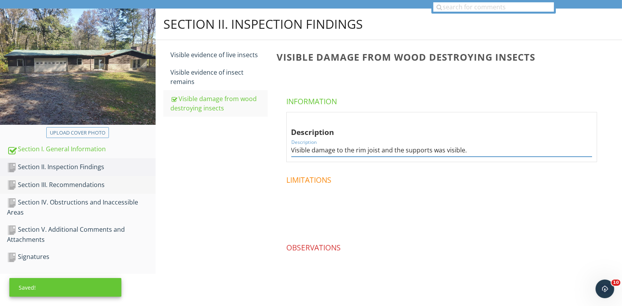
type input "Visible damage to the rim joist and the supports was visible."
click at [92, 190] on link "Section III. Recommendations" at bounding box center [81, 185] width 149 height 18
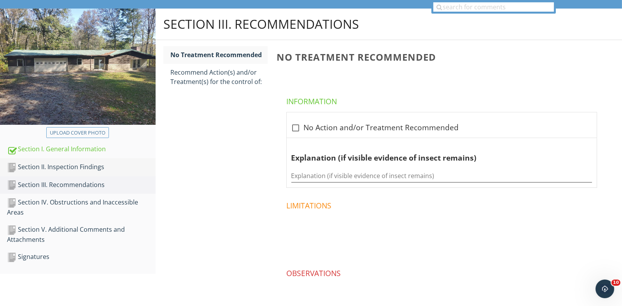
click at [66, 171] on div "Section II. Inspection Findings" at bounding box center [81, 167] width 149 height 10
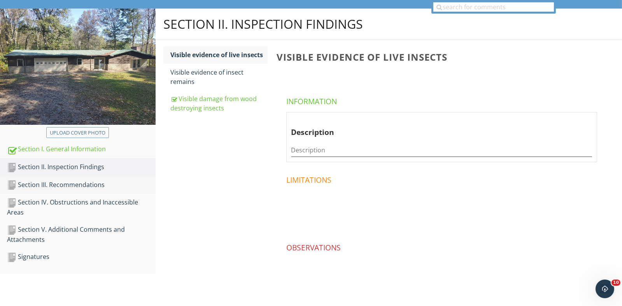
click at [84, 184] on div "Section III. Recommendations" at bounding box center [81, 185] width 149 height 10
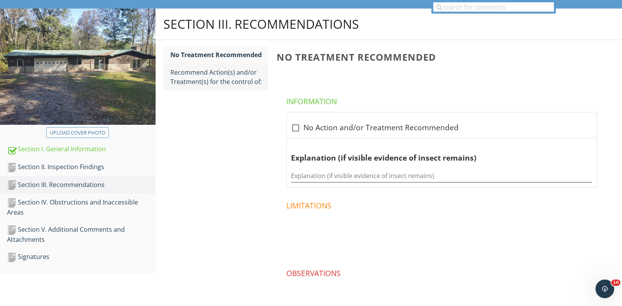
click at [201, 69] on div "Recommend Action(s) and/or Treatment(s) for the control of:" at bounding box center [219, 77] width 97 height 19
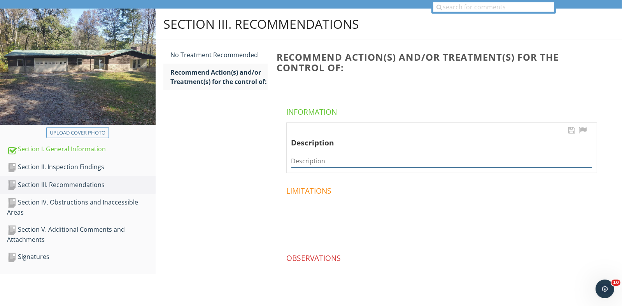
click at [311, 162] on input "Description" at bounding box center [442, 161] width 301 height 13
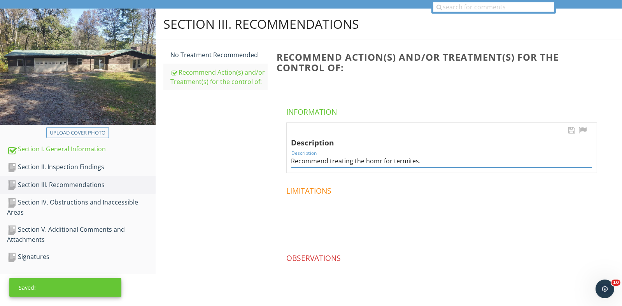
click at [381, 159] on input "Recommend treating the homr for termites." at bounding box center [442, 161] width 301 height 13
type input "Recommend treating the home for termites."
click at [88, 203] on div "Section IV. Obstructions and Inaccessible Areas" at bounding box center [81, 207] width 149 height 19
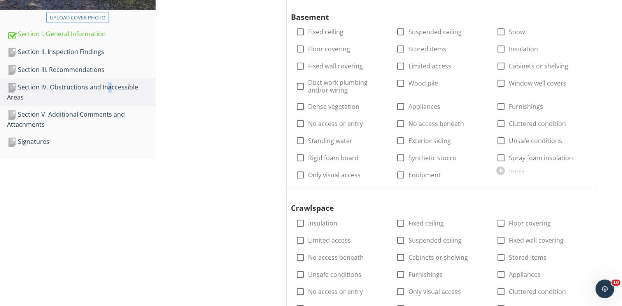
scroll to position [194, 0]
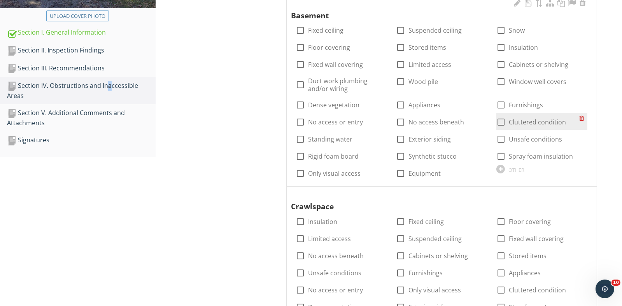
click at [503, 123] on div at bounding box center [501, 122] width 13 height 13
checkbox input "true"
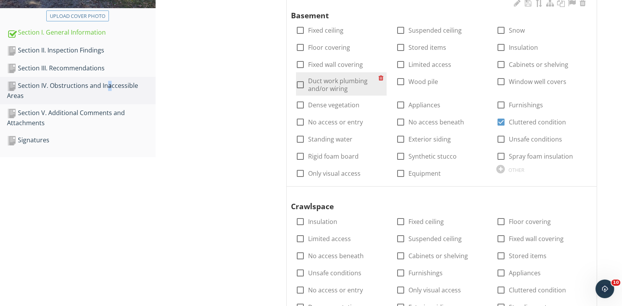
click at [300, 83] on div at bounding box center [300, 84] width 13 height 13
checkbox input "true"
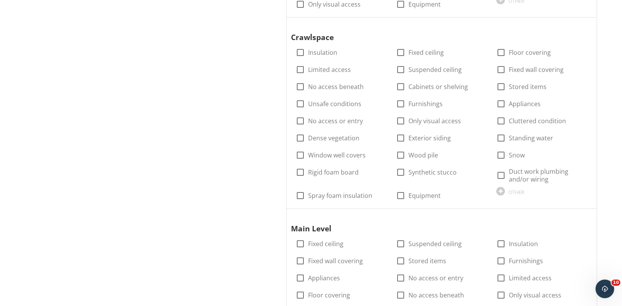
scroll to position [311, 0]
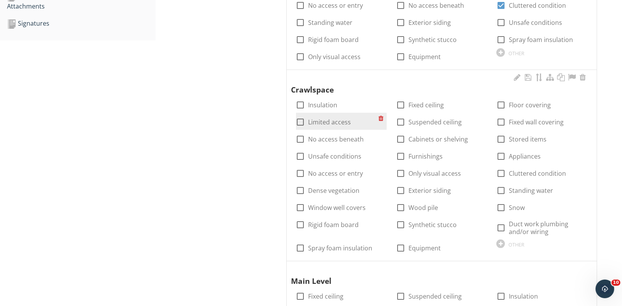
click at [301, 122] on div at bounding box center [300, 122] width 13 height 13
checkbox input "true"
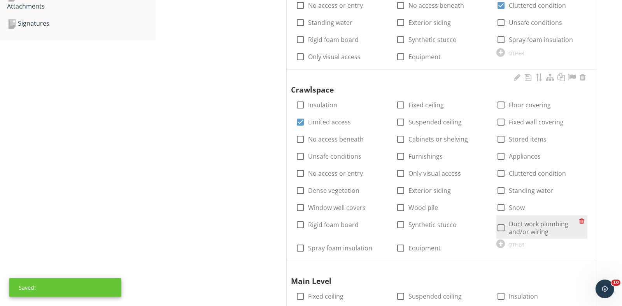
click at [503, 224] on div at bounding box center [501, 228] width 13 height 13
checkbox input "true"
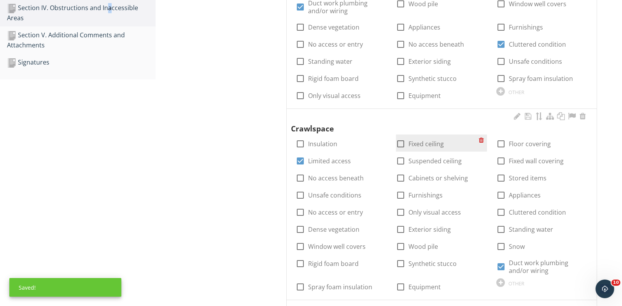
scroll to position [194, 0]
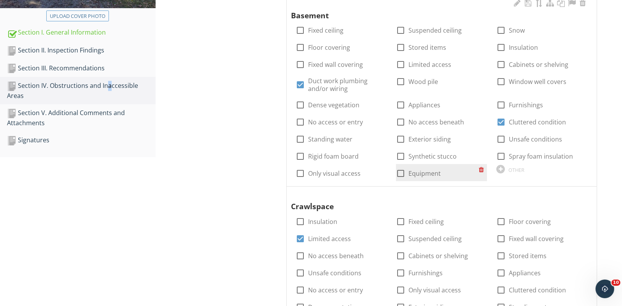
click at [406, 170] on div at bounding box center [400, 173] width 13 height 13
checkbox input "true"
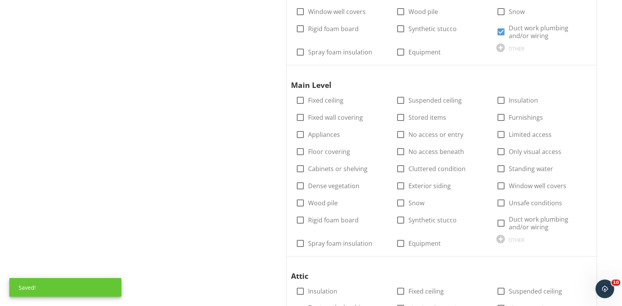
scroll to position [545, 0]
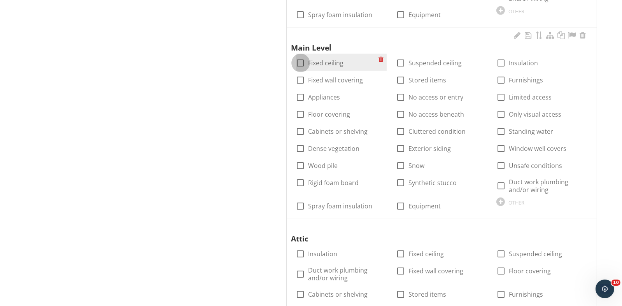
click at [306, 62] on div at bounding box center [300, 62] width 13 height 13
checkbox input "true"
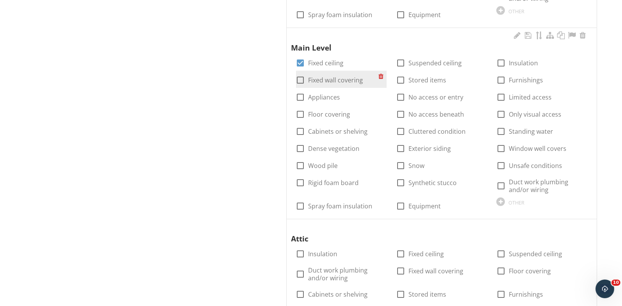
click at [309, 81] on label "Fixed wall covering" at bounding box center [336, 80] width 55 height 8
checkbox input "true"
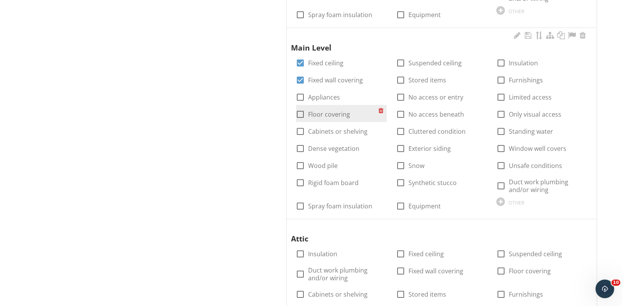
click at [315, 114] on label "Floor covering" at bounding box center [330, 115] width 42 height 8
checkbox input "true"
click at [319, 129] on label "Cabinets or shelving" at bounding box center [339, 132] width 60 height 8
checkbox input "true"
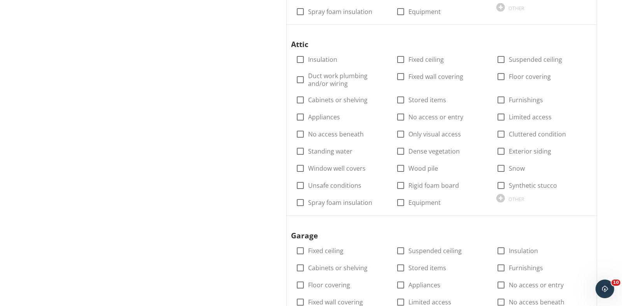
scroll to position [934, 0]
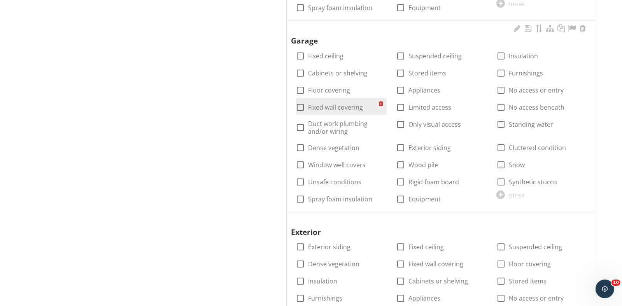
click at [302, 108] on div at bounding box center [300, 107] width 13 height 13
checkbox input "true"
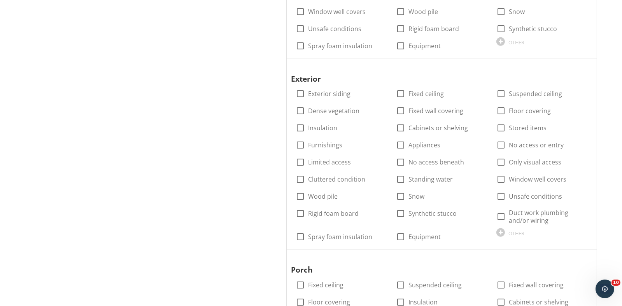
scroll to position [1090, 0]
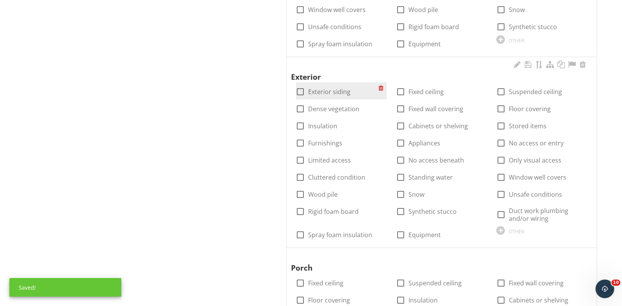
click at [315, 91] on label "Exterior siding" at bounding box center [330, 92] width 42 height 8
checkbox input "true"
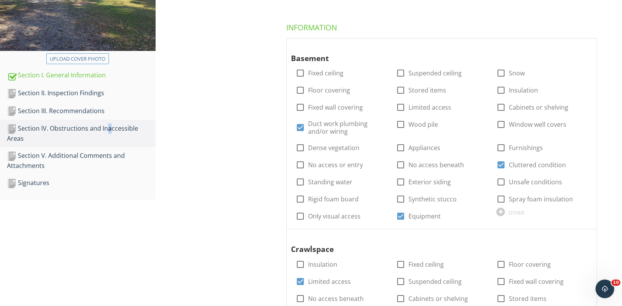
scroll to position [84, 0]
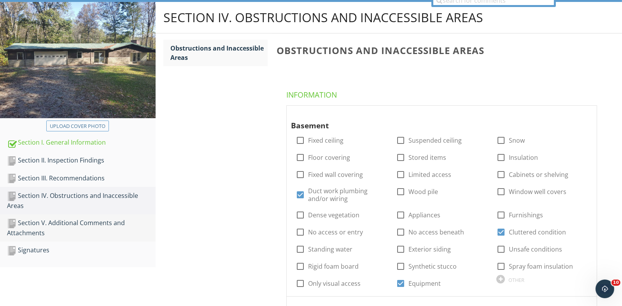
click at [43, 225] on div "Section V. Additional Comments and Attachments" at bounding box center [81, 227] width 149 height 19
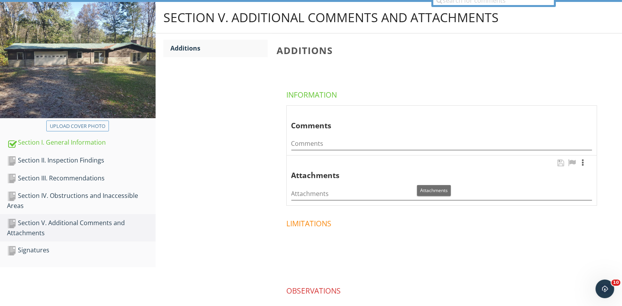
click at [586, 163] on div at bounding box center [583, 163] width 9 height 8
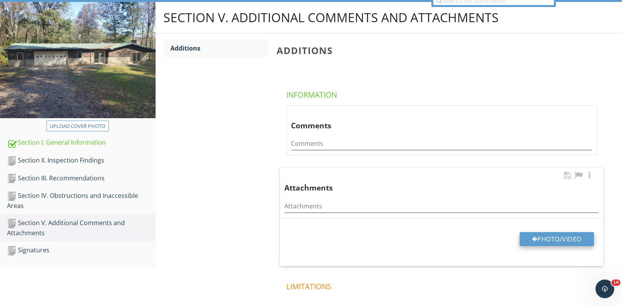
click at [565, 239] on button "Photo/Video" at bounding box center [557, 239] width 74 height 14
type input "C:\fakepath\2025-8-29-45.jpg"
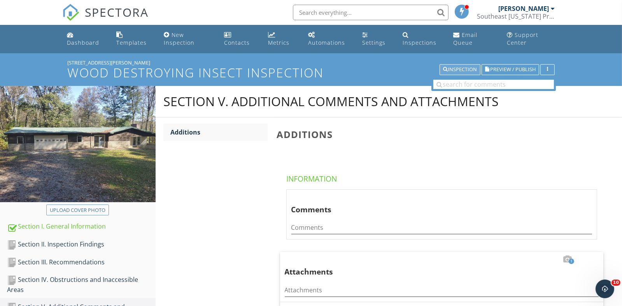
click at [455, 69] on div "Inspection" at bounding box center [460, 69] width 34 height 5
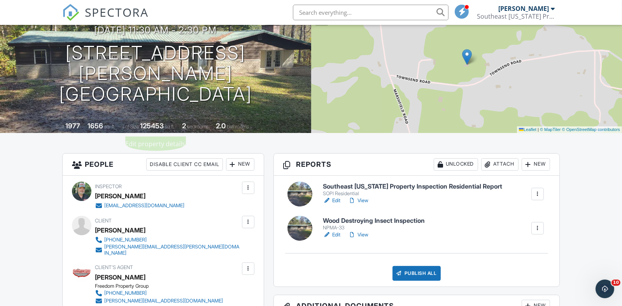
scroll to position [155, 0]
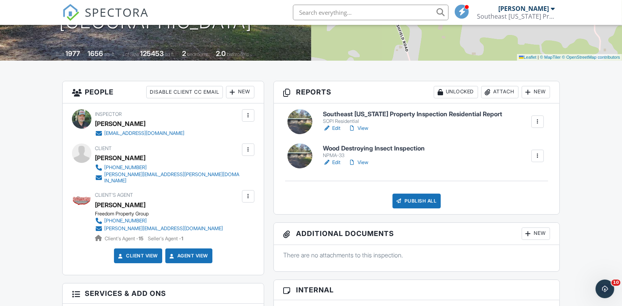
click at [361, 127] on link "View" at bounding box center [358, 129] width 20 height 8
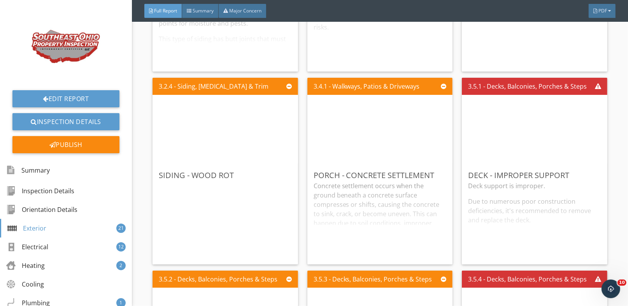
scroll to position [1440, 0]
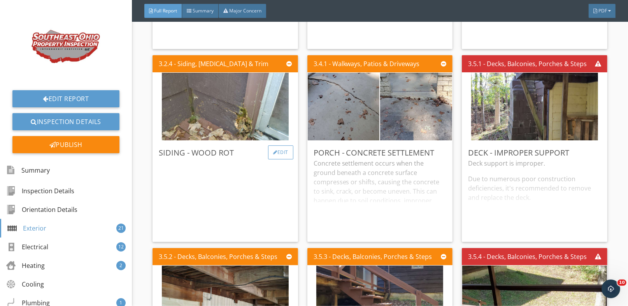
click at [278, 152] on div "Edit" at bounding box center [280, 153] width 25 height 14
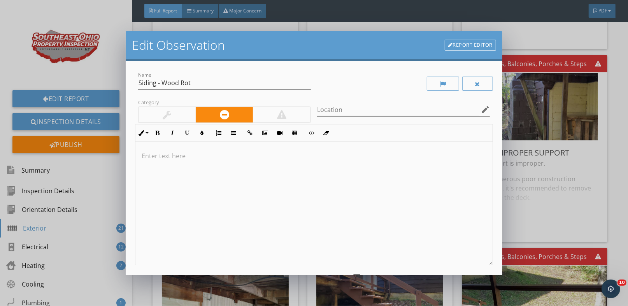
click at [155, 158] on p at bounding box center [314, 155] width 345 height 9
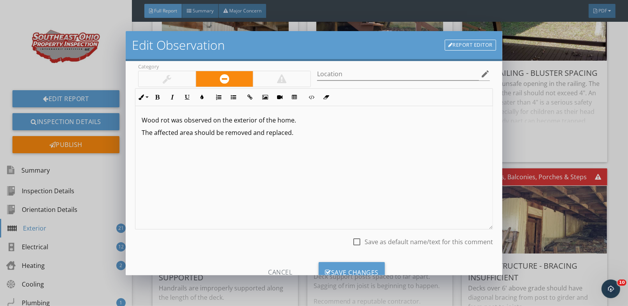
scroll to position [64, 0]
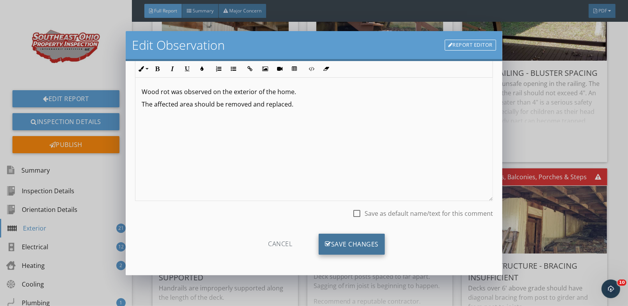
drag, startPoint x: 348, startPoint y: 239, endPoint x: 337, endPoint y: 235, distance: 12.6
click at [348, 239] on div "Save Changes" at bounding box center [352, 244] width 66 height 21
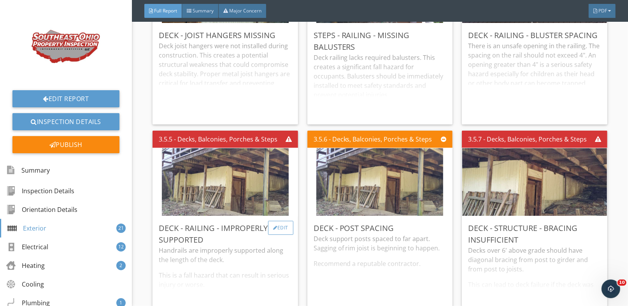
scroll to position [1830, 0]
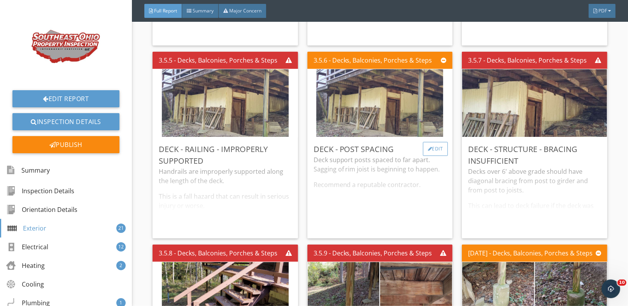
click at [428, 149] on div at bounding box center [430, 149] width 4 height 5
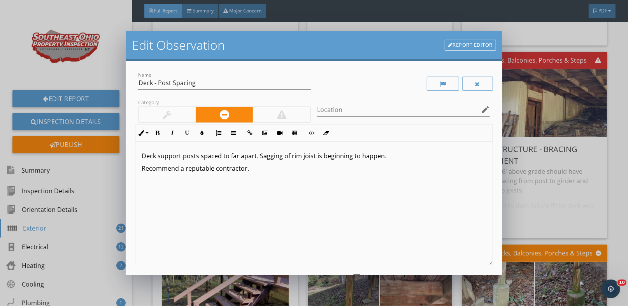
click at [289, 110] on div at bounding box center [282, 115] width 58 height 16
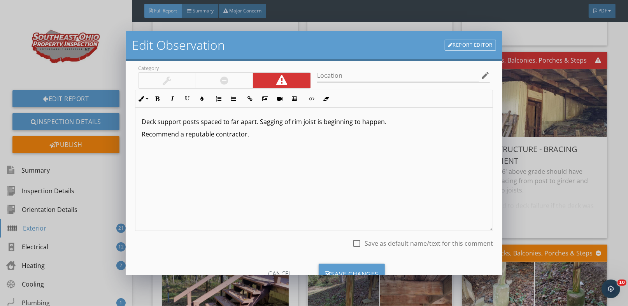
scroll to position [64, 0]
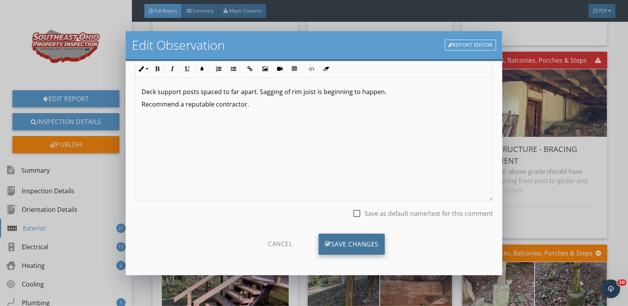
click at [368, 242] on div "Save Changes" at bounding box center [352, 244] width 66 height 21
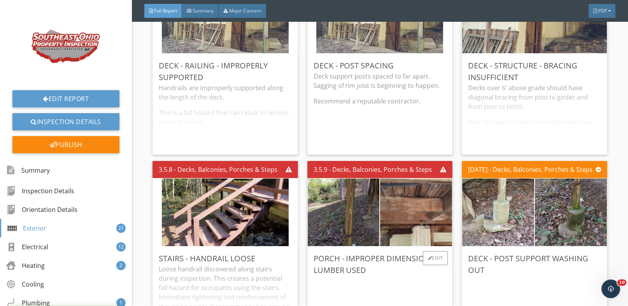
scroll to position [1985, 0]
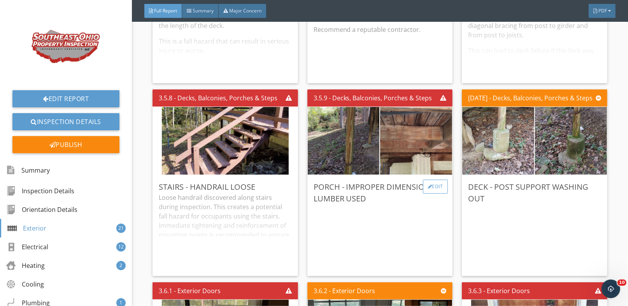
click at [434, 185] on div "Edit" at bounding box center [435, 187] width 25 height 14
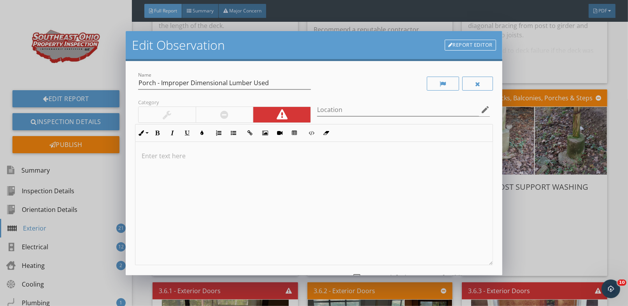
click at [153, 159] on p at bounding box center [314, 155] width 345 height 9
type textarea "<p>Recommend removal and replacement.</p>"
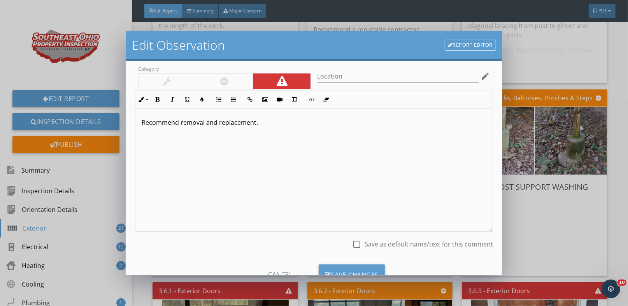
scroll to position [64, 0]
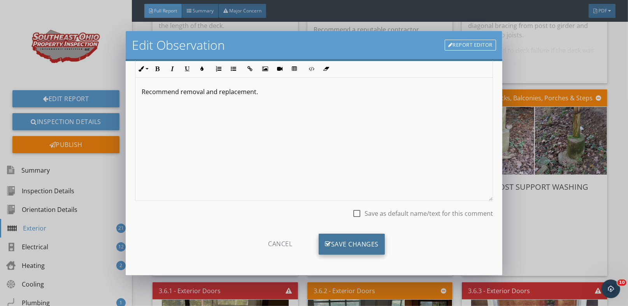
click at [358, 239] on div "Save Changes" at bounding box center [352, 244] width 66 height 21
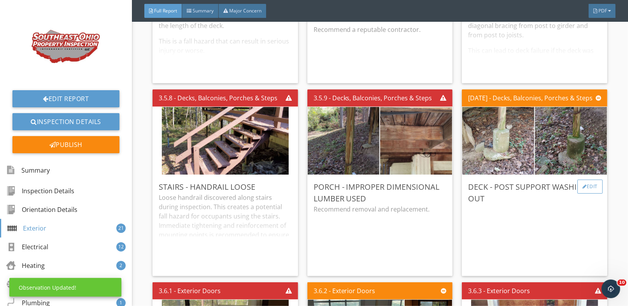
click at [588, 186] on div "Edit" at bounding box center [590, 187] width 25 height 14
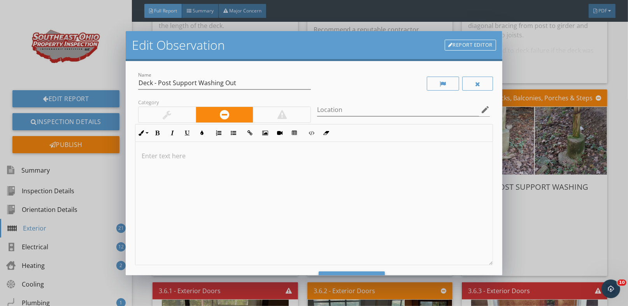
click at [160, 156] on p at bounding box center [314, 155] width 345 height 9
click at [473, 87] on div at bounding box center [477, 84] width 31 height 14
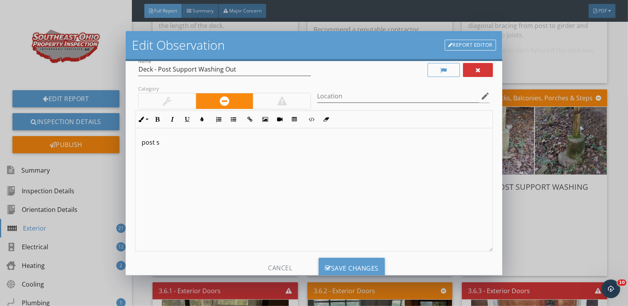
scroll to position [38, 0]
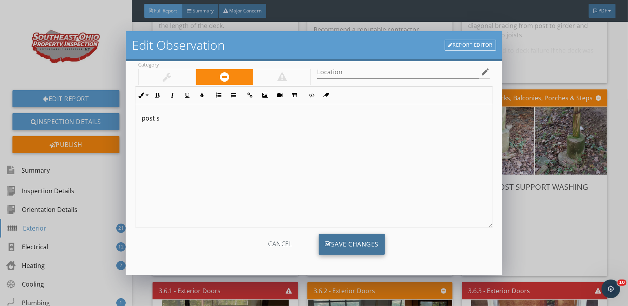
click at [336, 242] on div "Save Changes" at bounding box center [352, 244] width 66 height 21
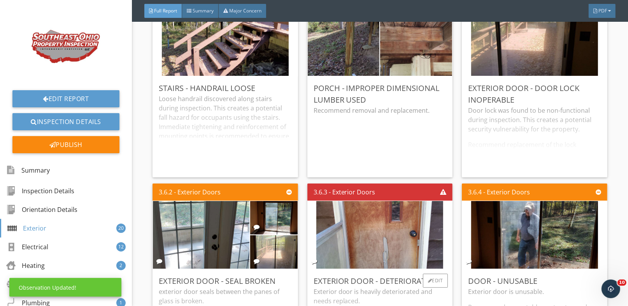
scroll to position [2180, 0]
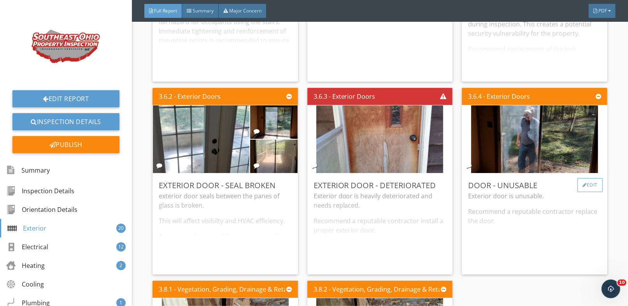
click at [590, 184] on div "Edit" at bounding box center [590, 185] width 25 height 14
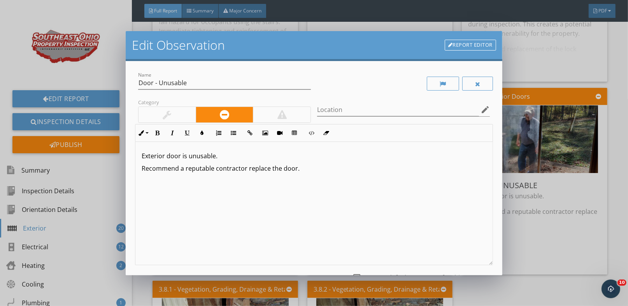
click at [298, 113] on div at bounding box center [282, 115] width 58 height 16
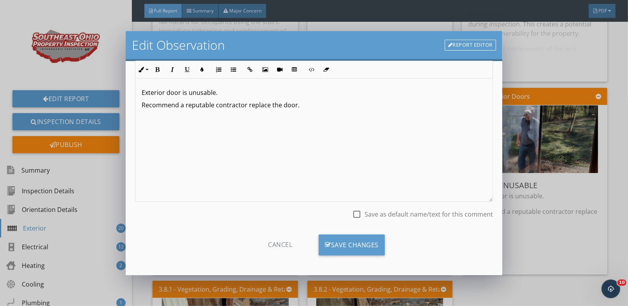
scroll to position [64, 0]
drag, startPoint x: 337, startPoint y: 250, endPoint x: 343, endPoint y: 250, distance: 6.6
click at [338, 250] on div "Save Changes" at bounding box center [352, 244] width 66 height 21
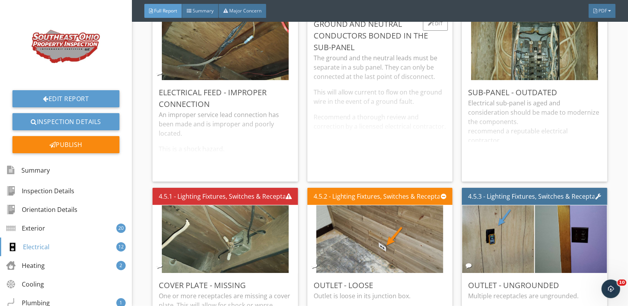
scroll to position [3309, 0]
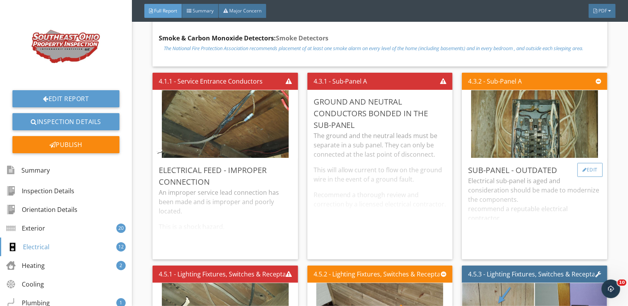
click at [578, 176] on div "Edit" at bounding box center [590, 170] width 25 height 14
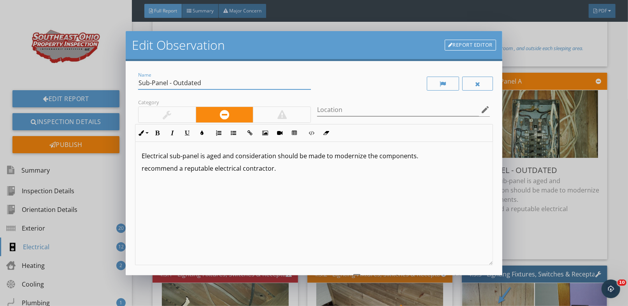
drag, startPoint x: 207, startPoint y: 81, endPoint x: 173, endPoint y: 83, distance: 33.6
click at [173, 83] on input "Sub-Panel - Outdated" at bounding box center [224, 83] width 173 height 13
type input "Sub-Panel - Replacement"
click at [270, 113] on div at bounding box center [282, 115] width 58 height 16
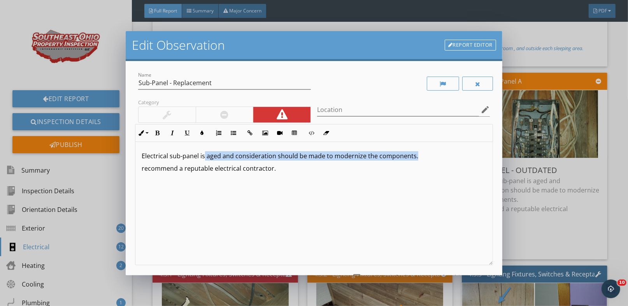
drag, startPoint x: 423, startPoint y: 160, endPoint x: 203, endPoint y: 160, distance: 220.3
click at [203, 160] on p "Electrical sub-panel is aged and consideration should be made to modernize the …" at bounding box center [314, 155] width 345 height 9
click at [144, 168] on p "recommend a reputable electrical contractor." at bounding box center [314, 168] width 345 height 9
click at [186, 170] on p "Recommend a reputable electrical contractor." at bounding box center [314, 168] width 345 height 9
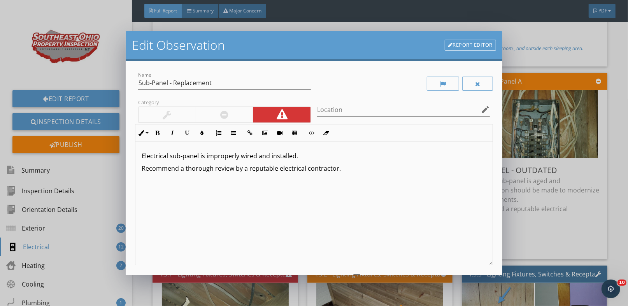
click at [277, 170] on p "Recommend a thorough review by a reputable electrical contractor." at bounding box center [314, 168] width 345 height 9
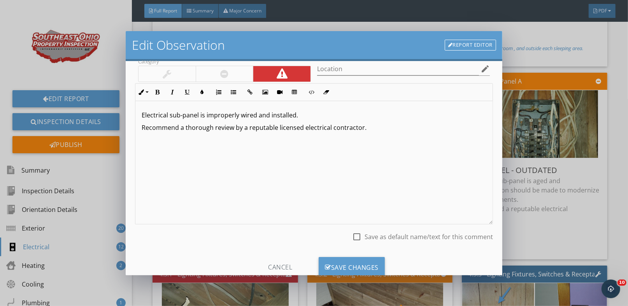
scroll to position [64, 0]
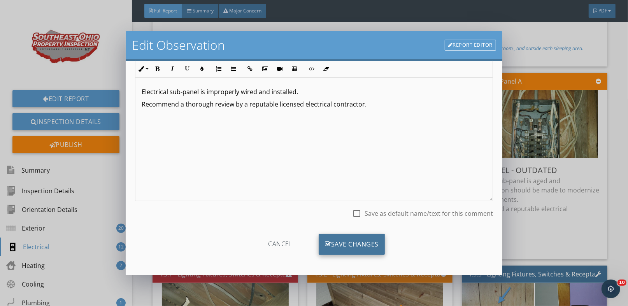
click at [352, 244] on div "Save Changes" at bounding box center [352, 244] width 66 height 21
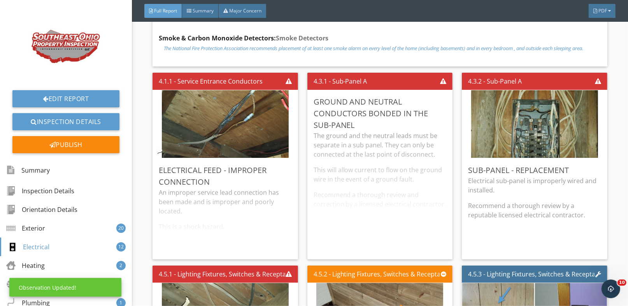
scroll to position [0, 0]
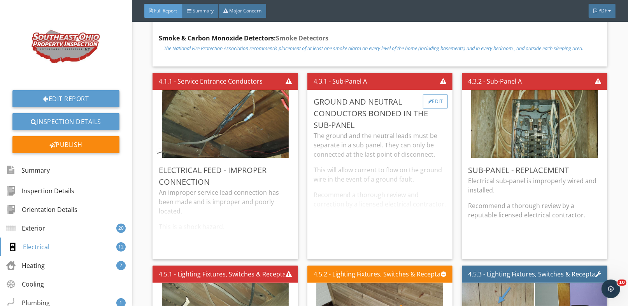
click at [434, 103] on div "Edit" at bounding box center [435, 102] width 25 height 14
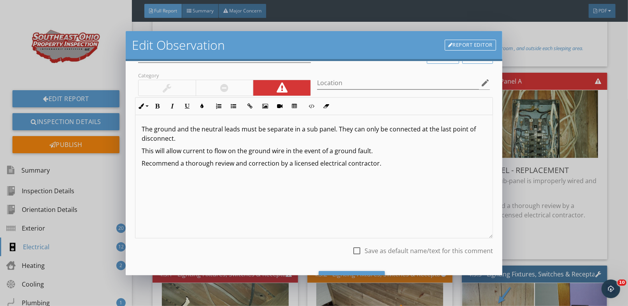
scroll to position [64, 0]
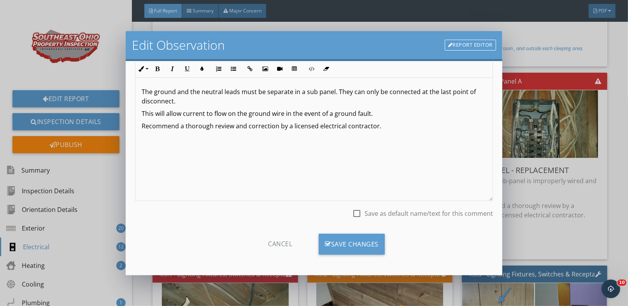
click at [614, 83] on div "Edit Observation Report Editor Name Ground and Neutral Conductors Bonded in the…" at bounding box center [314, 153] width 628 height 306
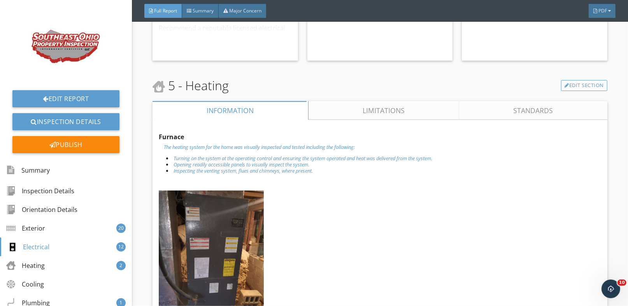
scroll to position [3854, 0]
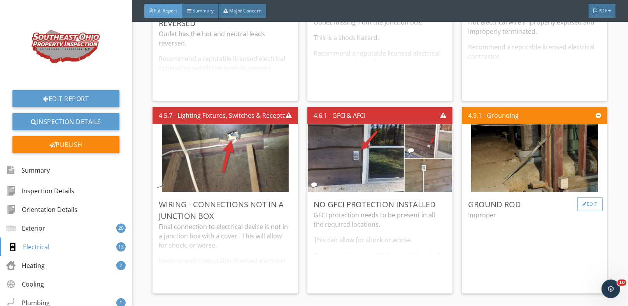
click at [581, 203] on div "Edit" at bounding box center [590, 204] width 25 height 14
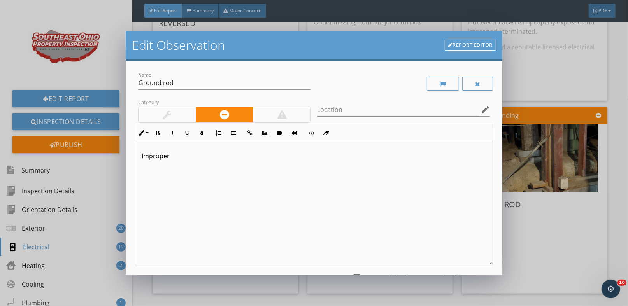
click at [197, 156] on p "Improper" at bounding box center [314, 155] width 345 height 9
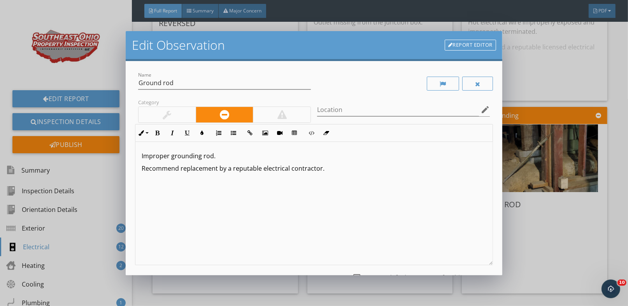
click at [223, 153] on p "Improper grounding rod." at bounding box center [314, 155] width 345 height 9
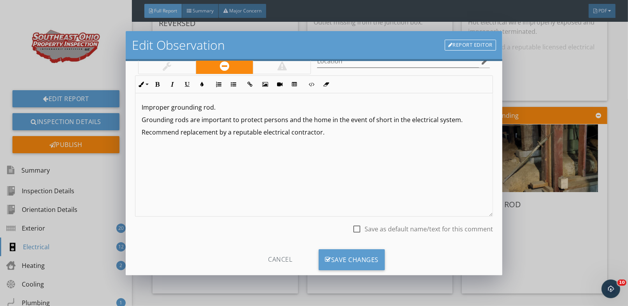
scroll to position [64, 0]
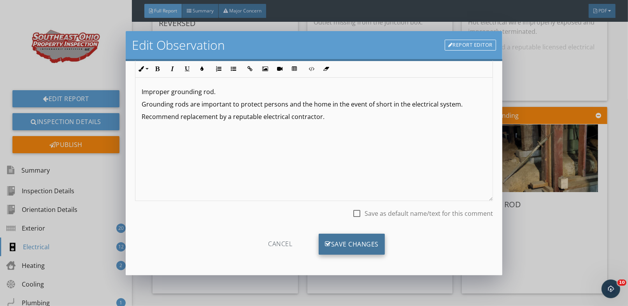
click at [337, 244] on div "Save Changes" at bounding box center [352, 244] width 66 height 21
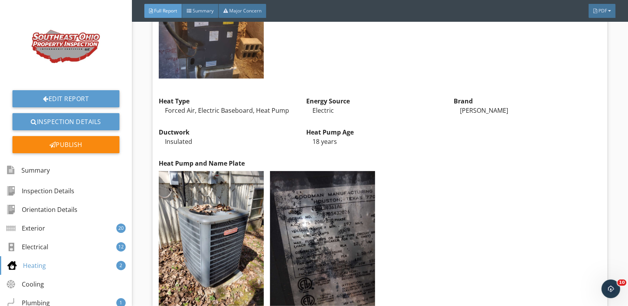
scroll to position [4087, 0]
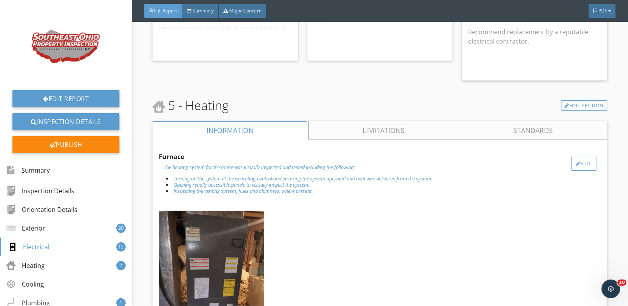
click at [577, 165] on div at bounding box center [579, 164] width 4 height 5
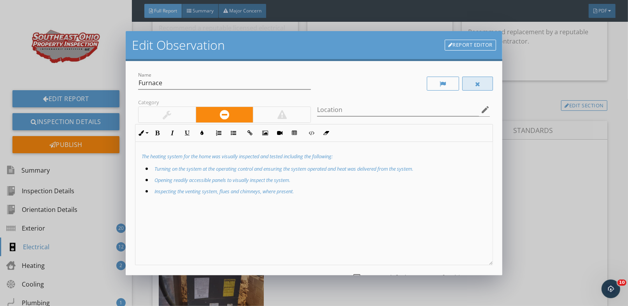
click at [475, 82] on div at bounding box center [477, 84] width 5 height 6
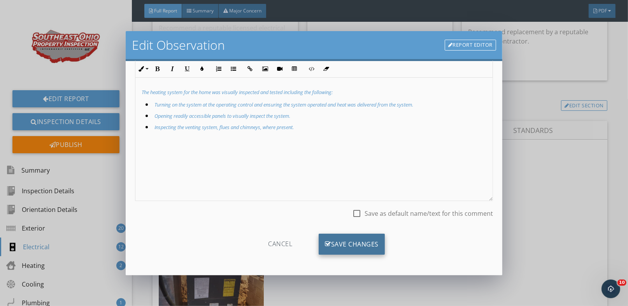
click at [373, 243] on div "Save Changes" at bounding box center [352, 244] width 66 height 21
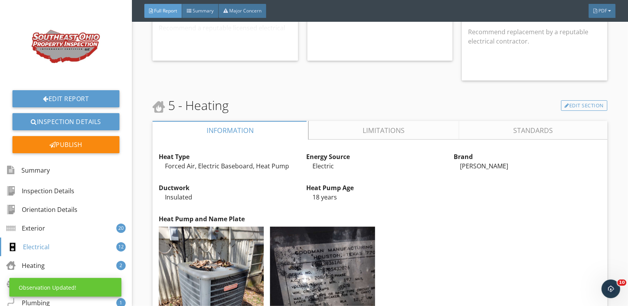
scroll to position [0, 0]
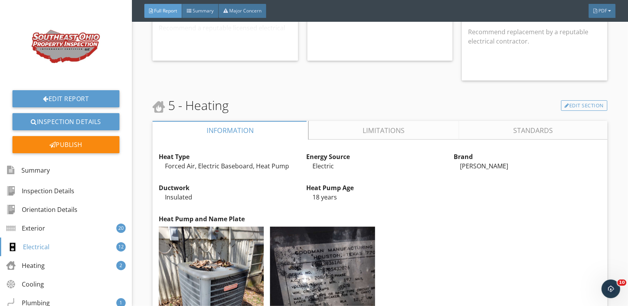
click at [387, 133] on link "Limitations" at bounding box center [384, 130] width 151 height 19
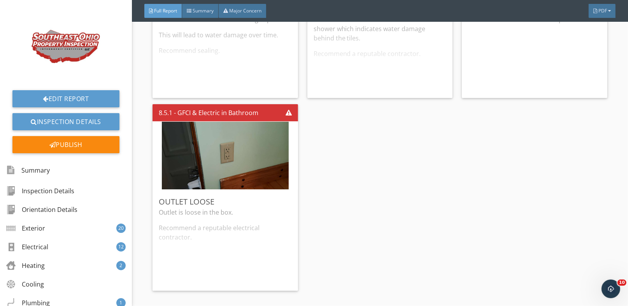
scroll to position [5761, 0]
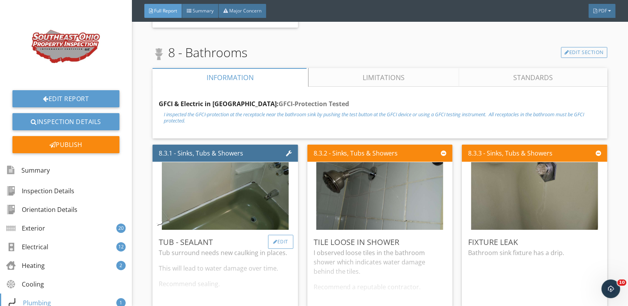
click at [288, 236] on div "Edit" at bounding box center [280, 242] width 25 height 14
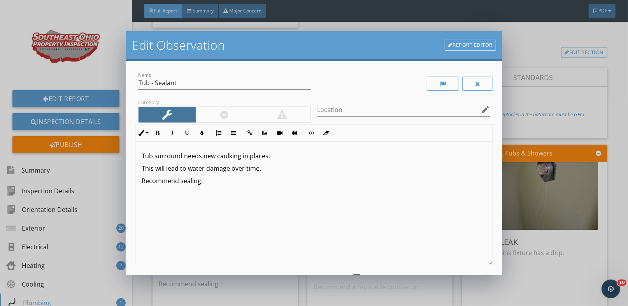
click at [230, 115] on div at bounding box center [225, 115] width 58 height 16
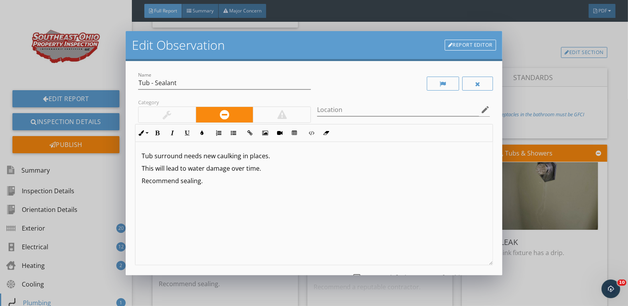
scroll to position [64, 0]
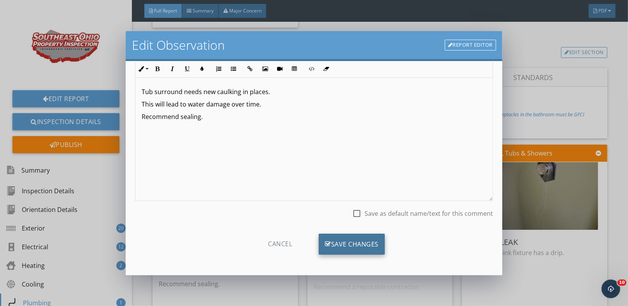
click at [357, 244] on div "Save Changes" at bounding box center [352, 244] width 66 height 21
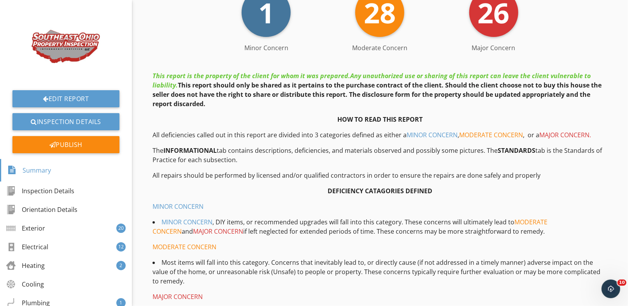
scroll to position [0, 0]
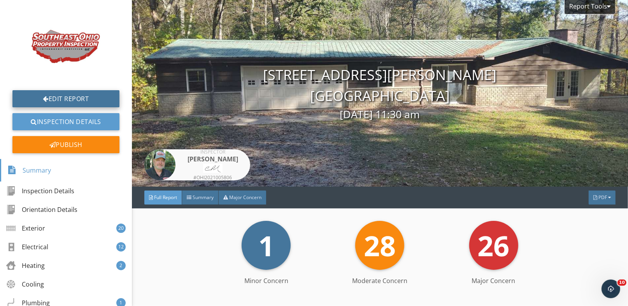
click at [50, 99] on link "Edit Report" at bounding box center [65, 98] width 107 height 17
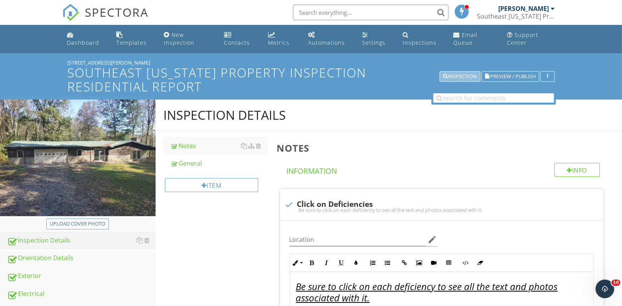
click at [463, 78] on div "Inspection" at bounding box center [460, 76] width 34 height 5
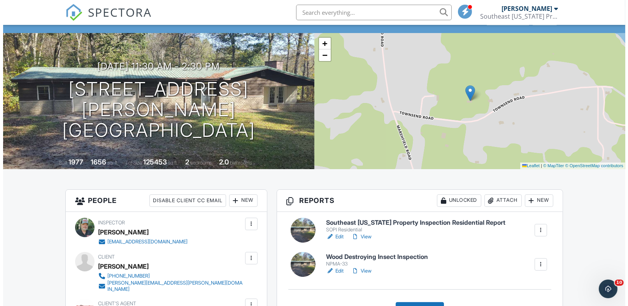
scroll to position [194, 0]
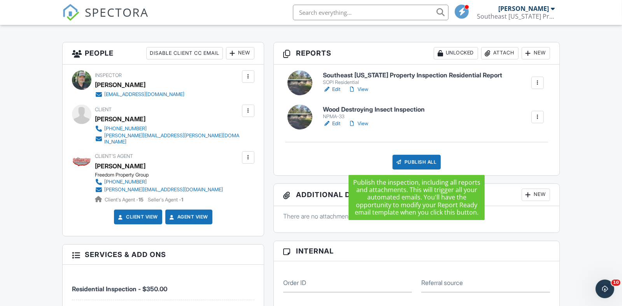
click at [413, 162] on div "Publish All" at bounding box center [417, 162] width 49 height 15
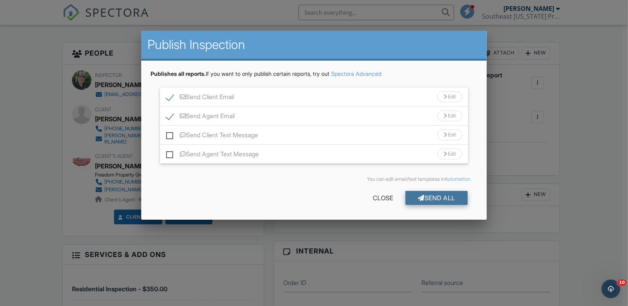
click at [437, 204] on div "Send All" at bounding box center [437, 198] width 62 height 14
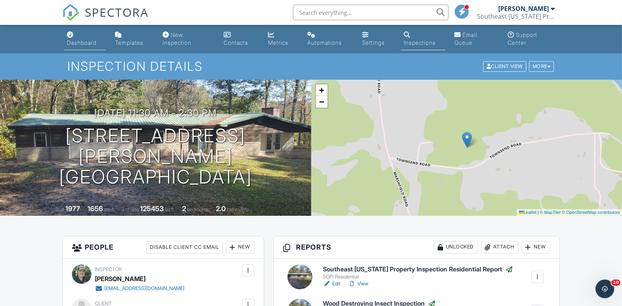
click at [79, 38] on link "Dashboard" at bounding box center [85, 39] width 42 height 22
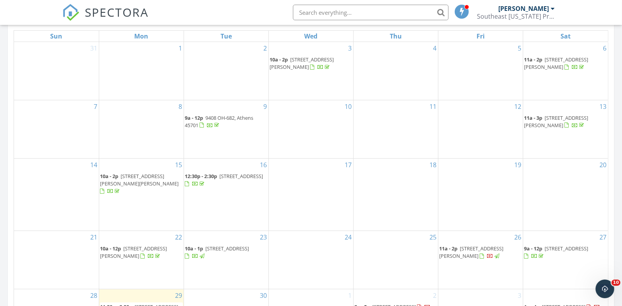
scroll to position [506, 0]
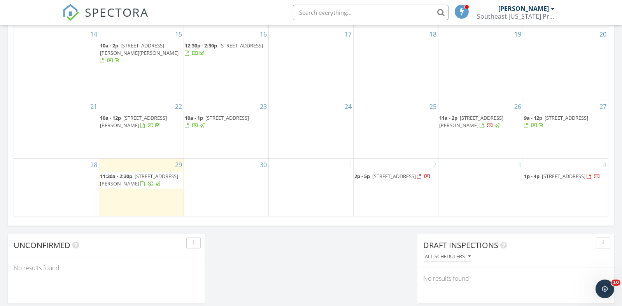
click at [485, 114] on span "[STREET_ADDRESS][PERSON_NAME]" at bounding box center [472, 121] width 64 height 14
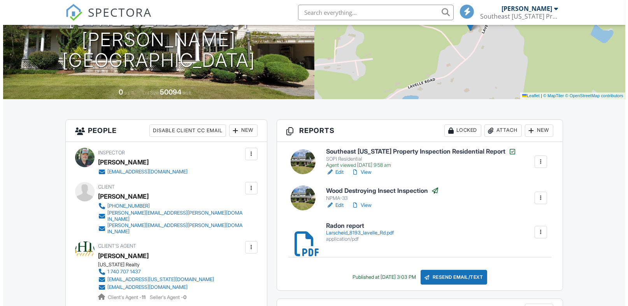
scroll to position [117, 0]
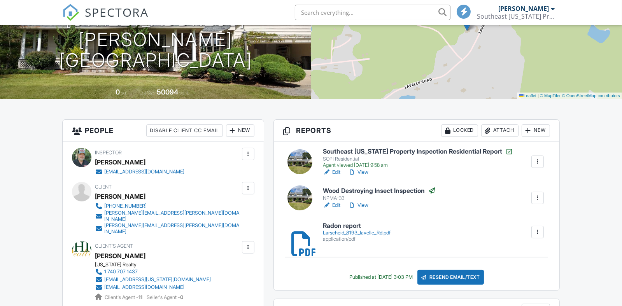
click at [499, 131] on div "Attach" at bounding box center [500, 131] width 37 height 12
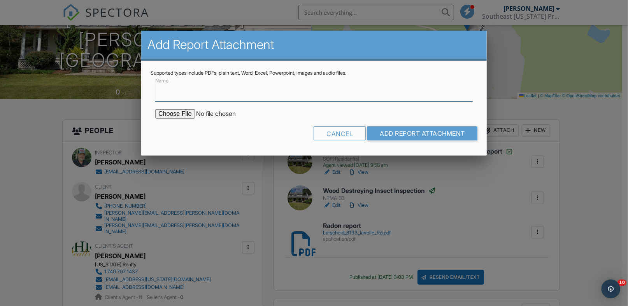
scroll to position [0, 0]
click at [178, 115] on input "file" at bounding box center [221, 113] width 132 height 9
type input "C:\fakepath\[US_STATE]_Radon_Zones-1-2.png"
click at [176, 91] on input "Name" at bounding box center [314, 92] width 318 height 19
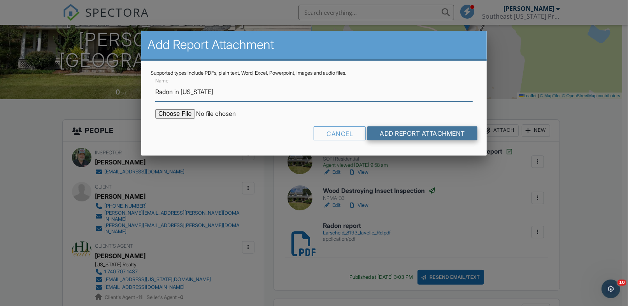
type input "Radon in [US_STATE]"
click at [389, 129] on input "Add Report Attachment" at bounding box center [423, 134] width 110 height 14
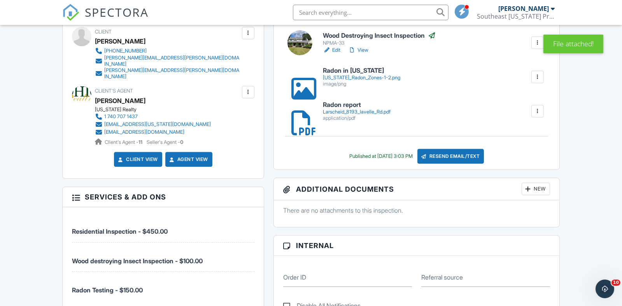
click at [540, 76] on div at bounding box center [538, 77] width 8 height 8
click at [358, 78] on div "[US_STATE]_Radon_Zones-1-2.png" at bounding box center [361, 78] width 77 height 6
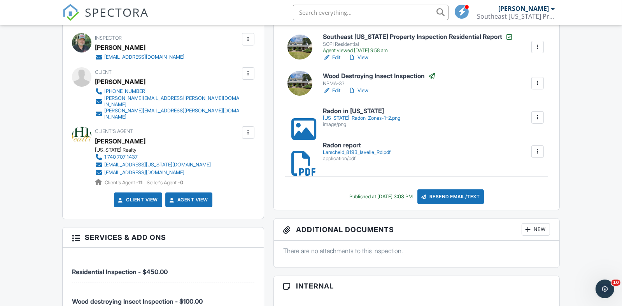
scroll to position [117, 0]
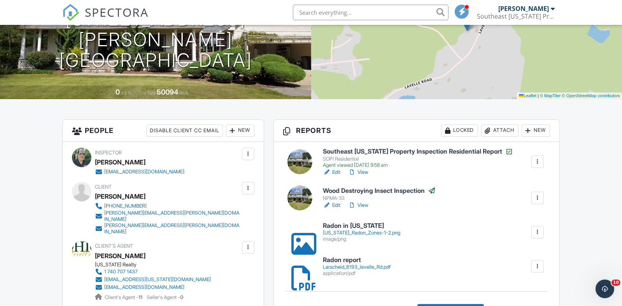
click at [541, 234] on div at bounding box center [538, 233] width 8 height 8
click at [537, 253] on link "Delete" at bounding box center [533, 254] width 29 height 9
